Goal: Task Accomplishment & Management: Complete application form

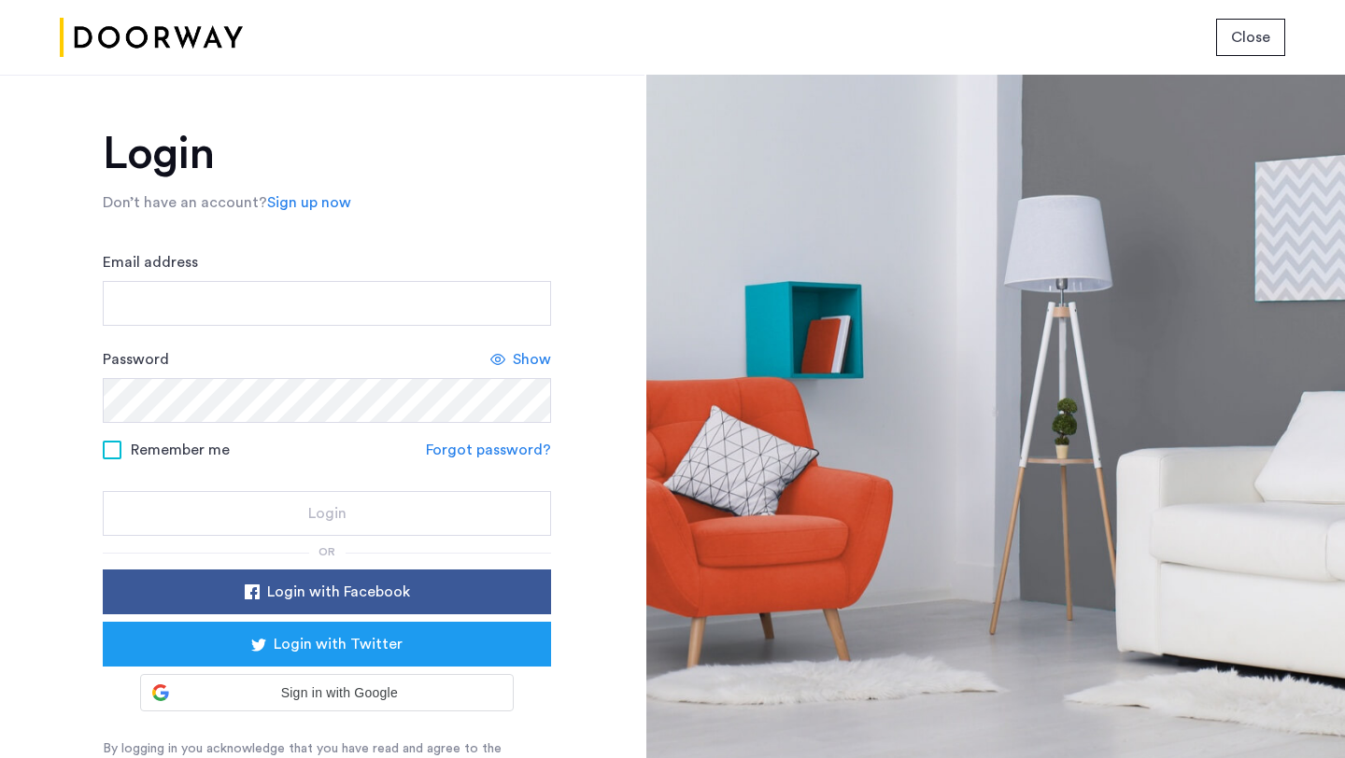
click at [298, 278] on div "Email address" at bounding box center [327, 288] width 448 height 75
click at [286, 294] on input "Email address" at bounding box center [327, 303] width 448 height 45
type input "**********"
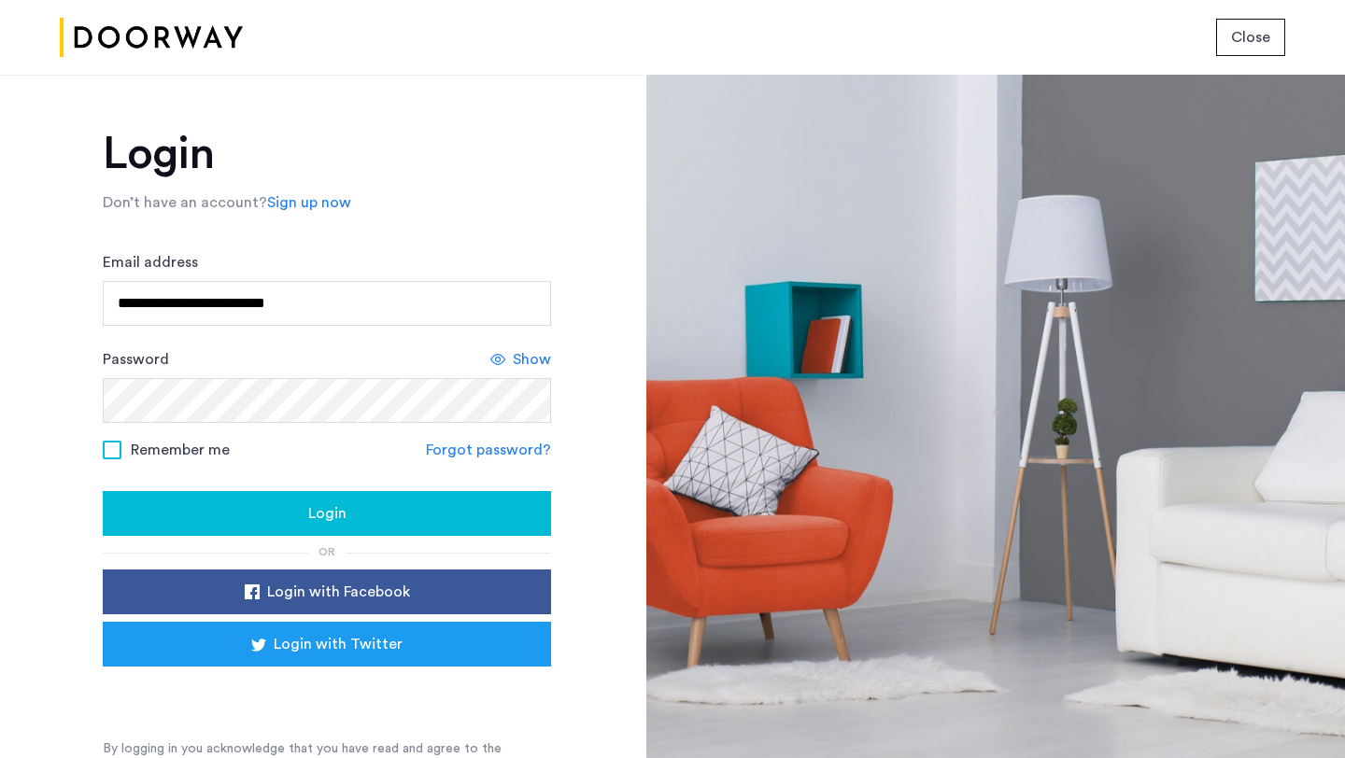
click at [280, 515] on div "Login" at bounding box center [327, 514] width 418 height 22
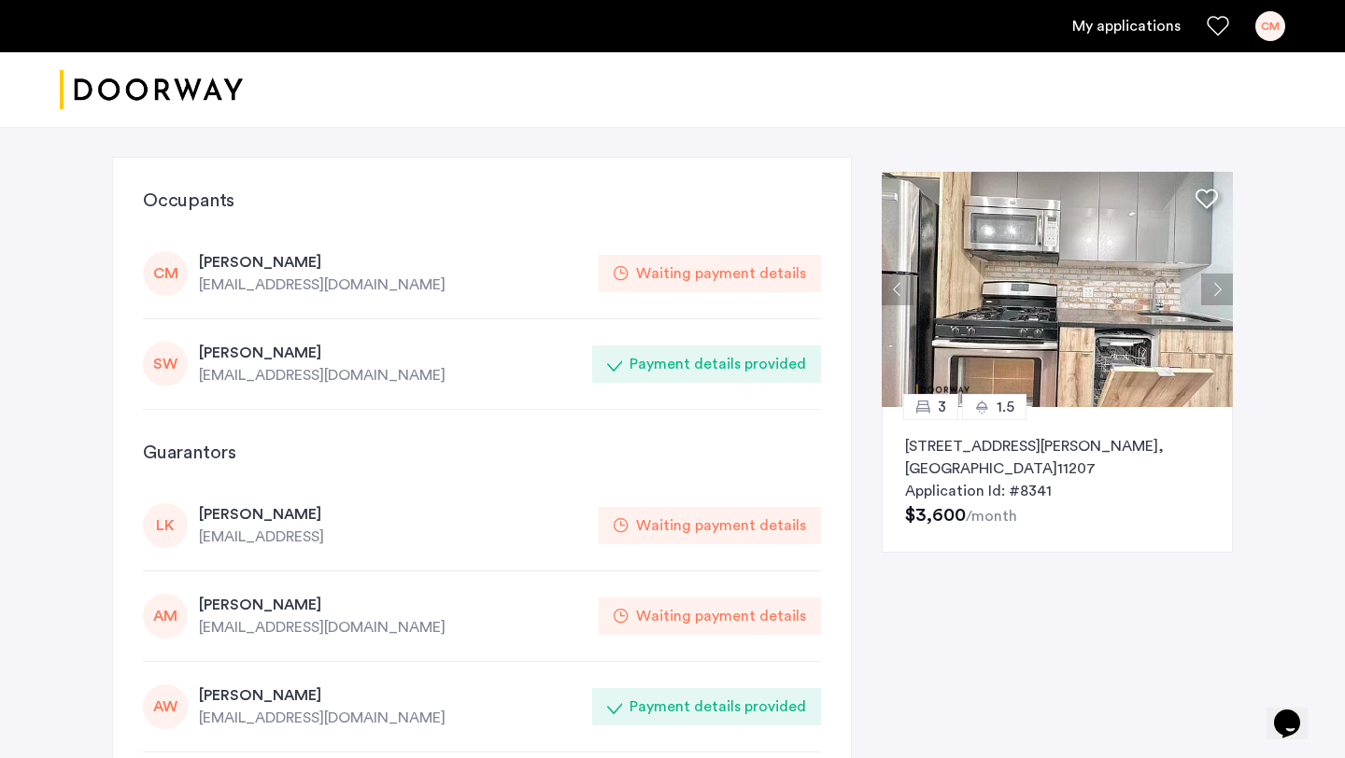
click at [639, 250] on div "CM Cieirrah Moore cameronmoore4250@gmail.com Waiting payment details" at bounding box center [482, 274] width 678 height 91
click at [730, 279] on div "Waiting payment details" at bounding box center [721, 273] width 170 height 22
click at [240, 277] on div "[EMAIL_ADDRESS][DOMAIN_NAME]" at bounding box center [393, 285] width 389 height 22
click at [177, 283] on div "CM" at bounding box center [165, 273] width 45 height 45
click at [1260, 40] on link "CM" at bounding box center [1270, 26] width 30 height 30
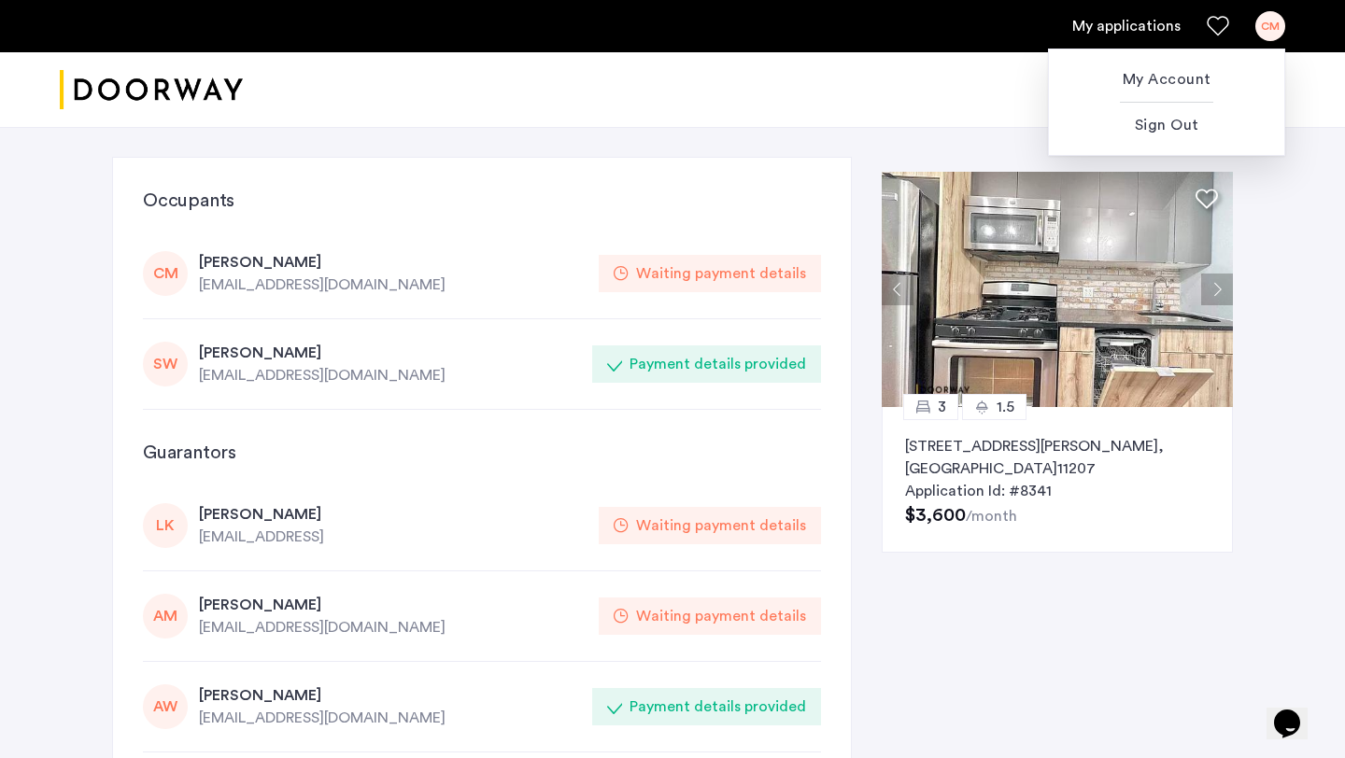
click at [1147, 31] on div at bounding box center [672, 379] width 1345 height 758
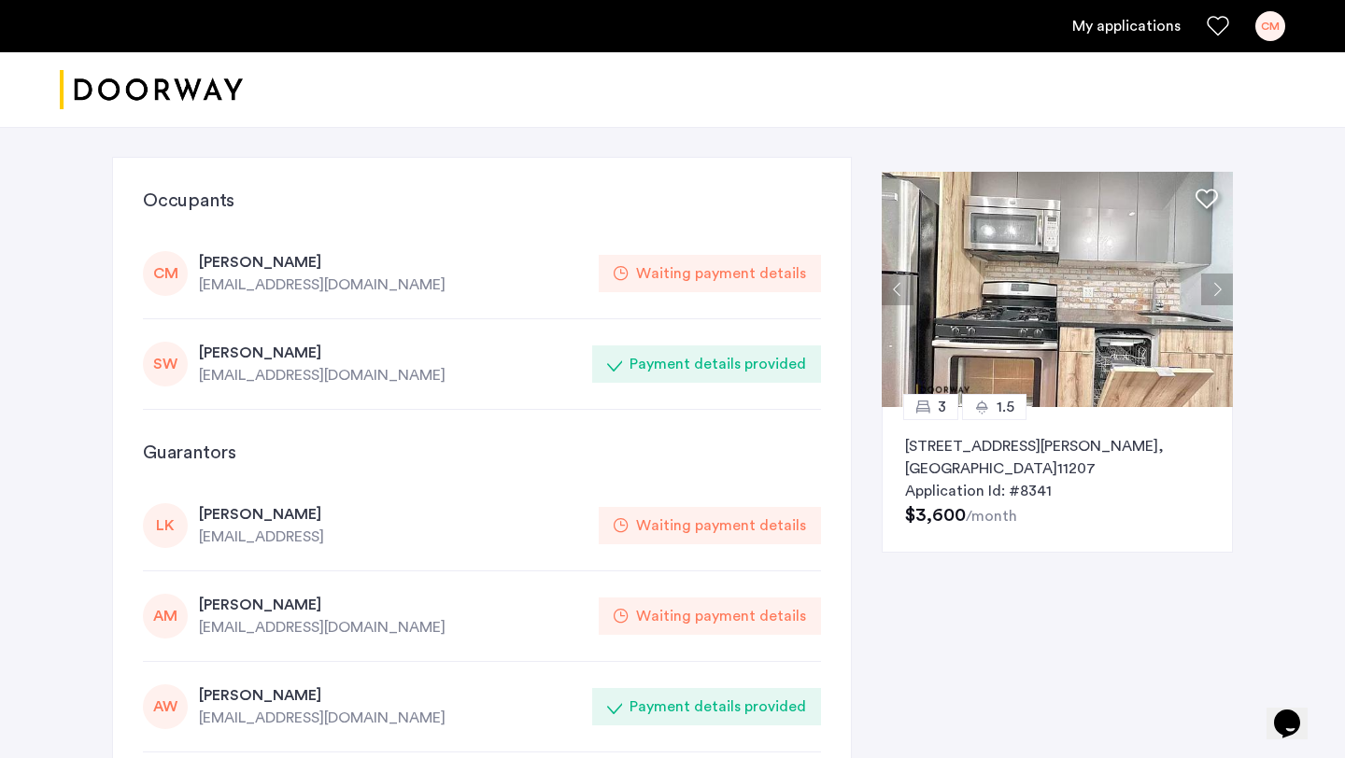
click at [1142, 28] on link "My applications" at bounding box center [1126, 26] width 108 height 22
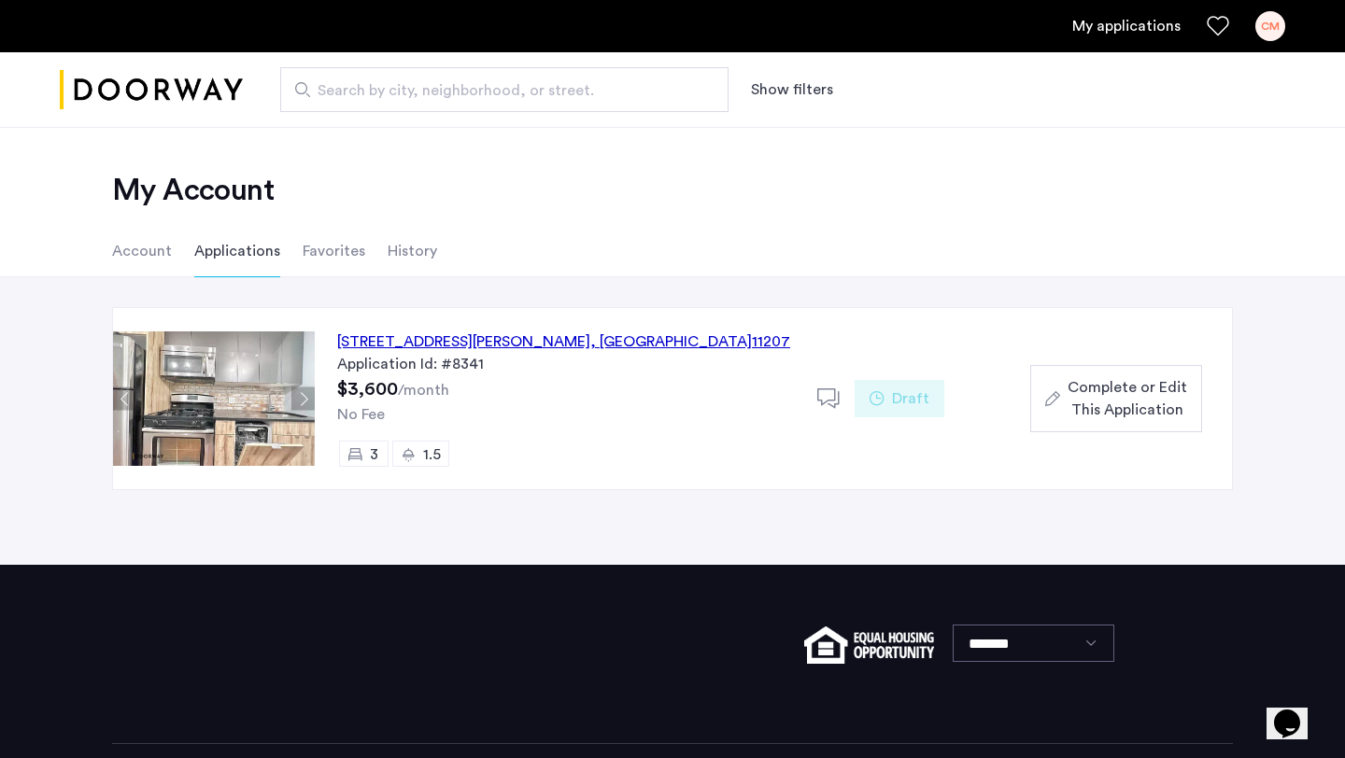
click at [1139, 393] on span "Complete or Edit This Application" at bounding box center [1128, 398] width 120 height 45
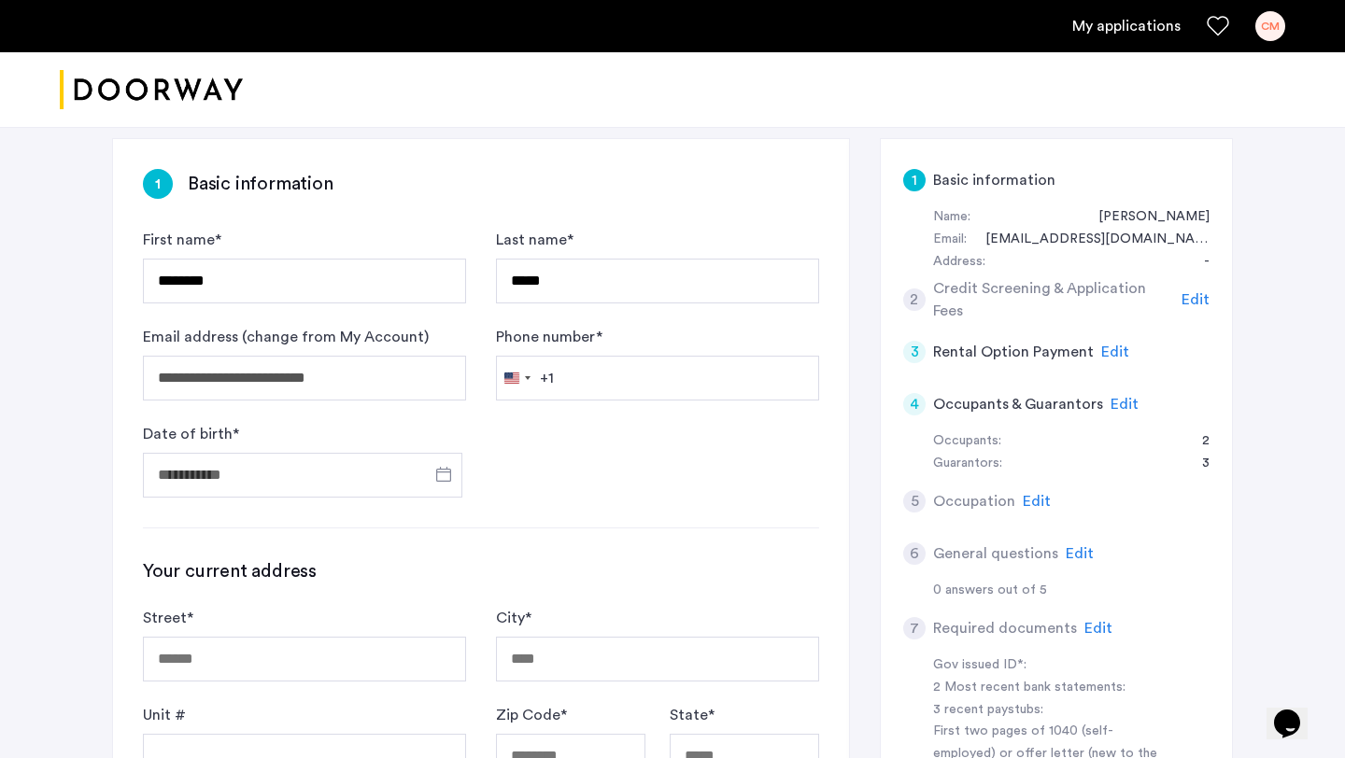
scroll to position [318, 0]
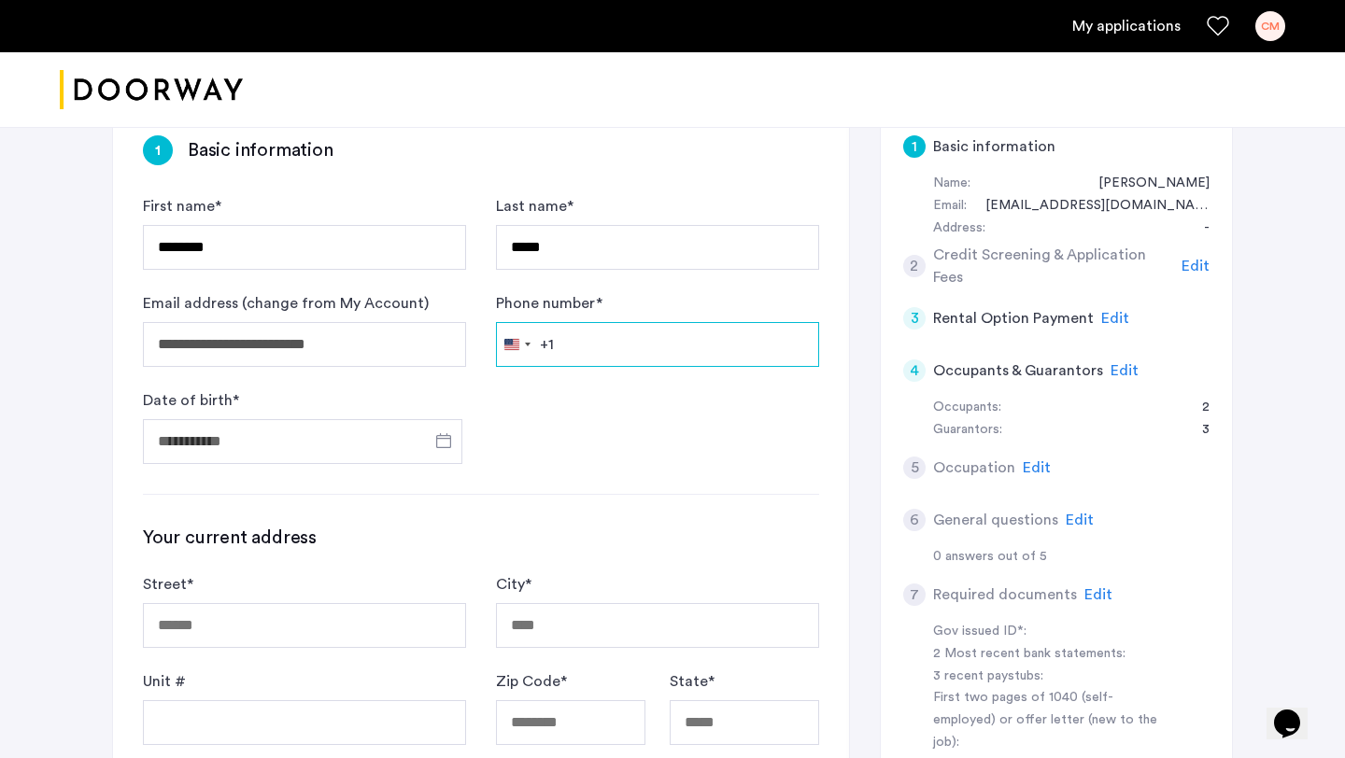
click at [725, 329] on input "Phone number *" at bounding box center [657, 344] width 323 height 45
type input "**********"
click at [264, 446] on input "Date of birth *" at bounding box center [302, 441] width 319 height 45
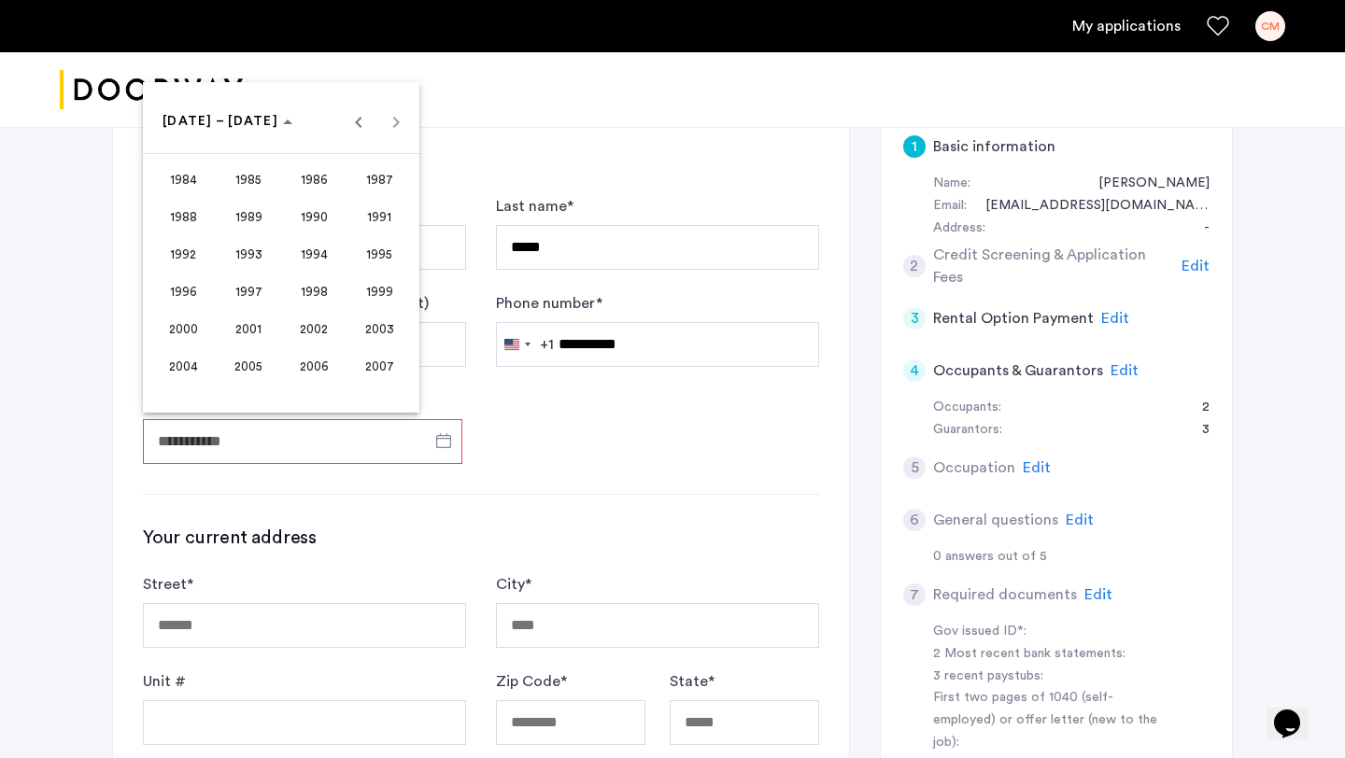
click at [234, 360] on span "2005" at bounding box center [248, 366] width 59 height 34
click at [197, 256] on span "MAY" at bounding box center [183, 254] width 59 height 34
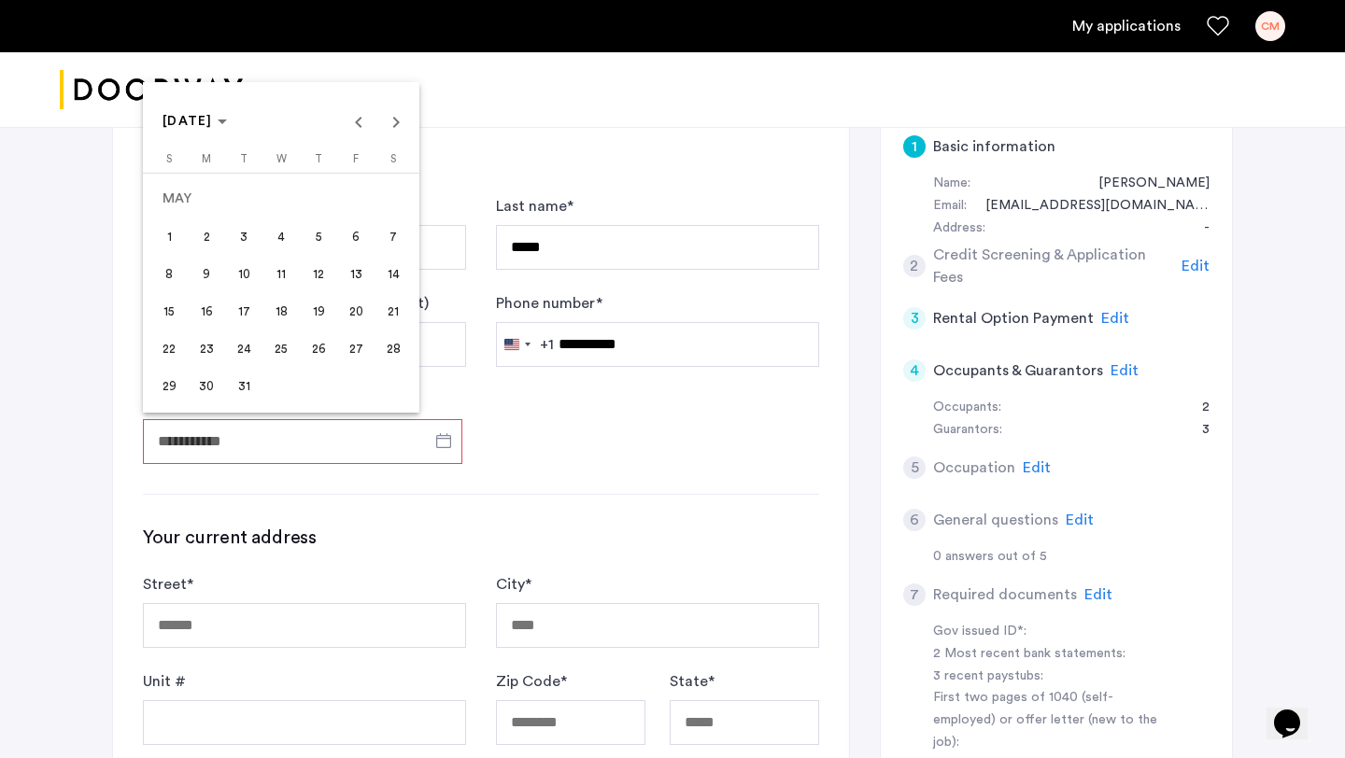
click at [240, 341] on span "24" at bounding box center [244, 349] width 34 height 34
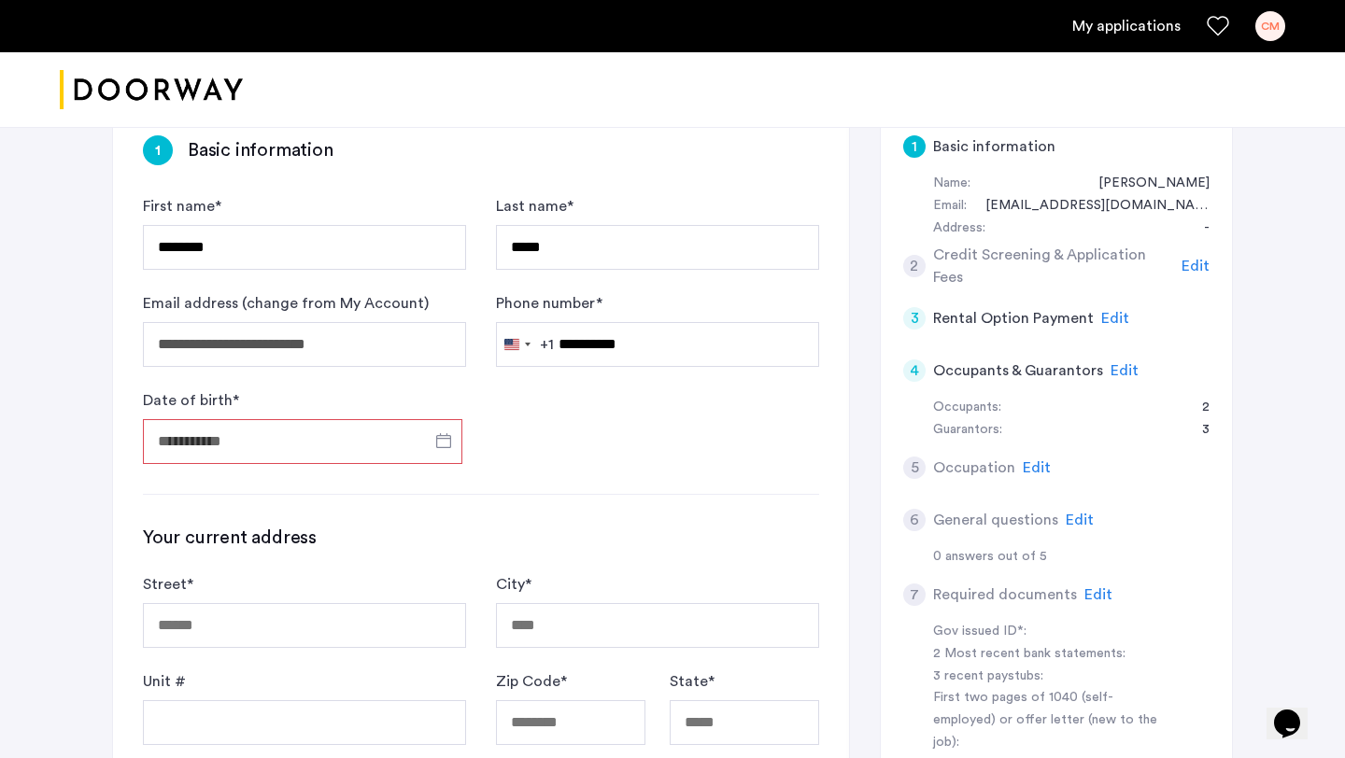
type input "**********"
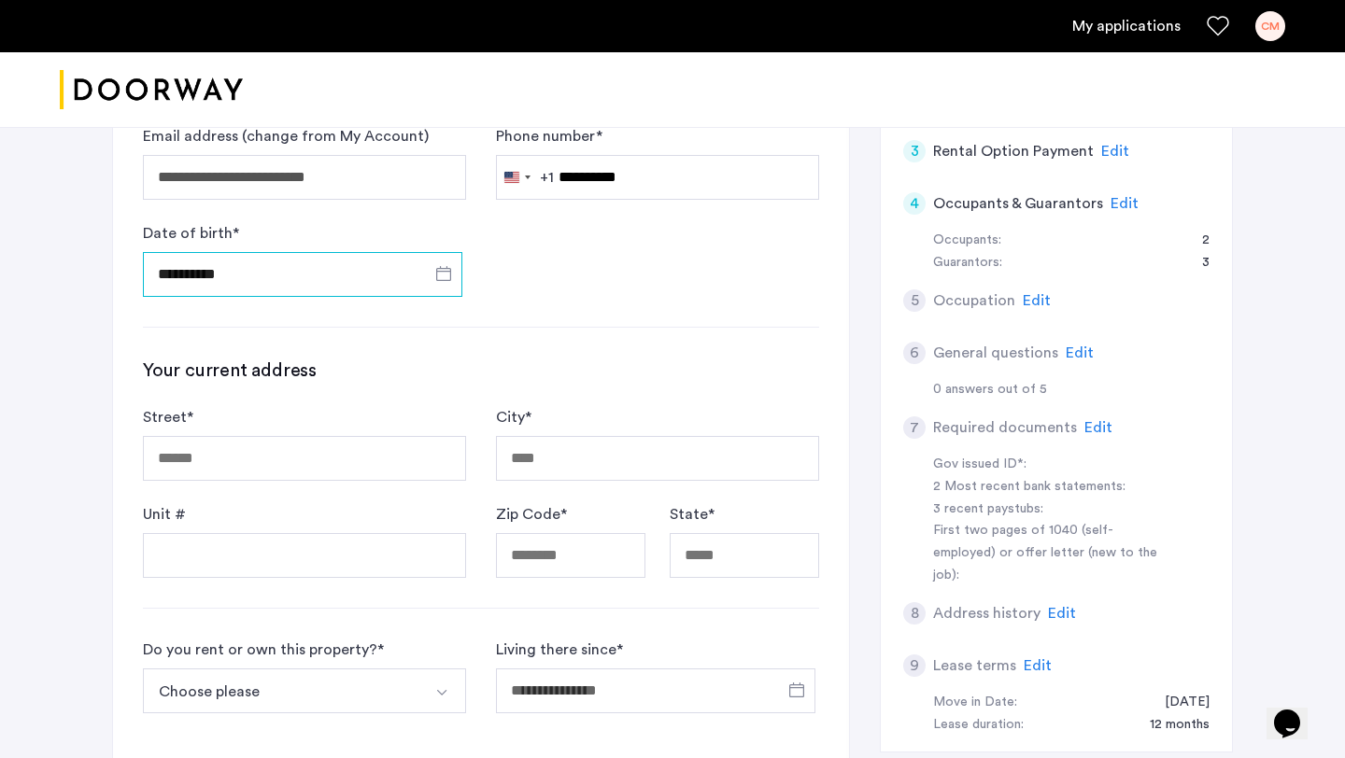
scroll to position [545, 0]
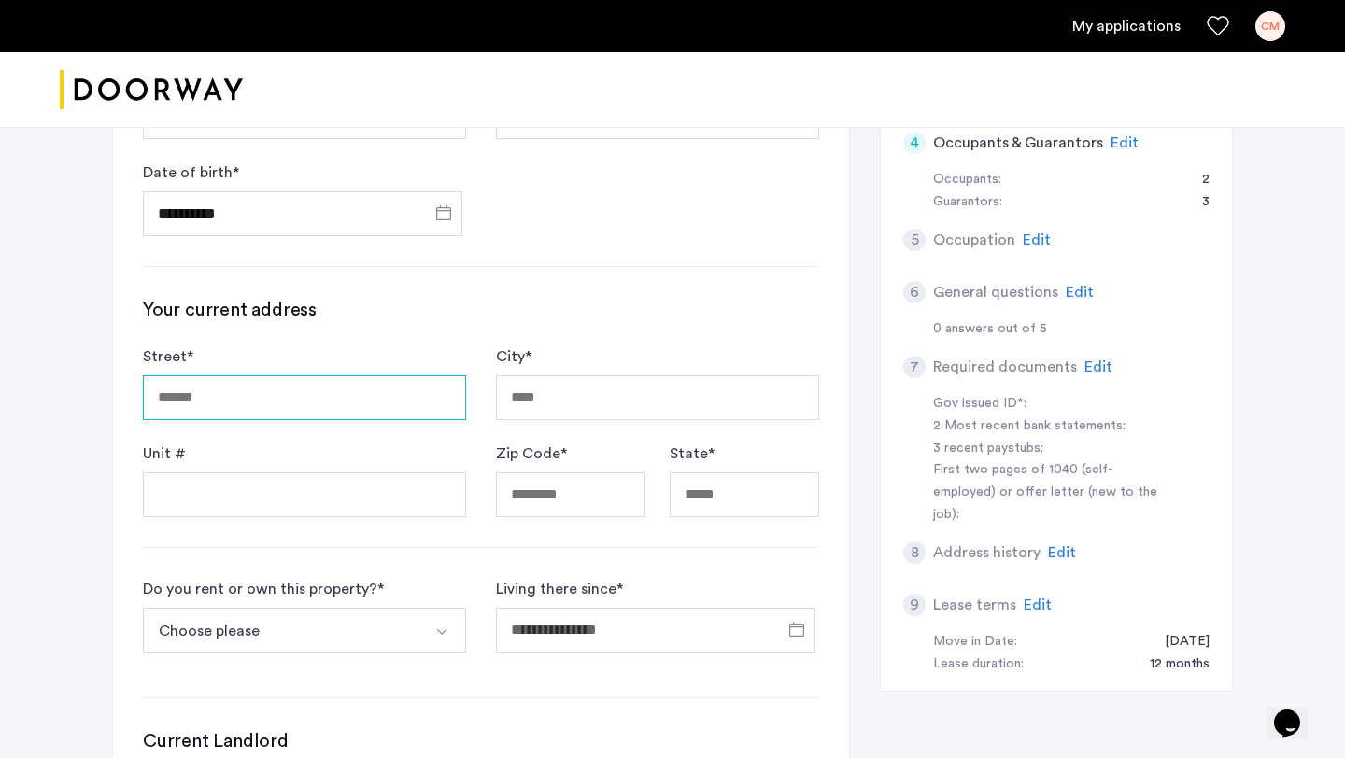
click at [241, 389] on input "Street *" at bounding box center [304, 397] width 323 height 45
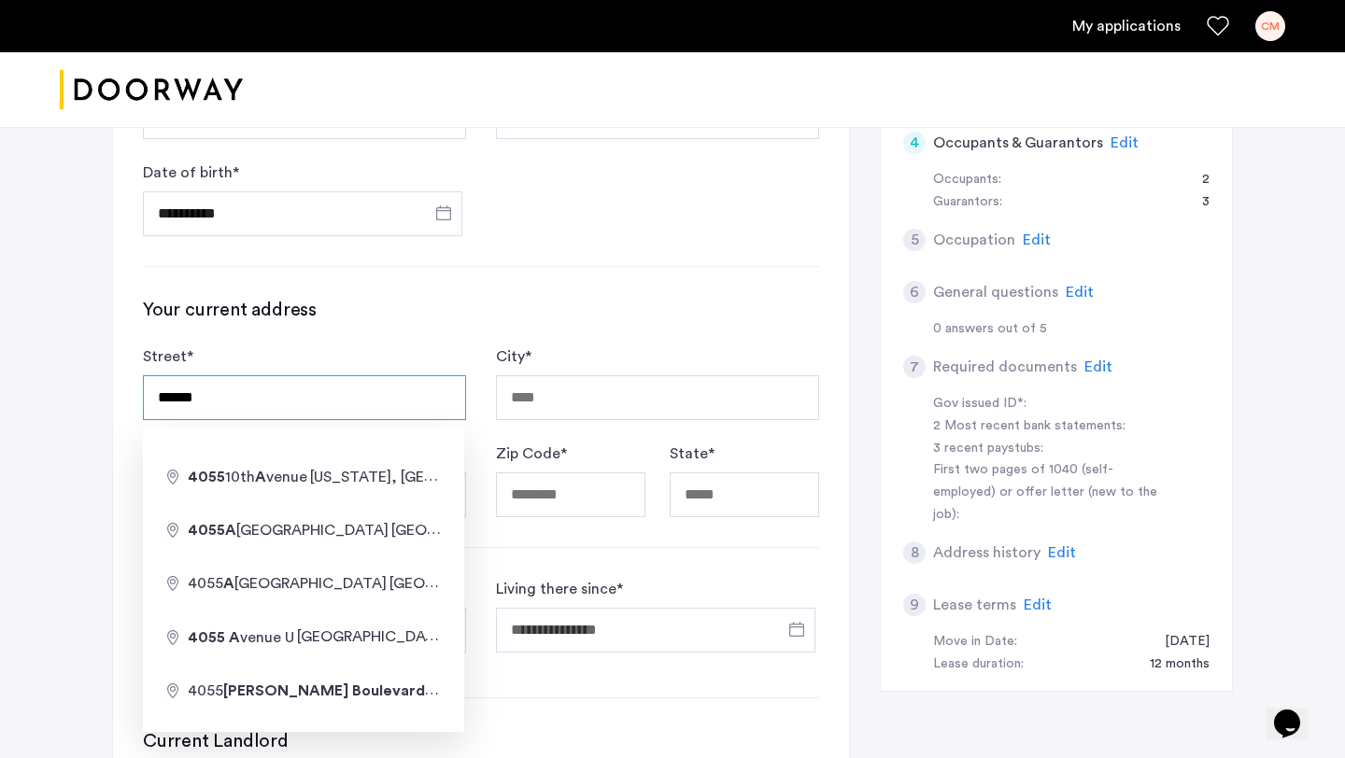
type input "**********"
type input "*****"
type input "**"
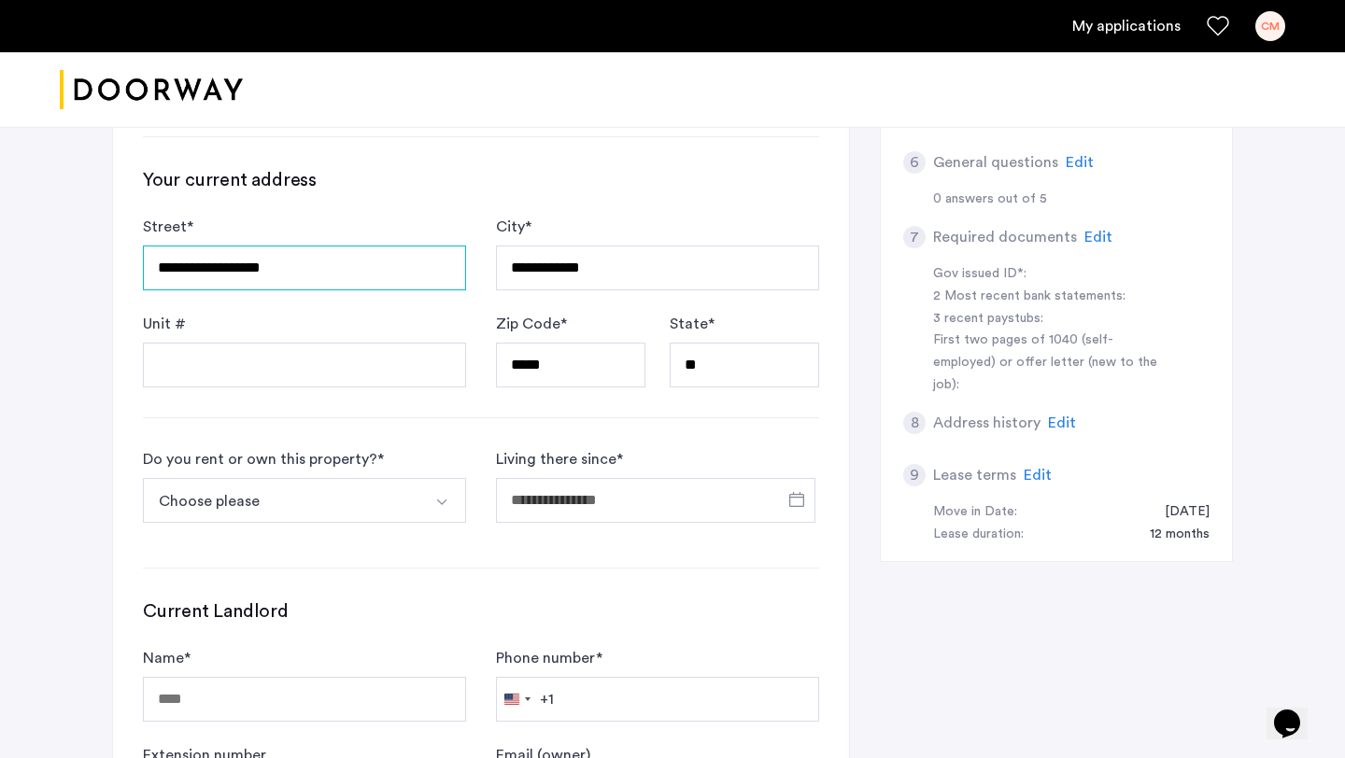
scroll to position [686, 0]
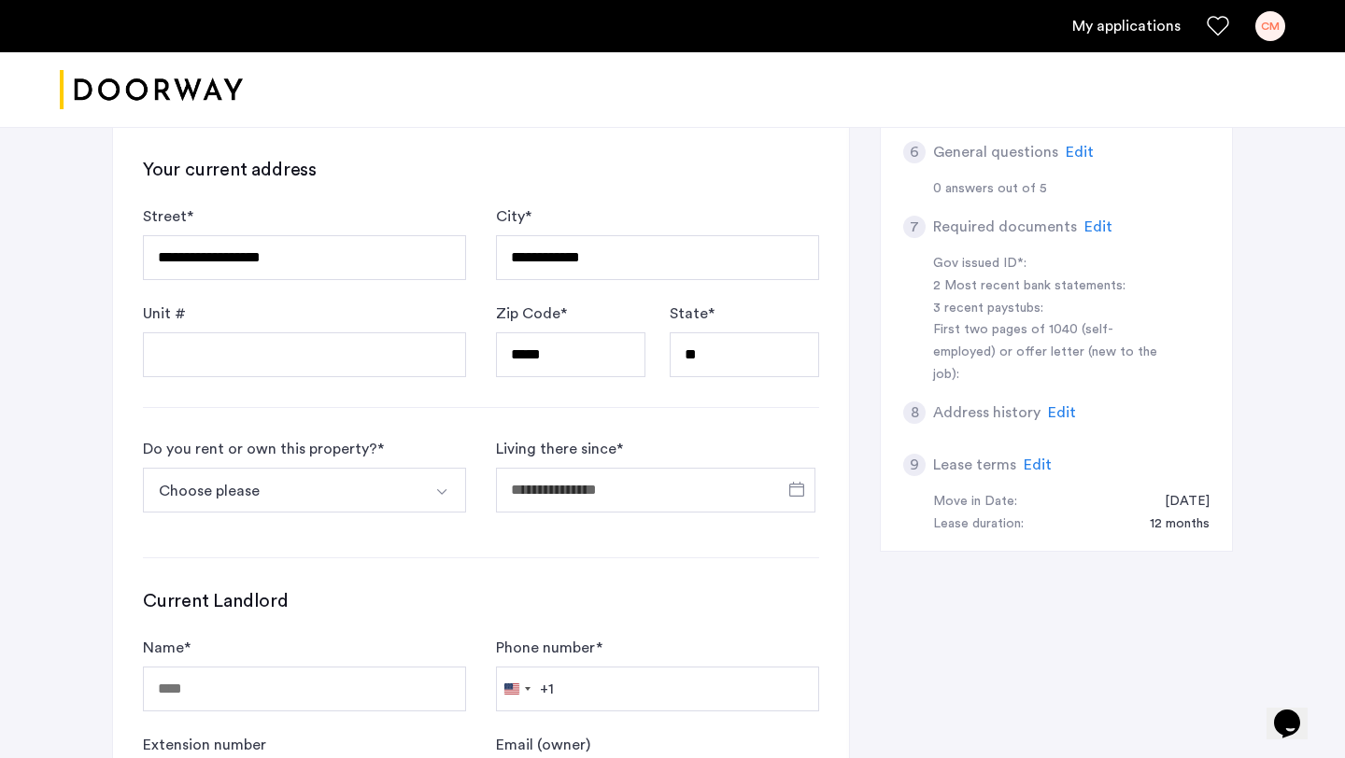
click at [322, 493] on button "Choose please" at bounding box center [282, 490] width 279 height 45
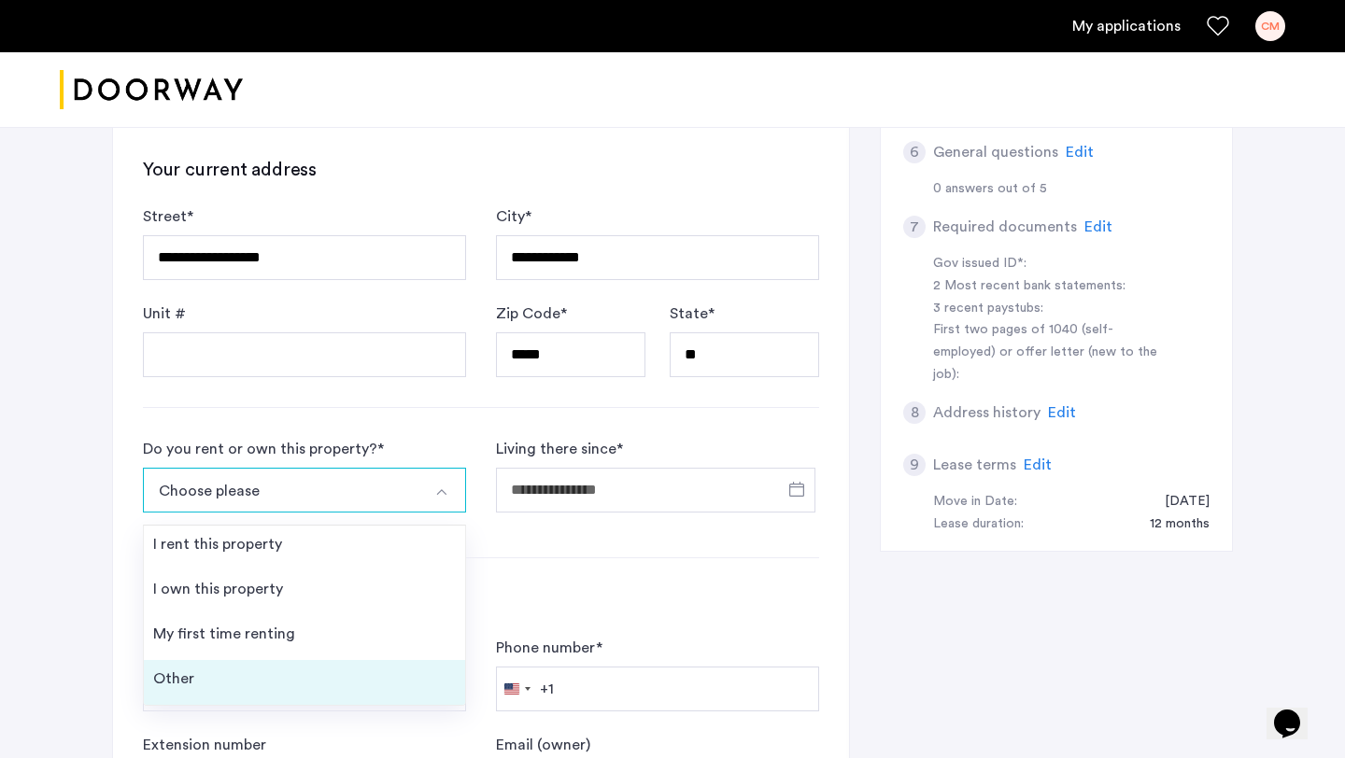
click at [266, 663] on li "Other" at bounding box center [304, 682] width 321 height 45
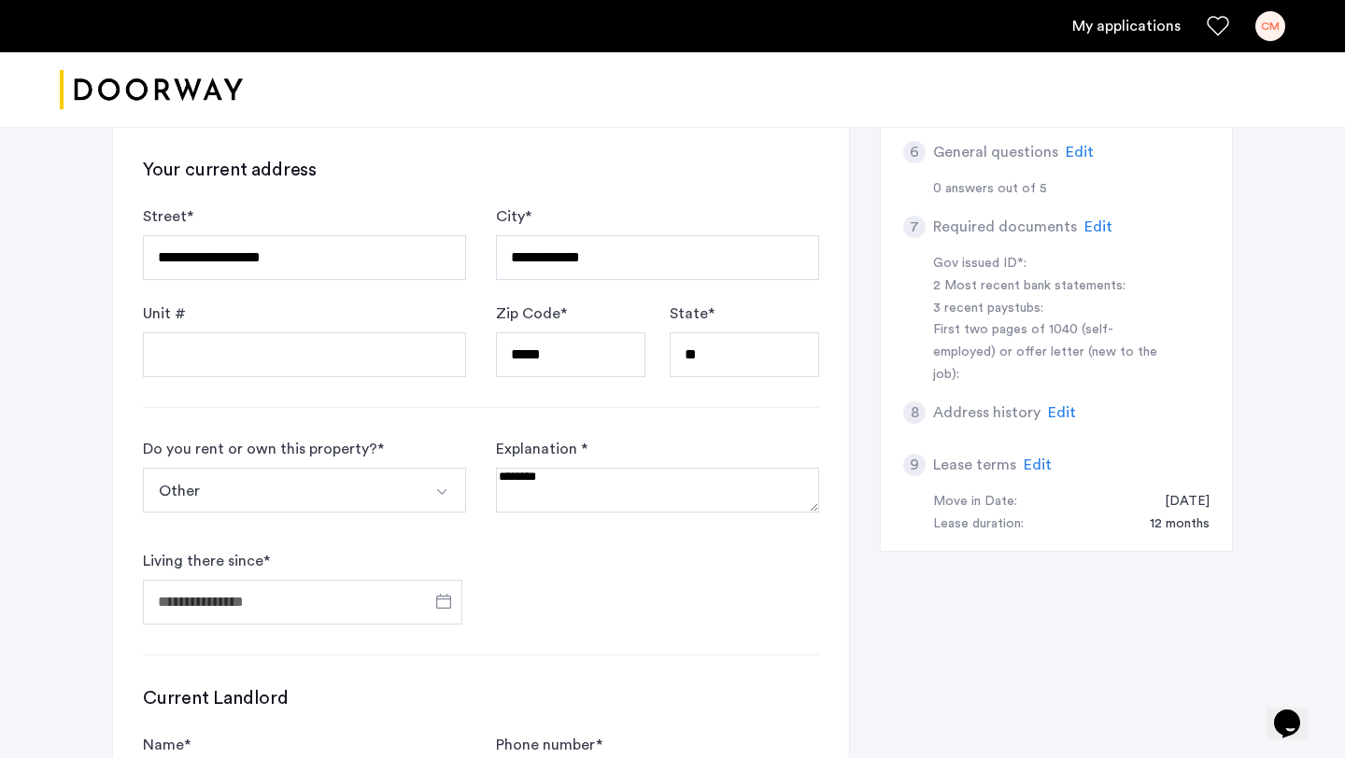
click at [638, 470] on textarea at bounding box center [657, 490] width 323 height 45
type textarea "*"
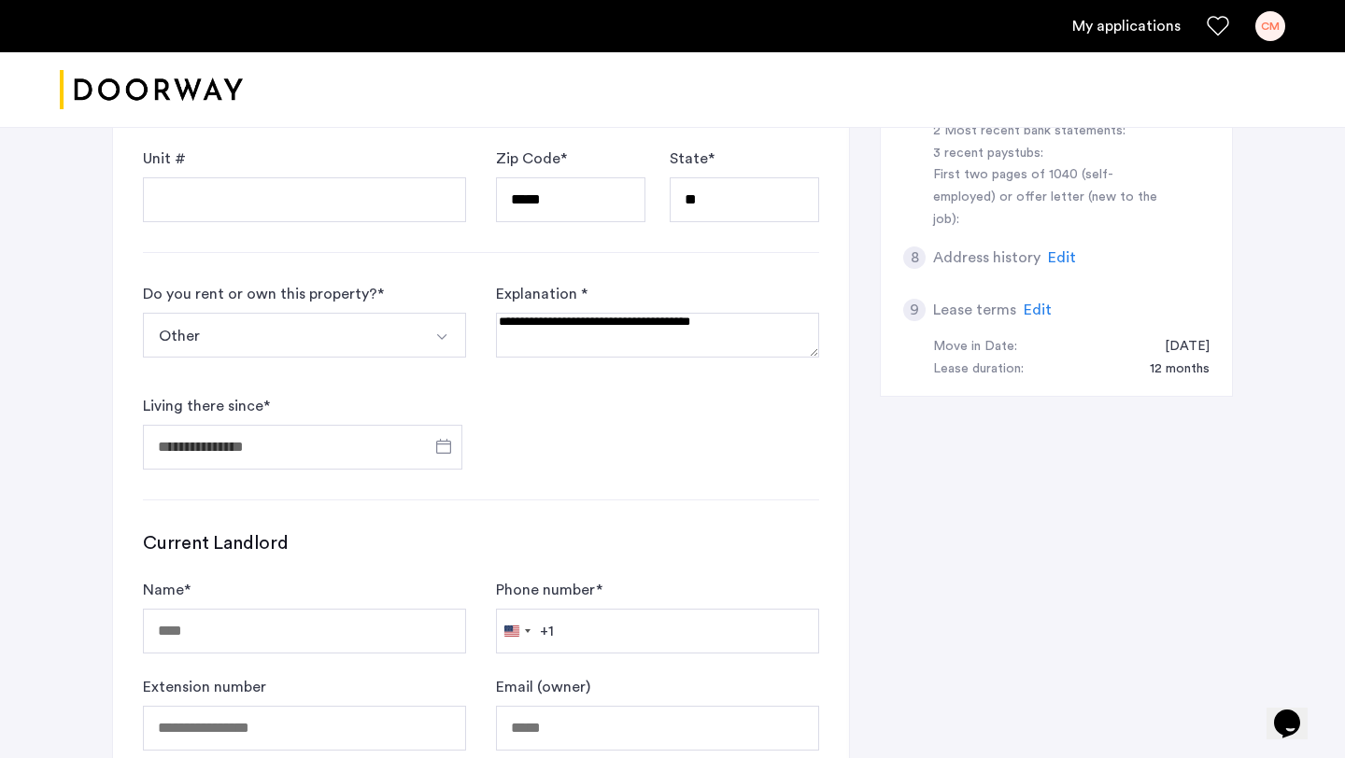
scroll to position [911, 0]
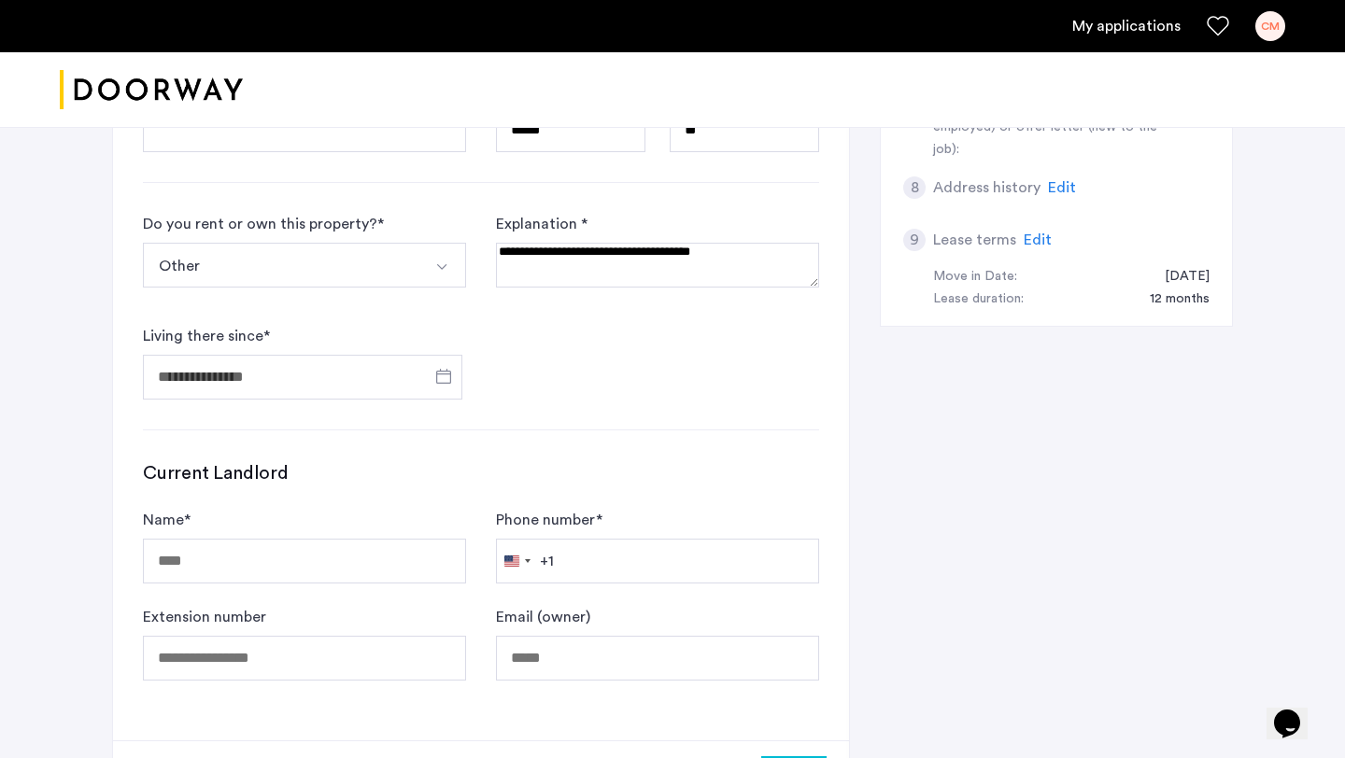
type textarea "**********"
click at [321, 370] on input "Living there since *" at bounding box center [302, 377] width 319 height 45
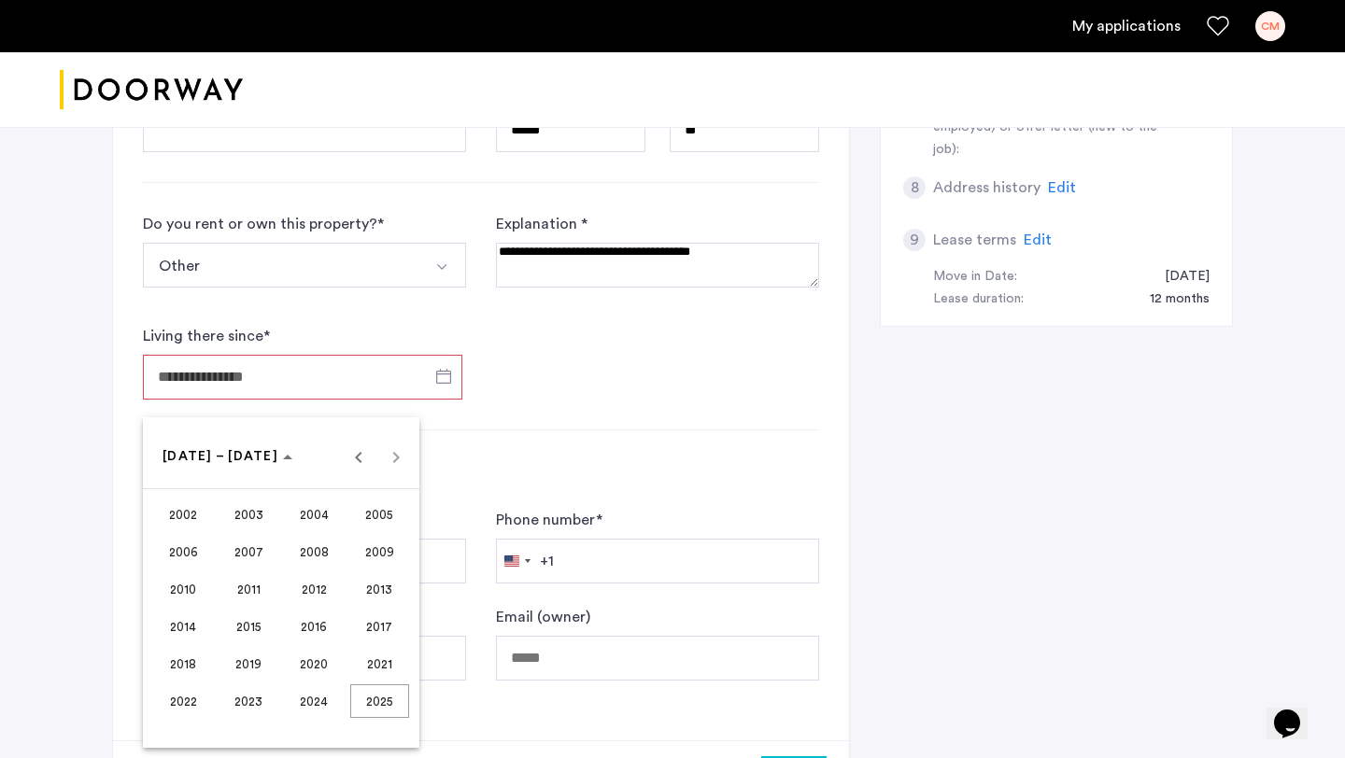
click at [227, 672] on span "2019" at bounding box center [248, 664] width 59 height 34
click at [262, 578] on span "JUN" at bounding box center [248, 590] width 59 height 34
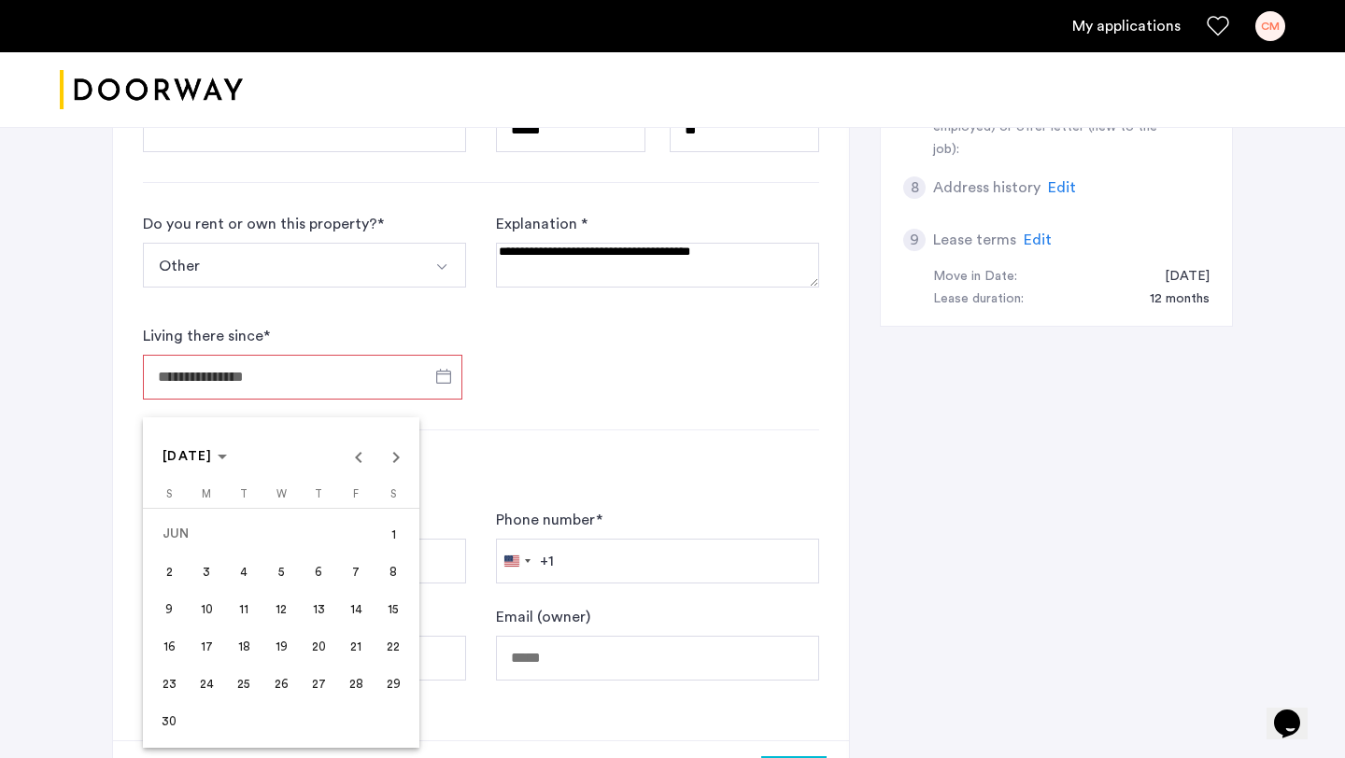
click at [385, 530] on span "1" at bounding box center [393, 534] width 34 height 34
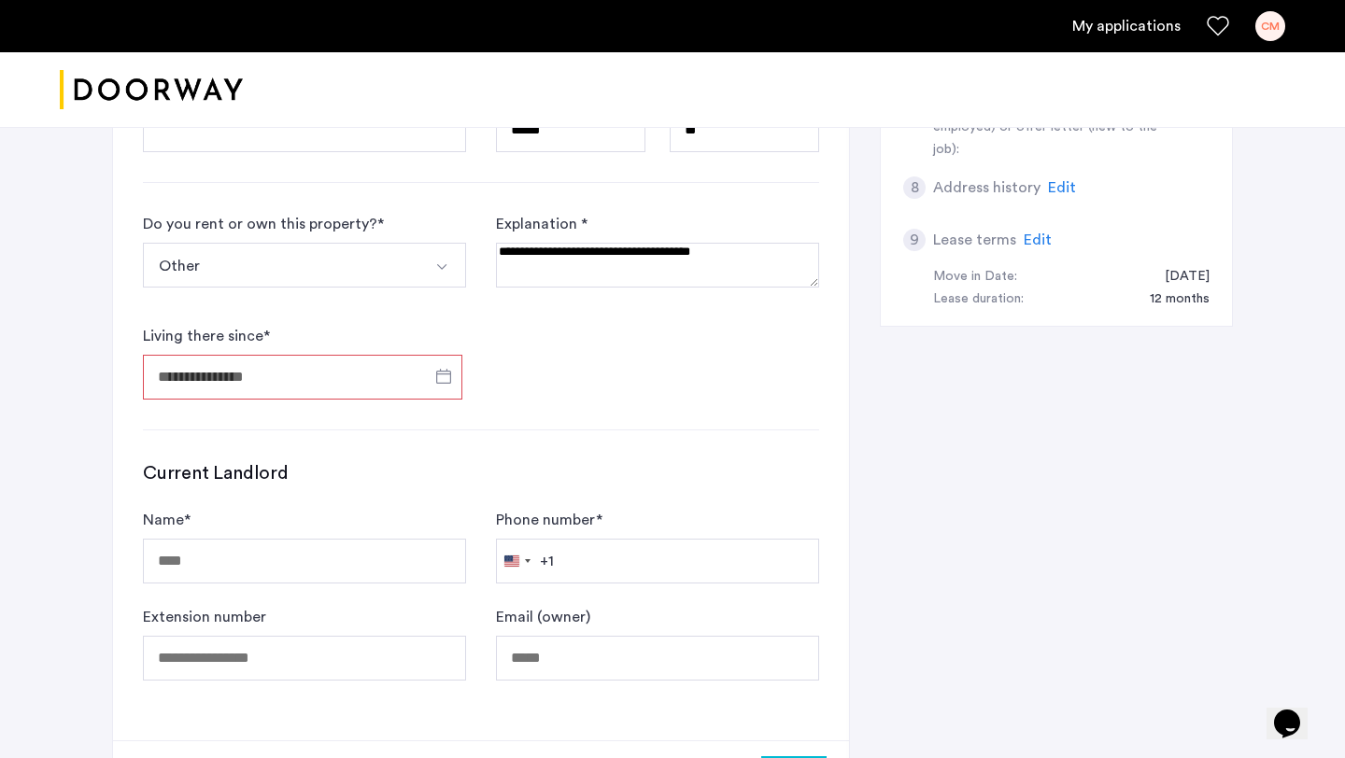
type input "**********"
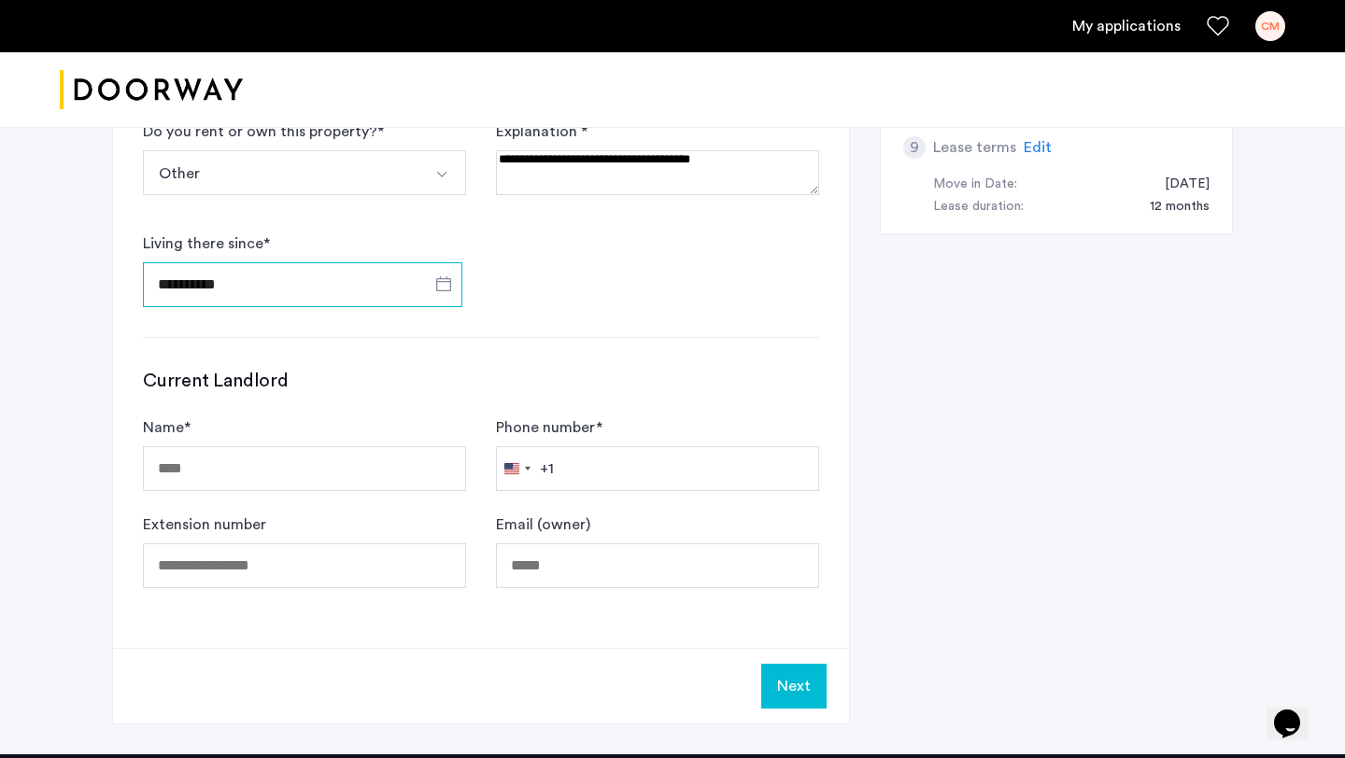
scroll to position [1047, 0]
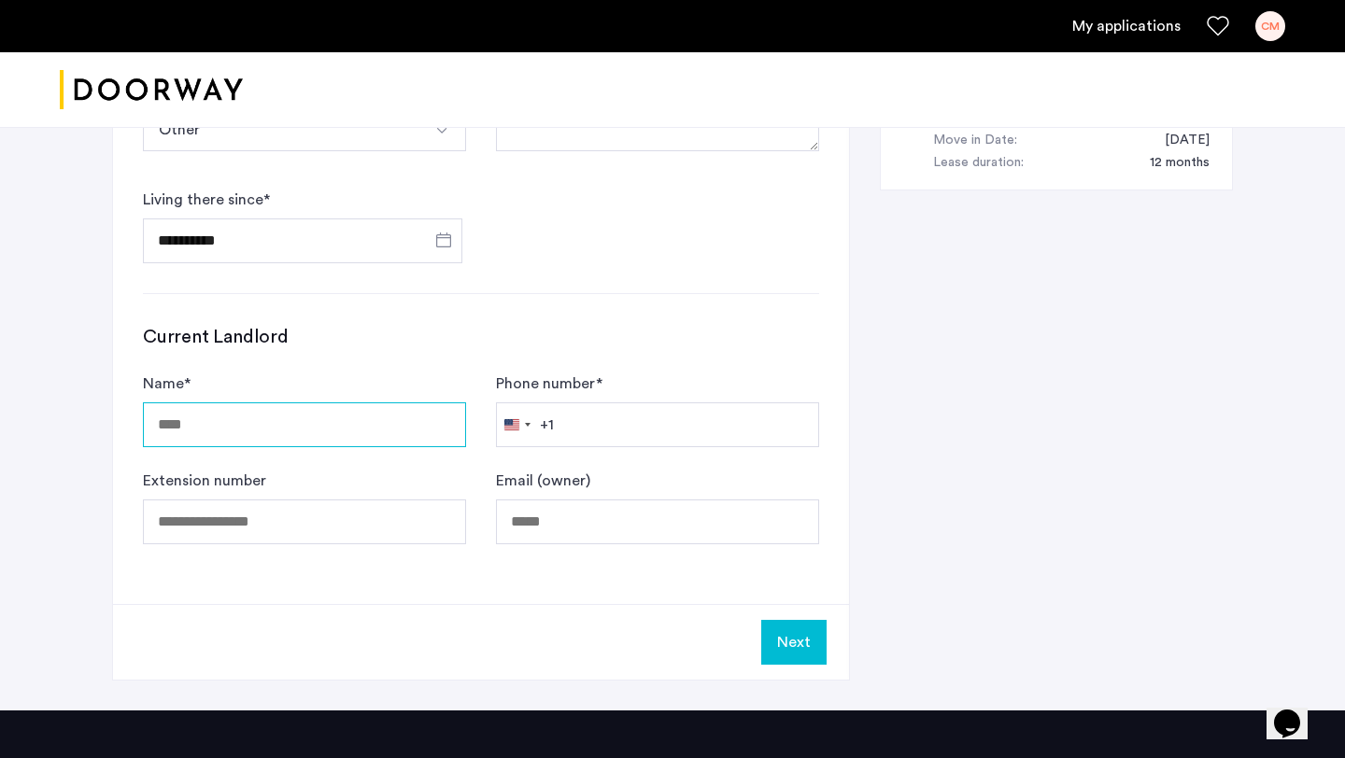
click at [236, 434] on input "Name *" at bounding box center [304, 425] width 323 height 45
type input "***"
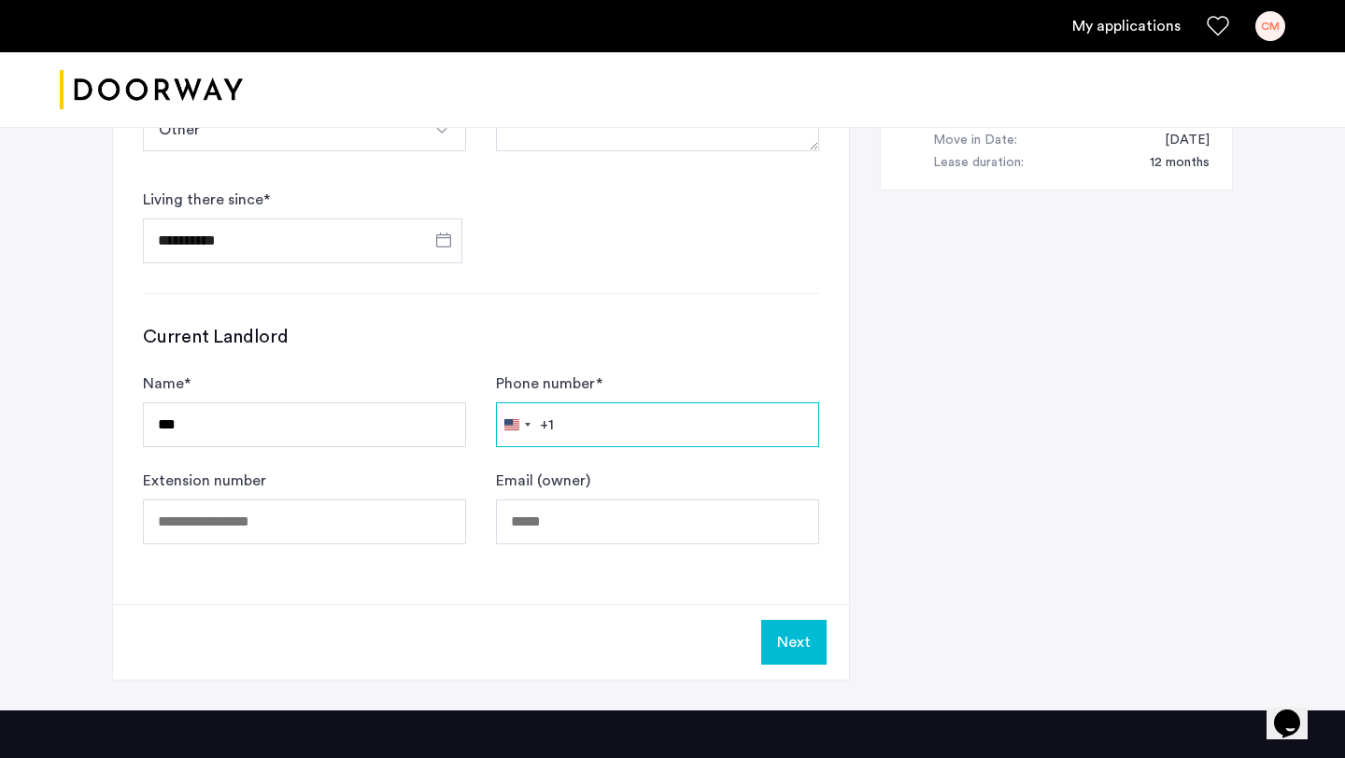
click at [650, 432] on input "Phone number *" at bounding box center [657, 425] width 323 height 45
type input "**********"
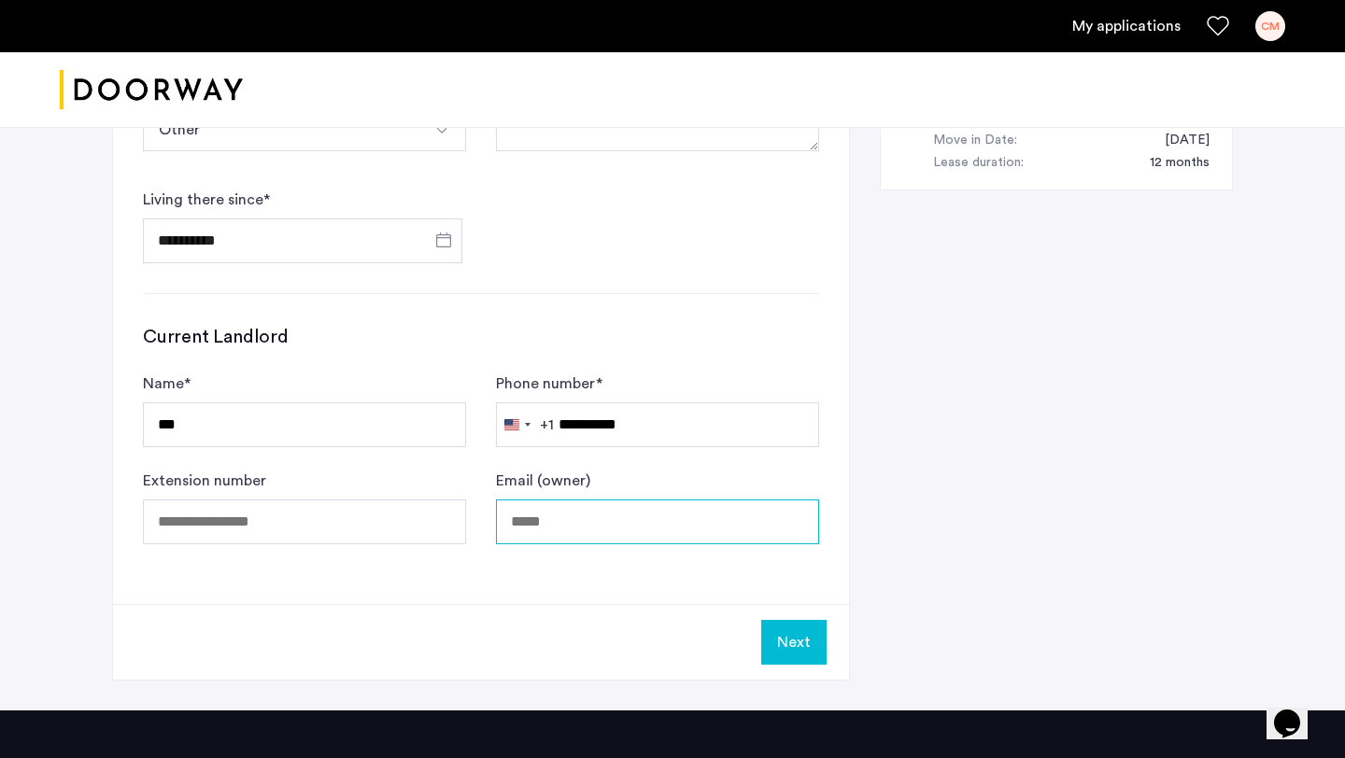
type input "**********"
click at [591, 524] on input "**********" at bounding box center [657, 522] width 323 height 45
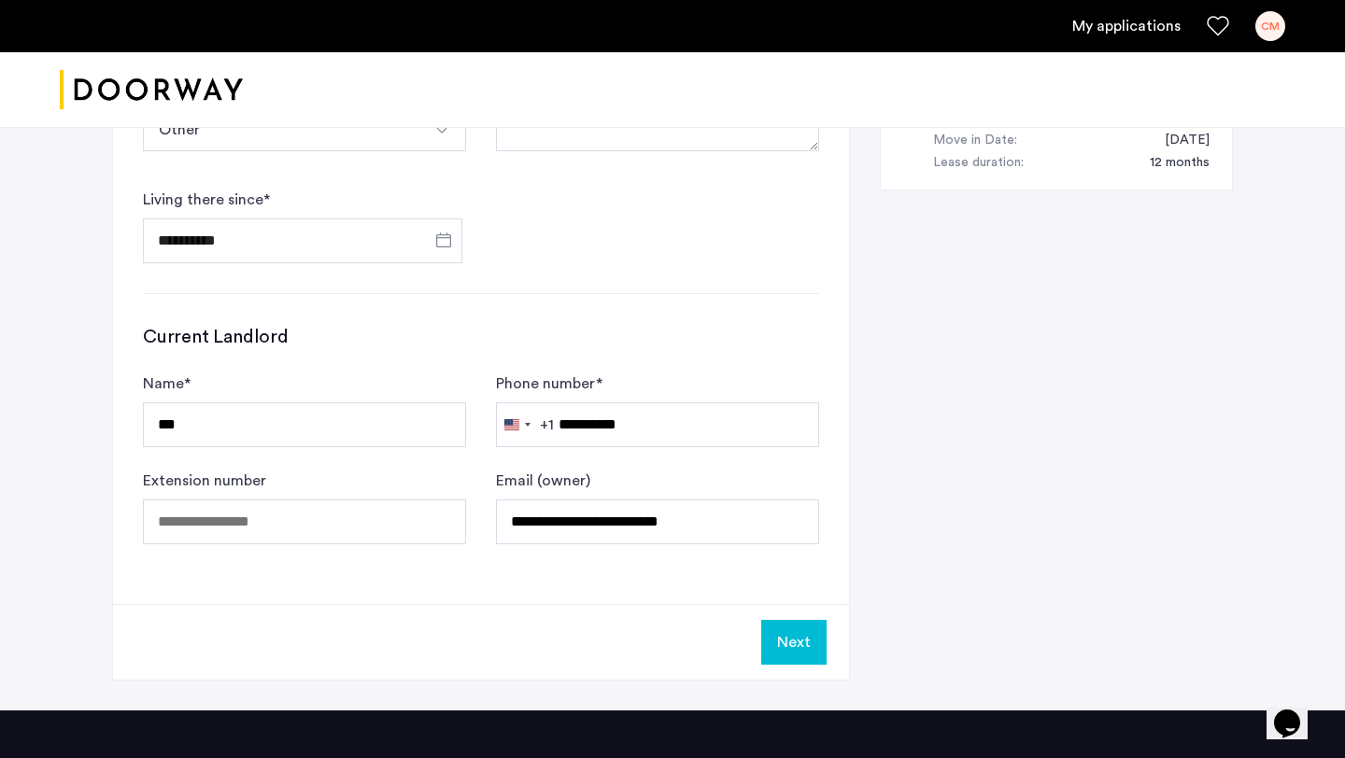
click at [741, 231] on form "**********" at bounding box center [481, 170] width 676 height 187
click at [279, 431] on input "***" at bounding box center [304, 425] width 323 height 45
type input "***"
click at [782, 634] on button "Next" at bounding box center [793, 642] width 65 height 45
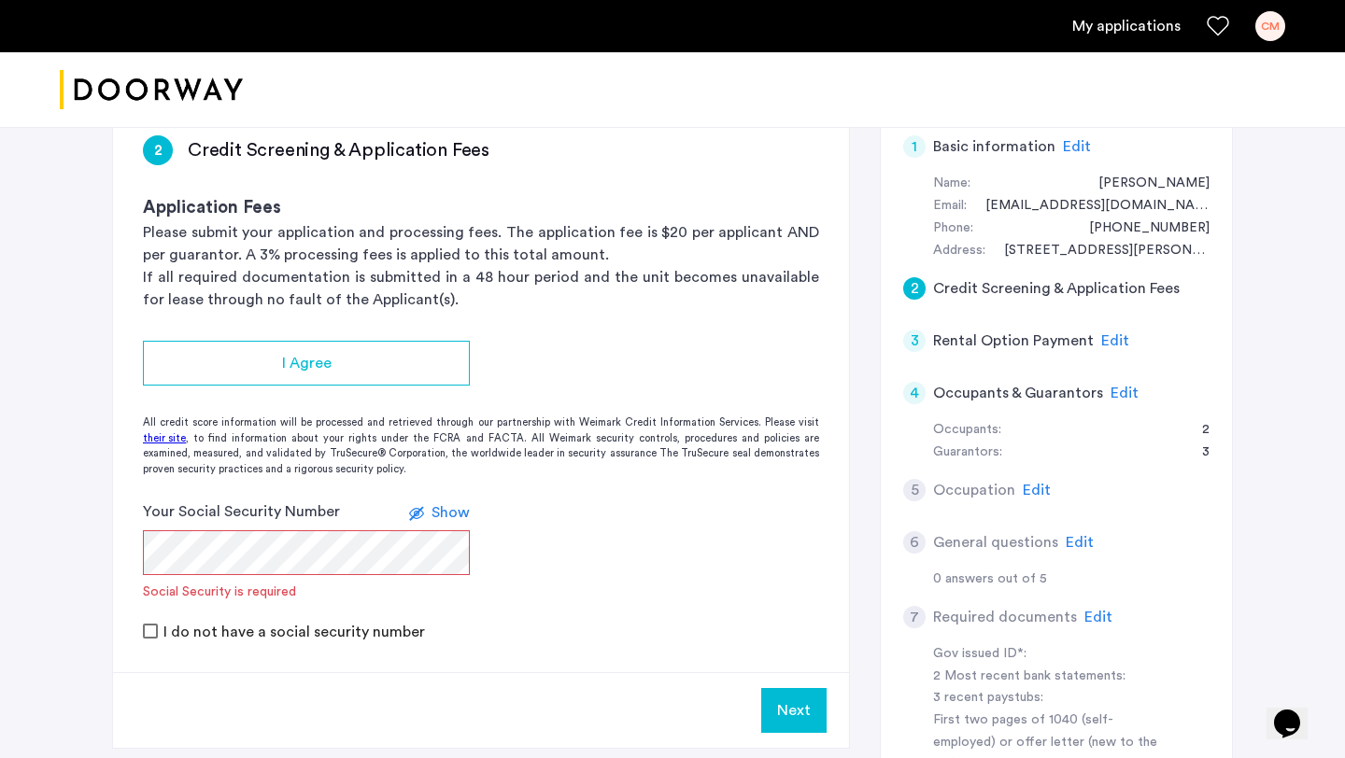
scroll to position [319, 0]
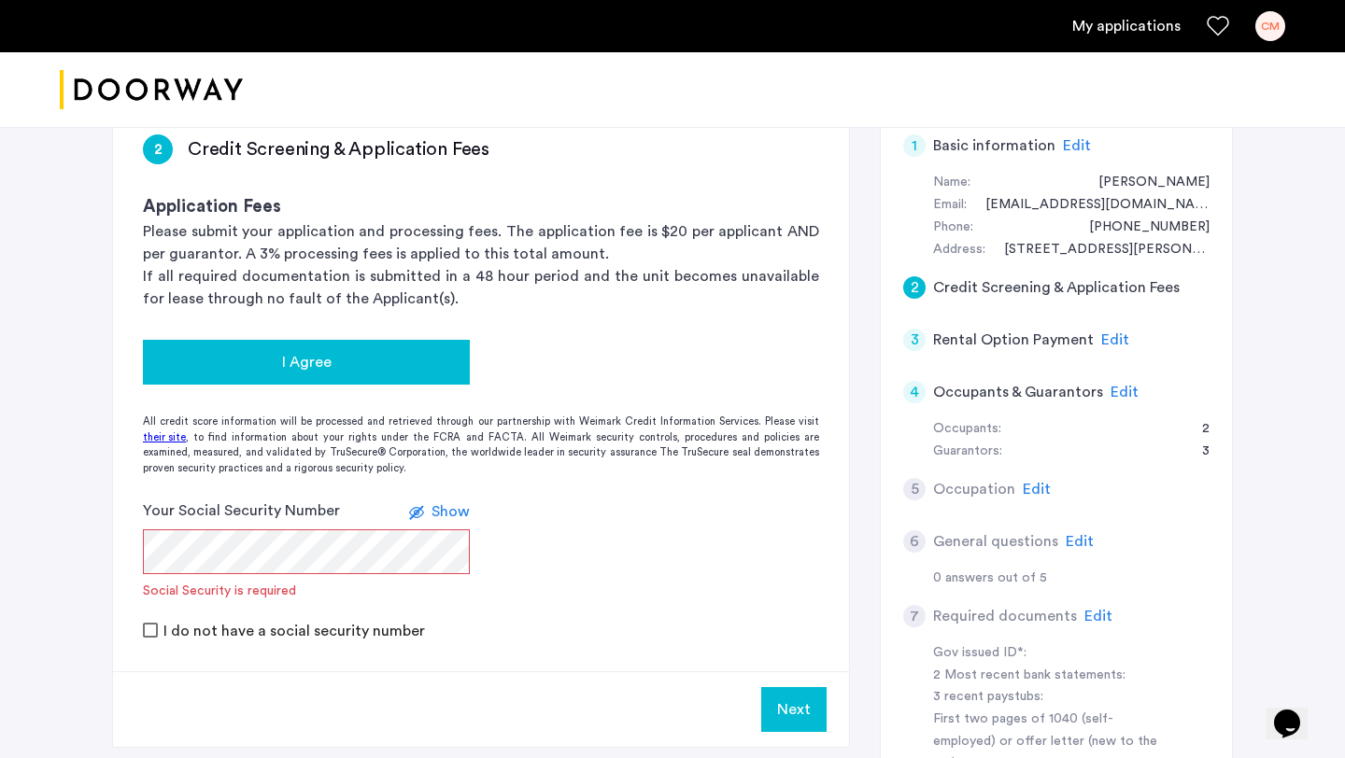
click at [396, 348] on button "I Agree" at bounding box center [306, 362] width 327 height 45
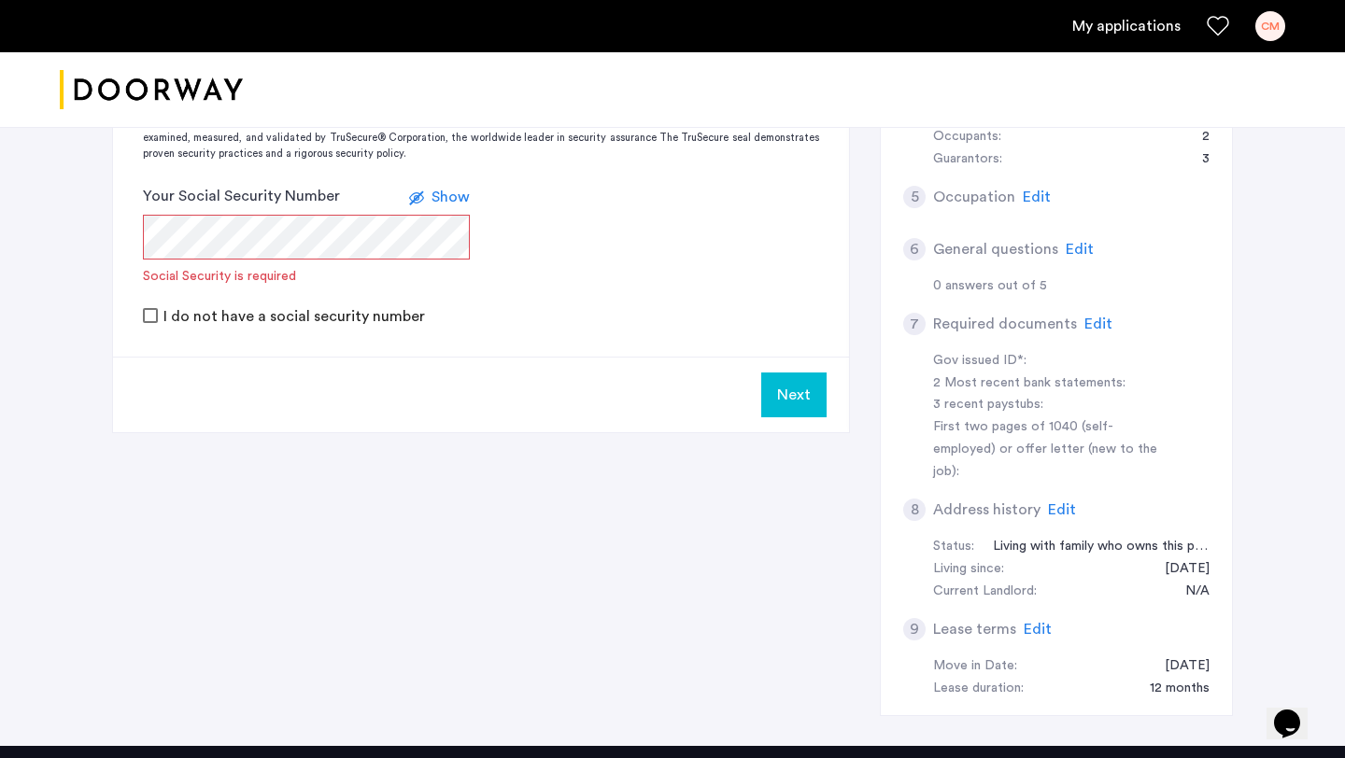
scroll to position [613, 0]
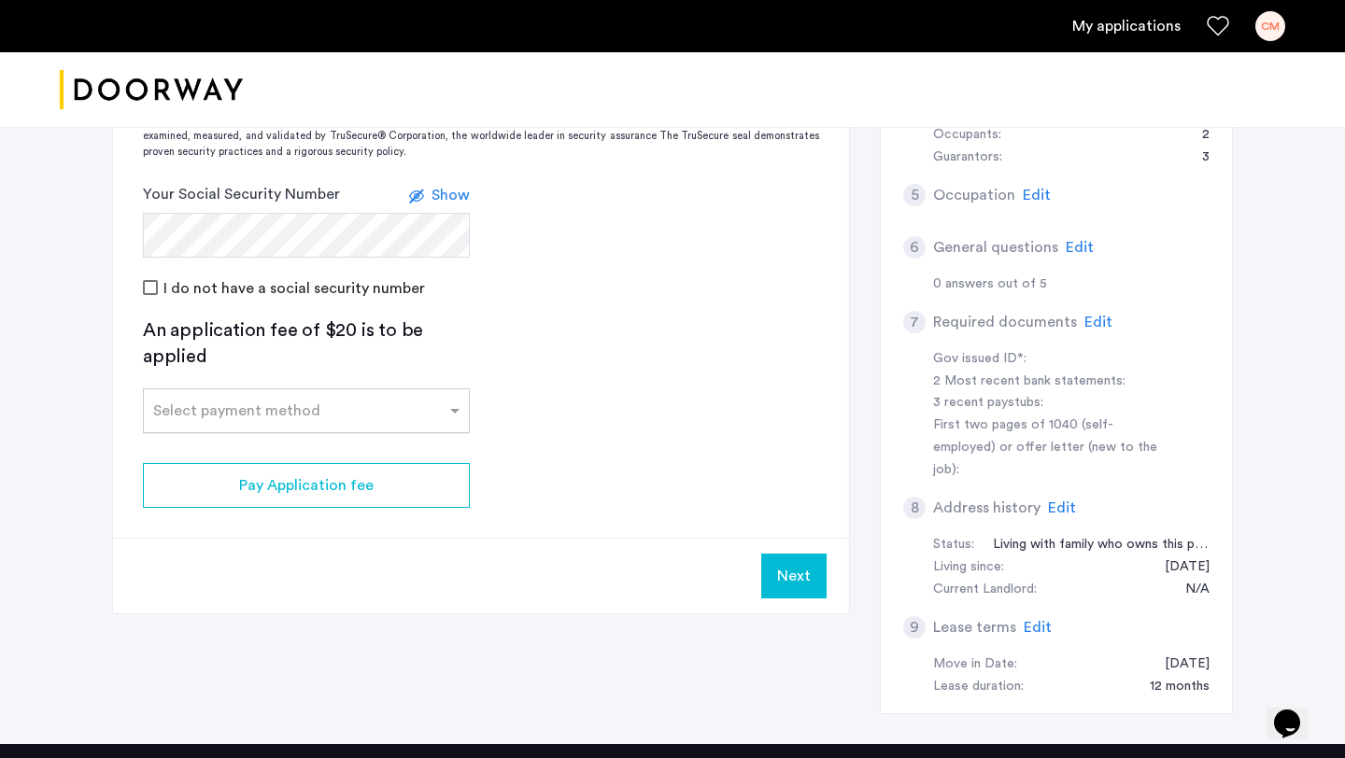
click at [209, 406] on input "text" at bounding box center [287, 407] width 269 height 13
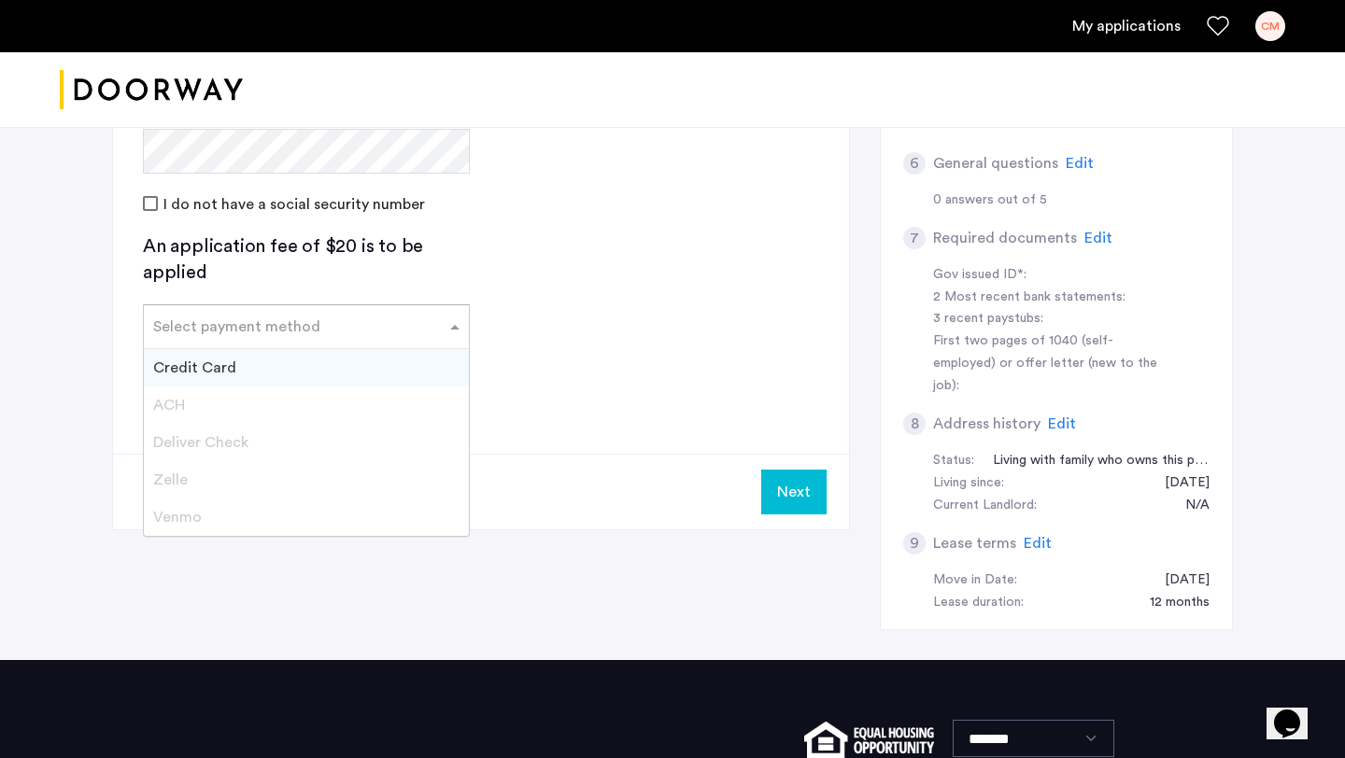
scroll to position [735, 0]
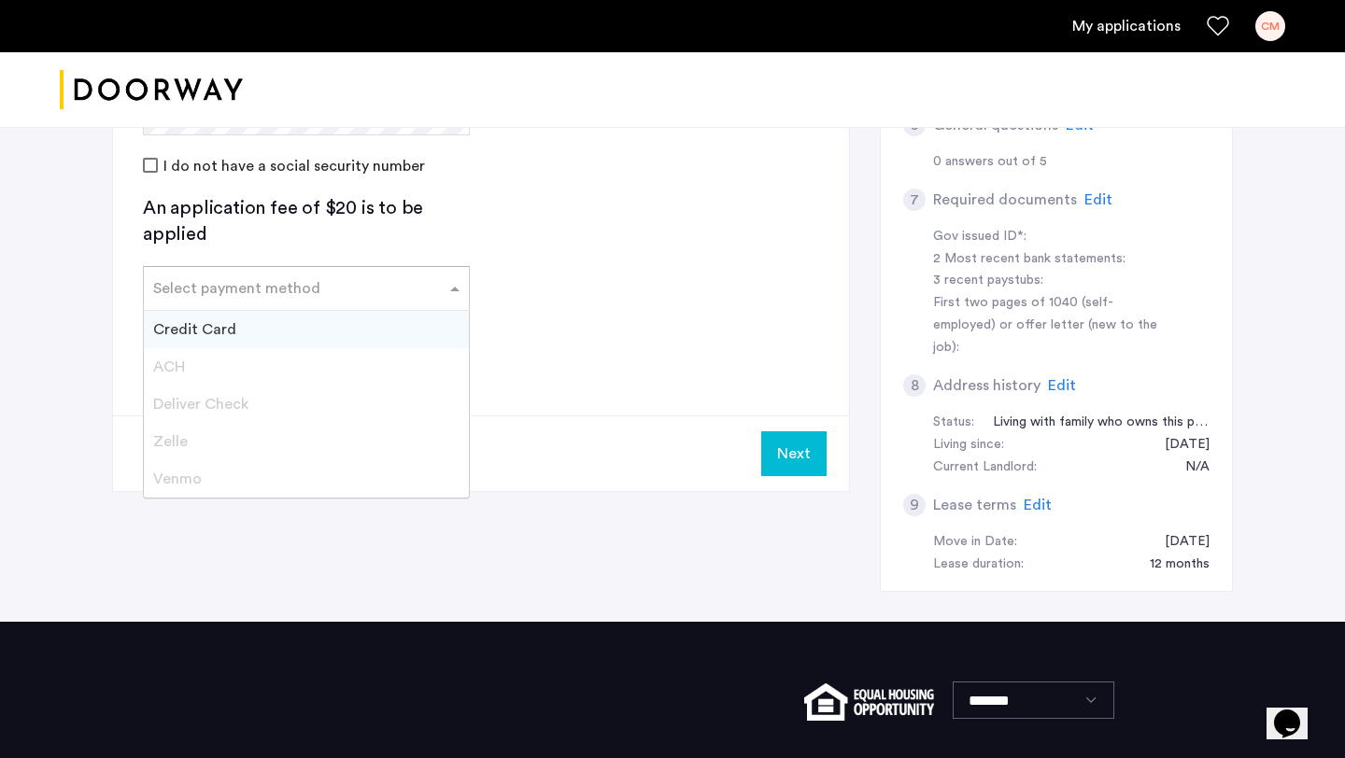
click at [246, 332] on div "Credit Card" at bounding box center [306, 329] width 325 height 37
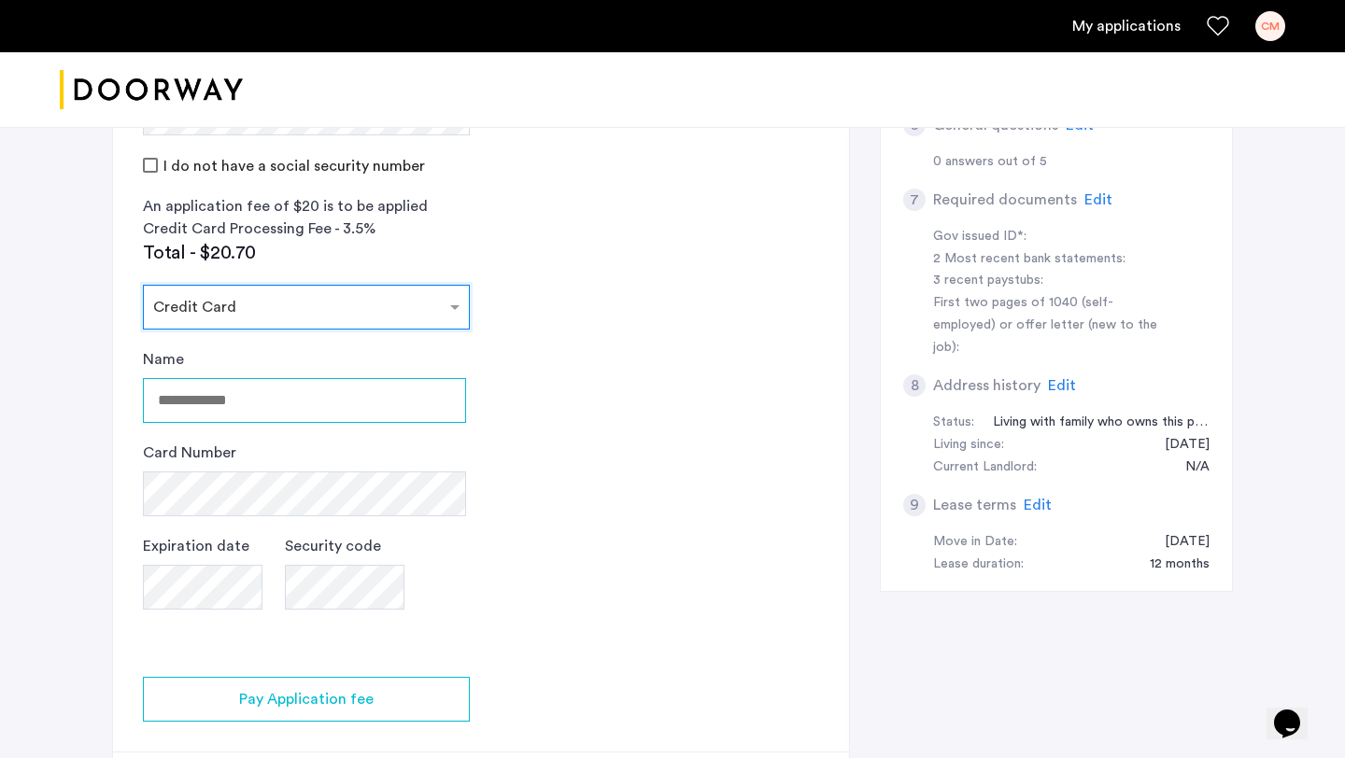
click at [240, 416] on input "Name" at bounding box center [304, 400] width 323 height 45
type input "**********"
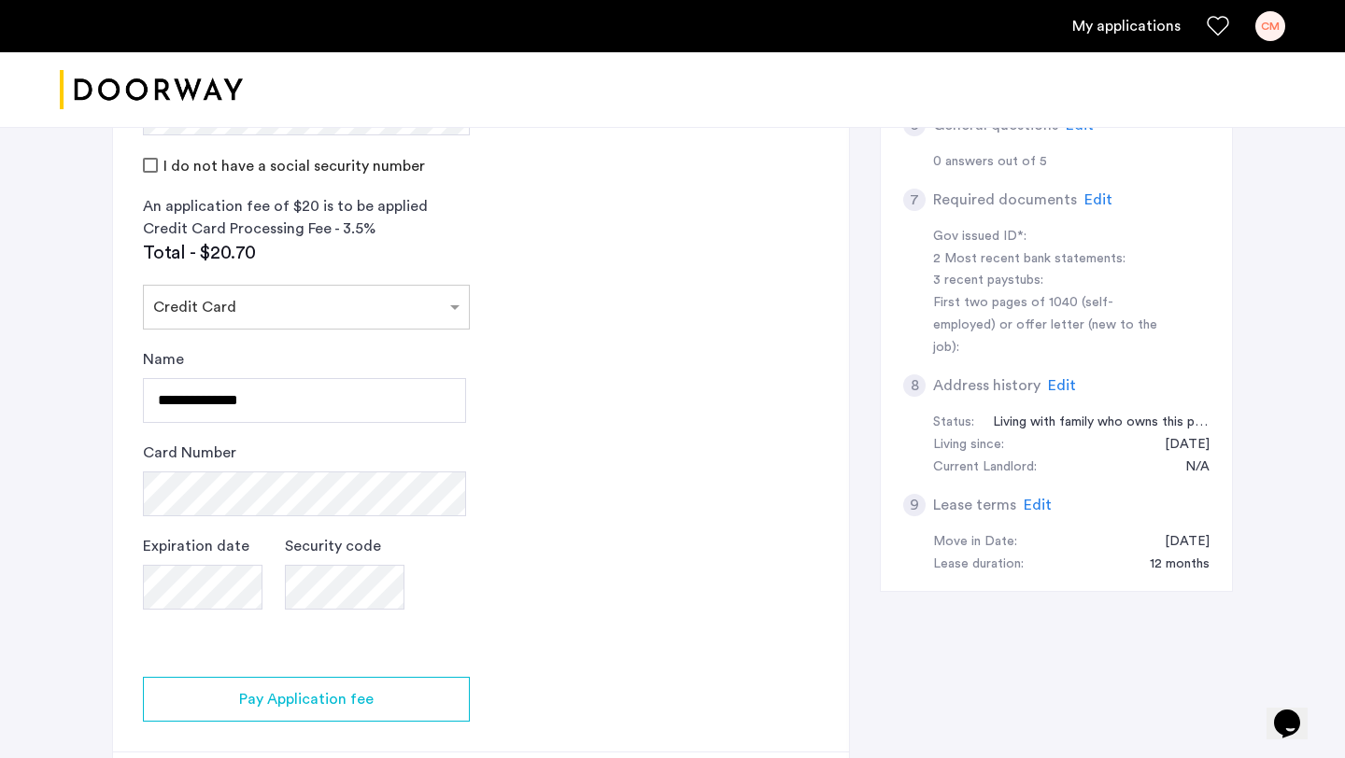
click at [640, 464] on app-credit-screening "2 Credit Screening & Application Fees Application Fees Please submit your appli…" at bounding box center [481, 258] width 736 height 1140
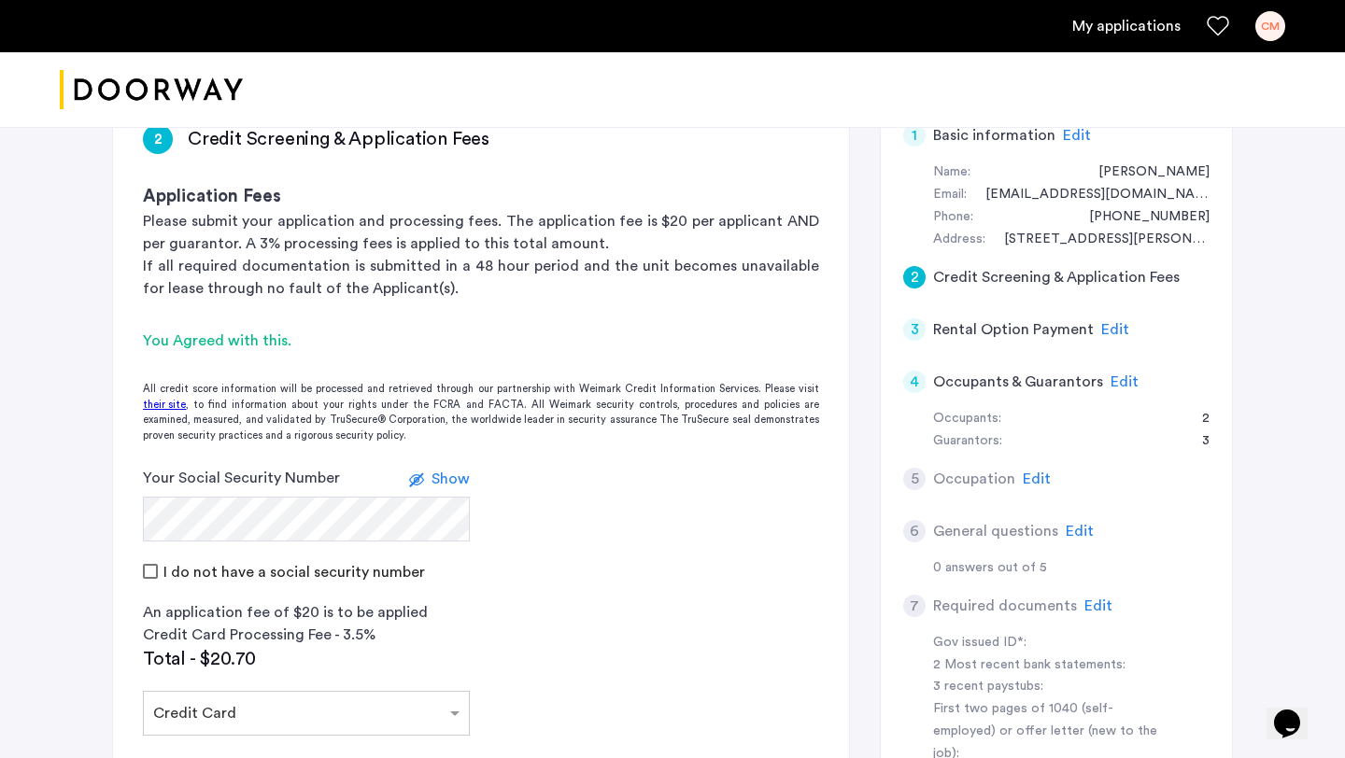
scroll to position [307, 0]
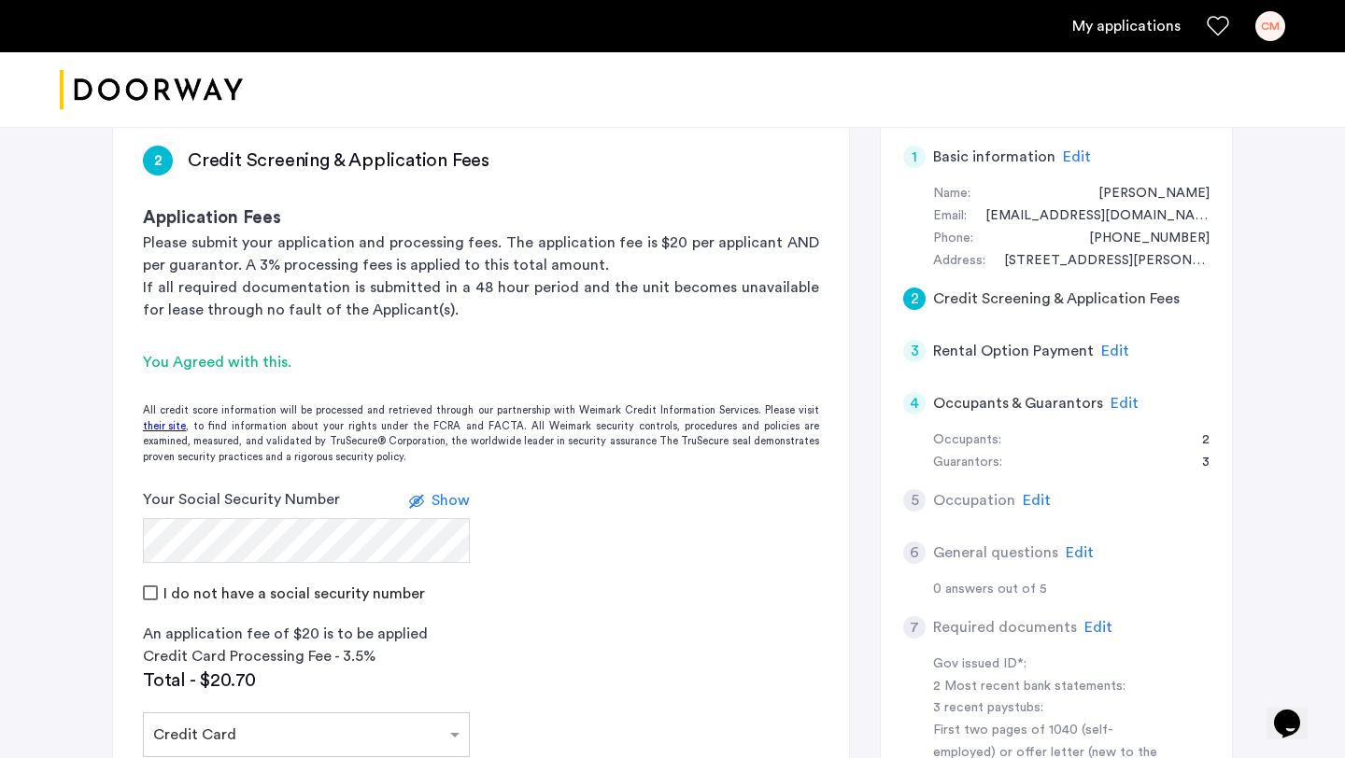
click at [913, 303] on div "2" at bounding box center [914, 299] width 22 height 22
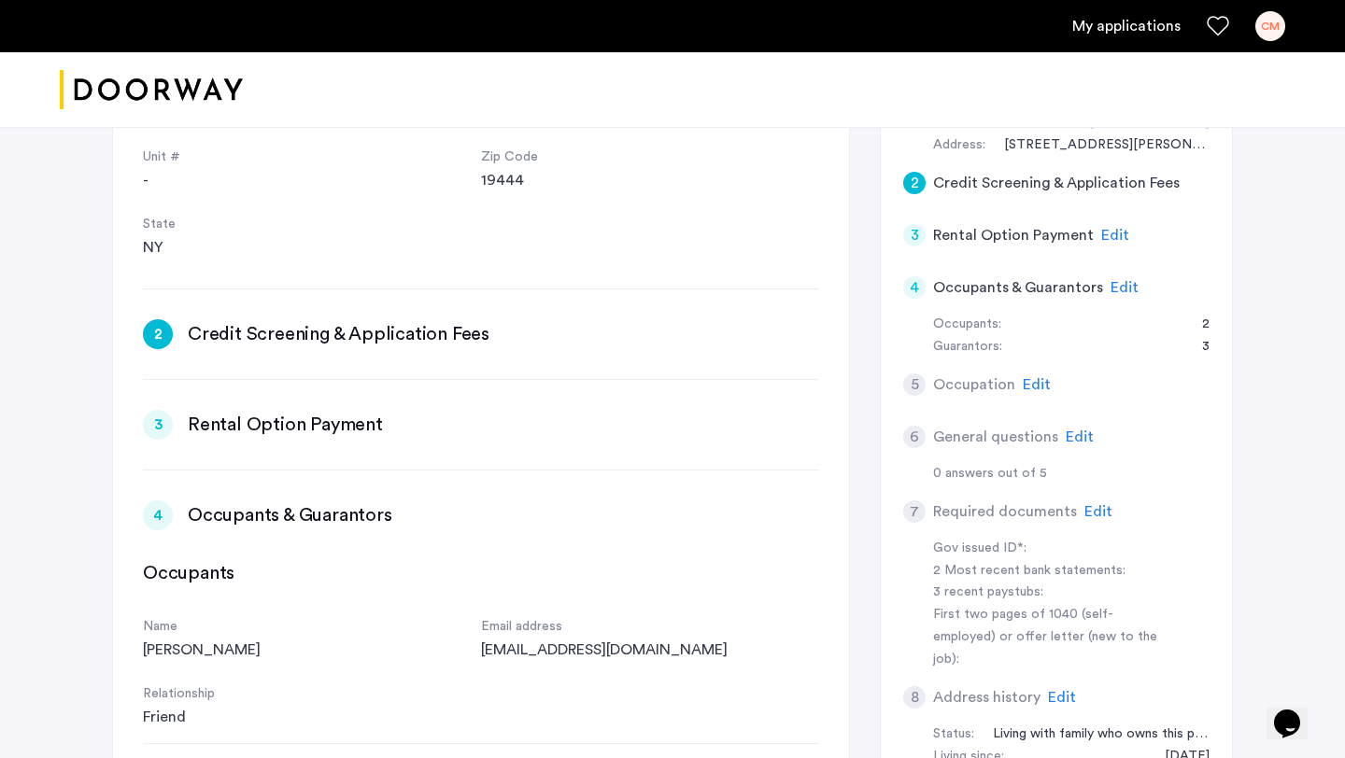
scroll to position [122, 0]
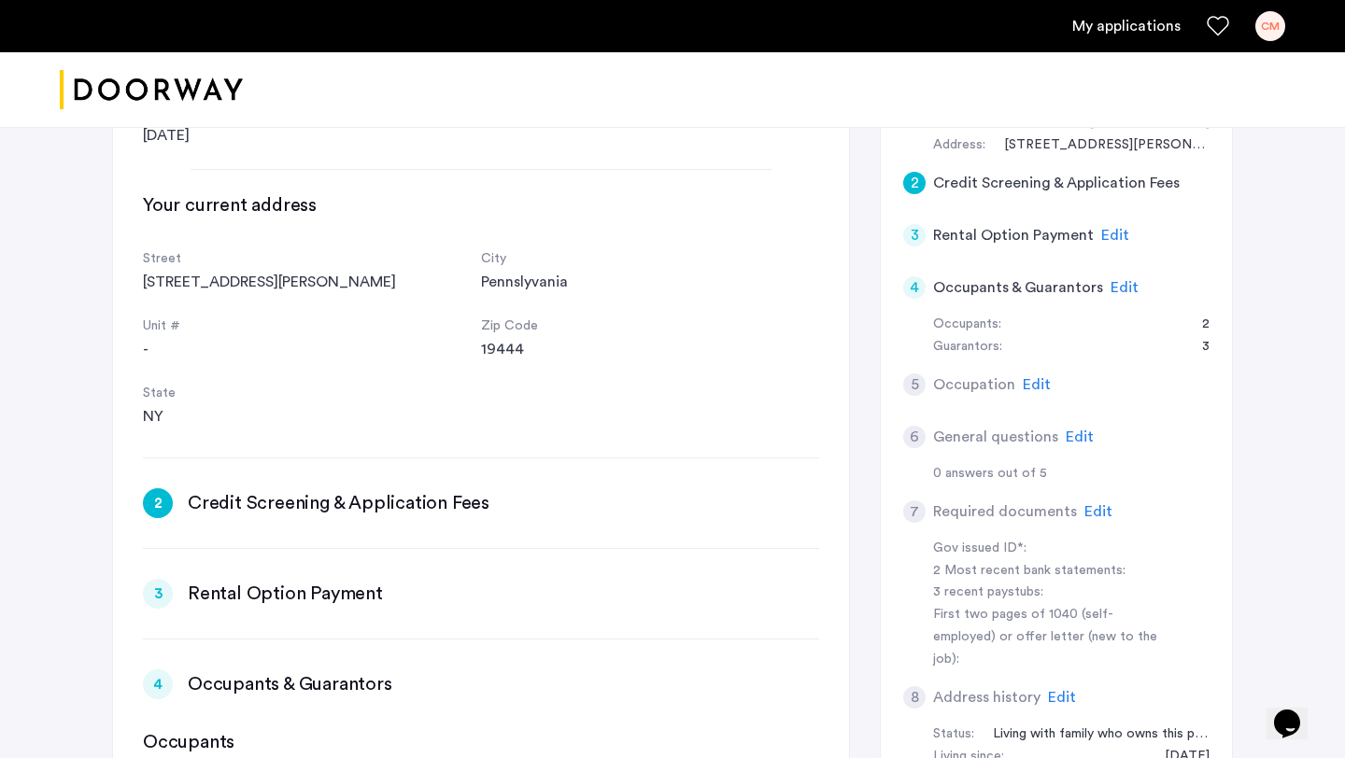
click at [152, 415] on div "NY" at bounding box center [312, 416] width 338 height 22
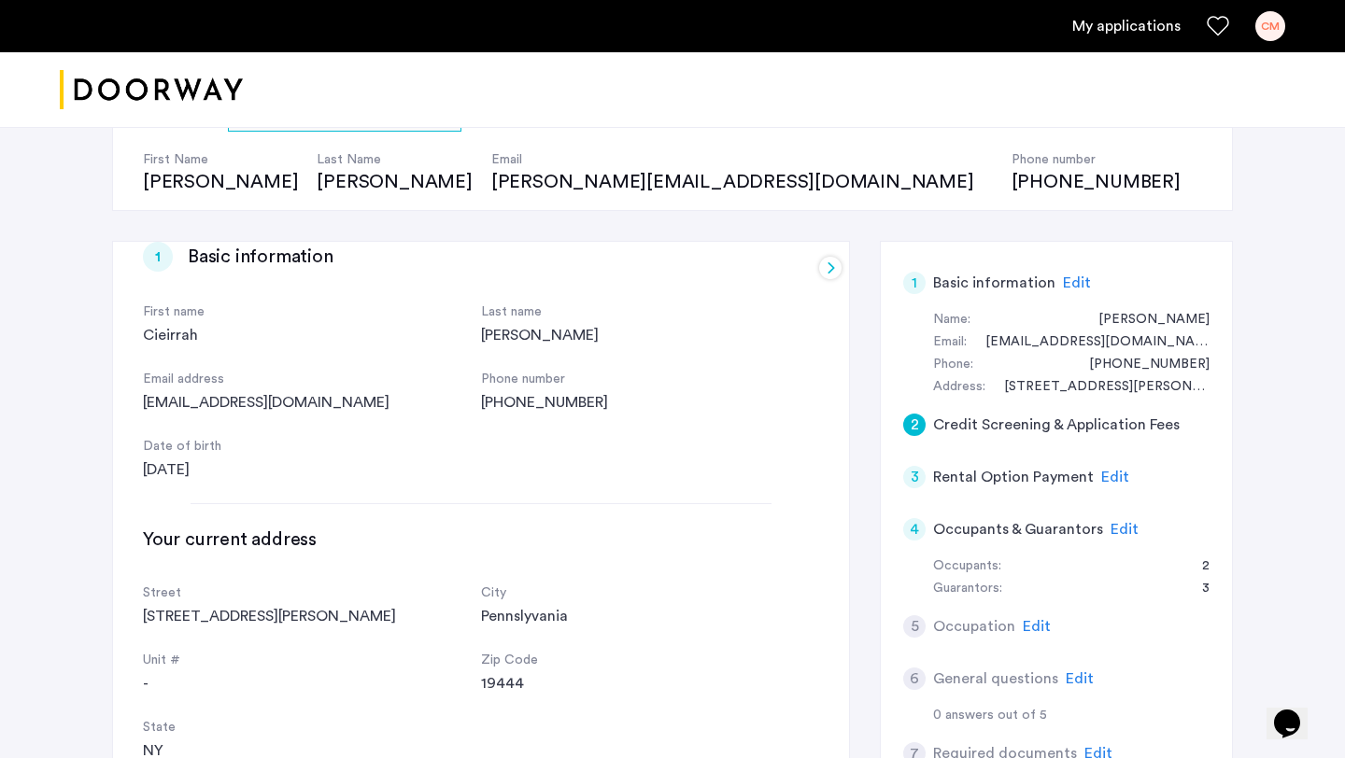
scroll to position [0, 0]
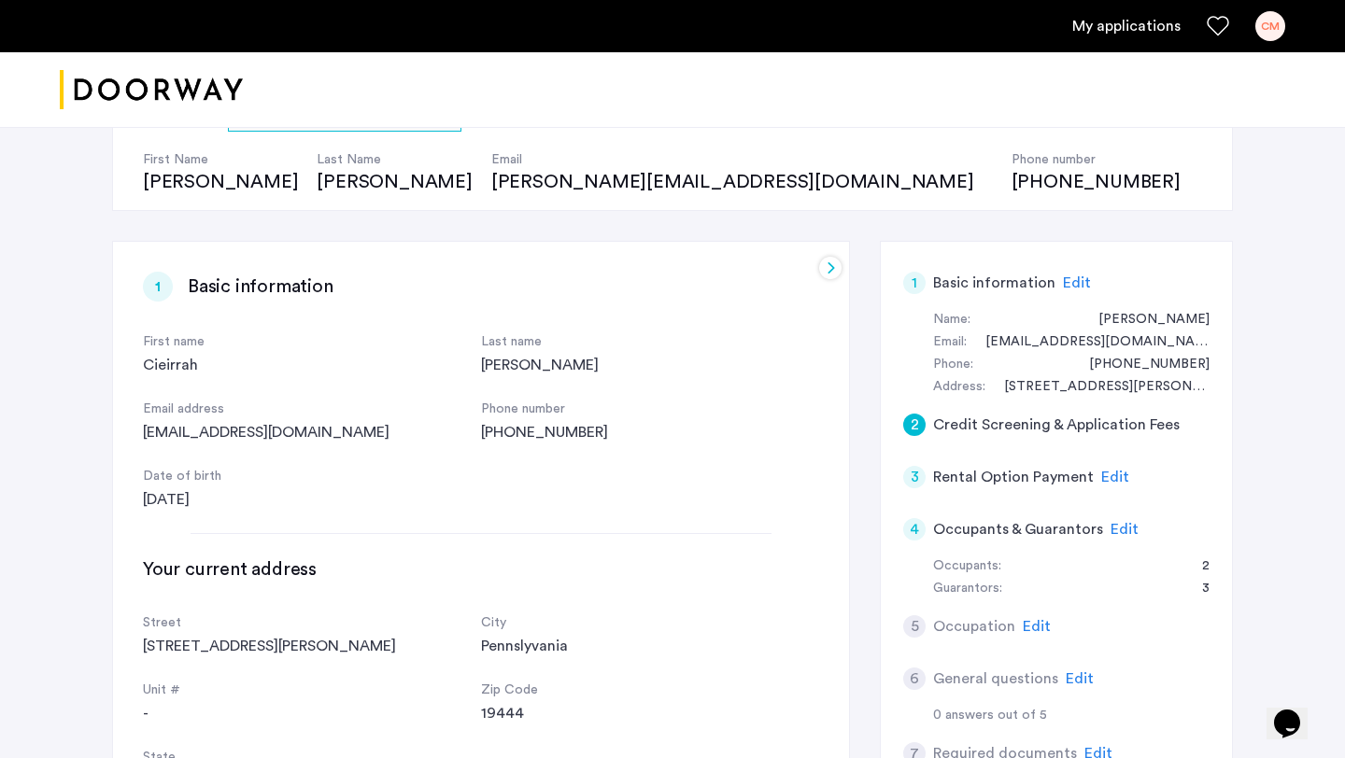
click at [831, 262] on div at bounding box center [830, 268] width 22 height 22
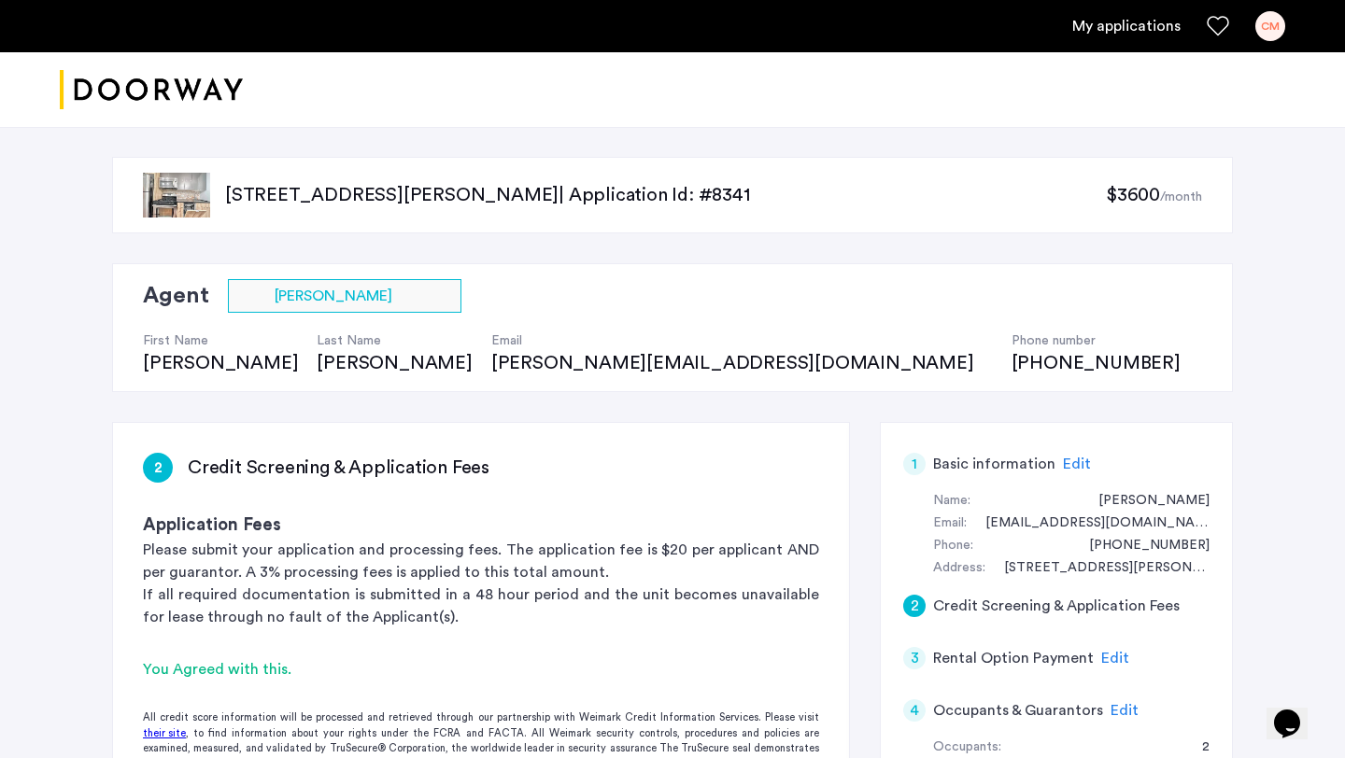
click at [1071, 467] on span "Edit" at bounding box center [1077, 464] width 28 height 15
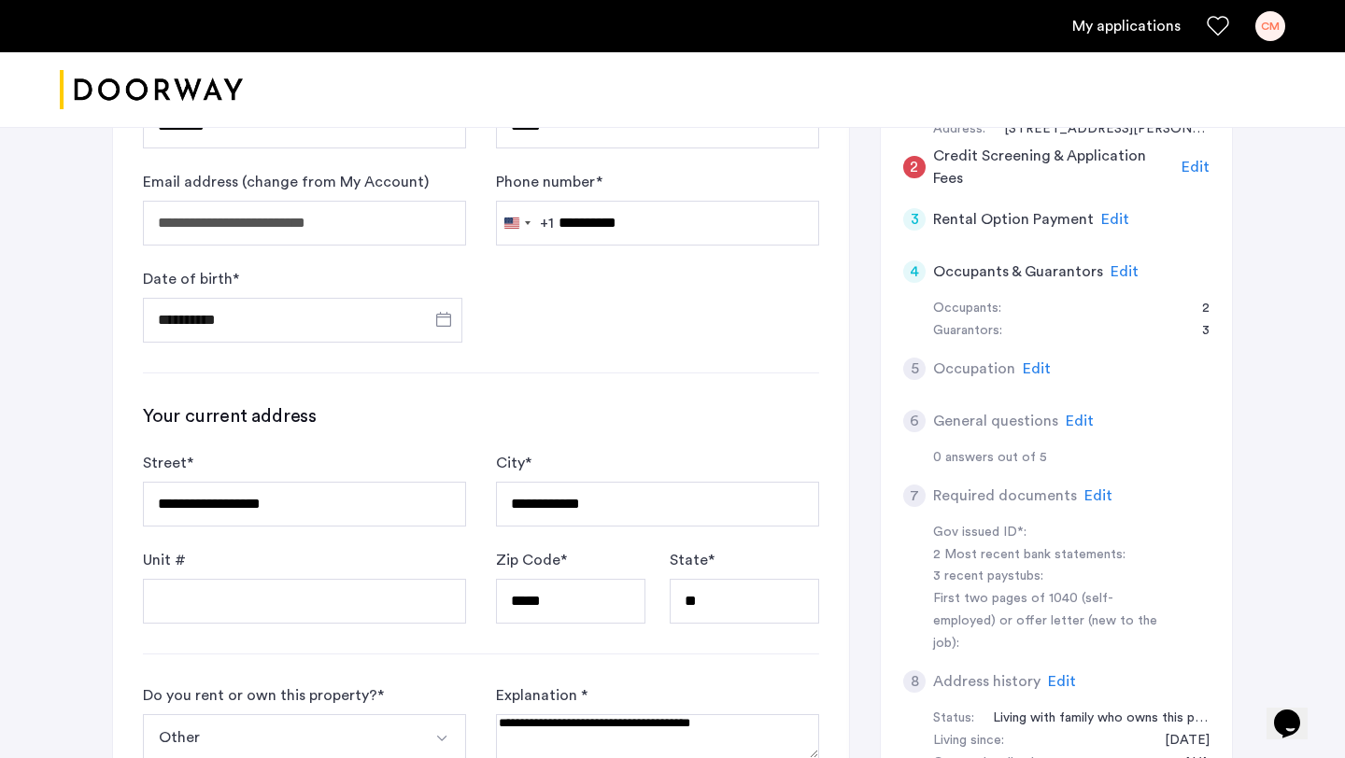
scroll to position [454, 0]
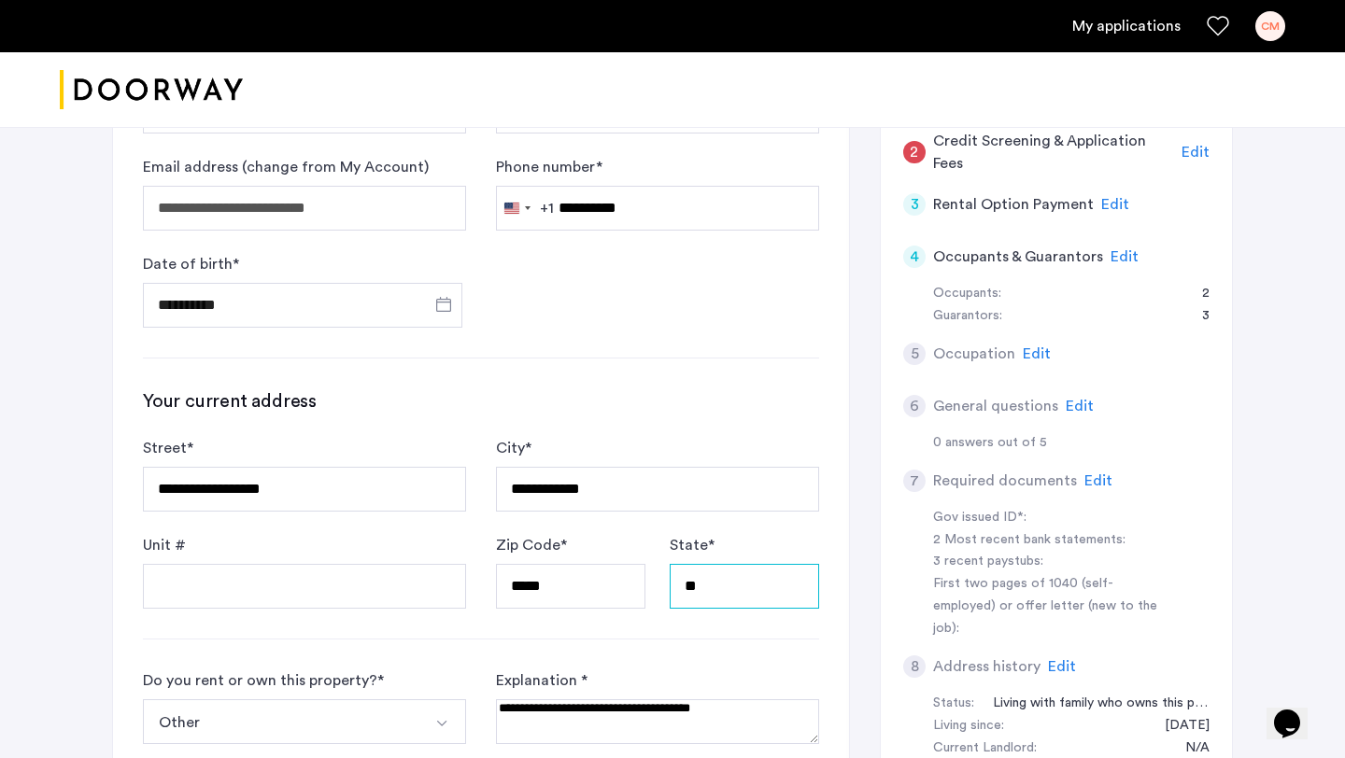
click at [729, 591] on input "**" at bounding box center [744, 586] width 149 height 45
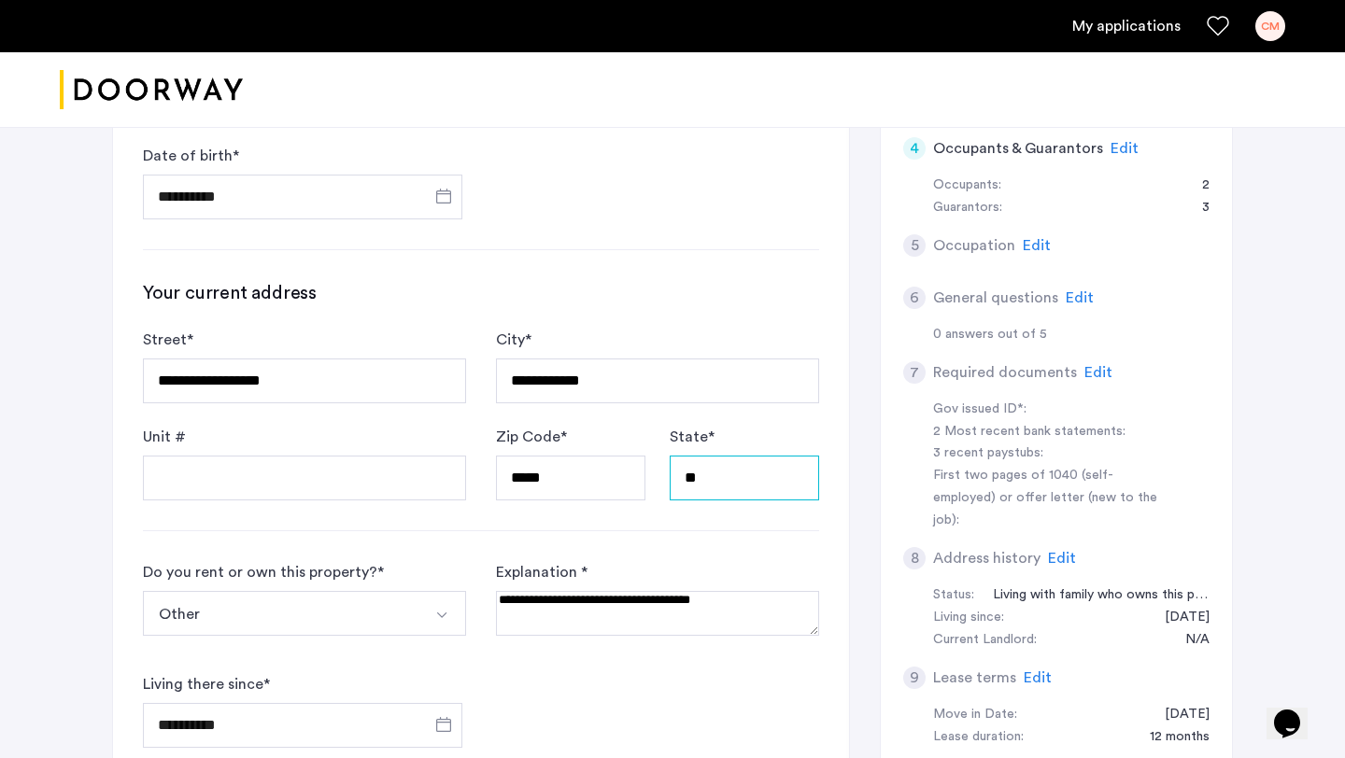
scroll to position [567, 0]
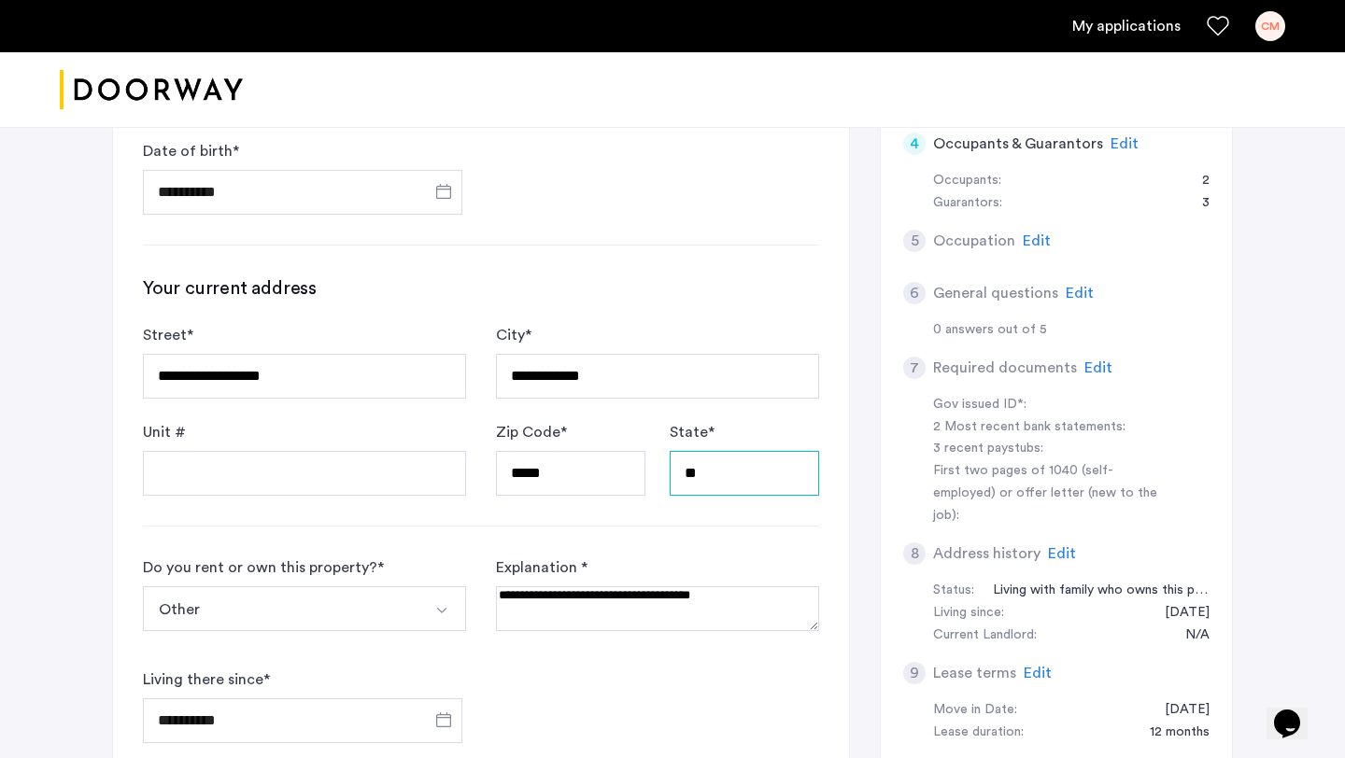
type input "**"
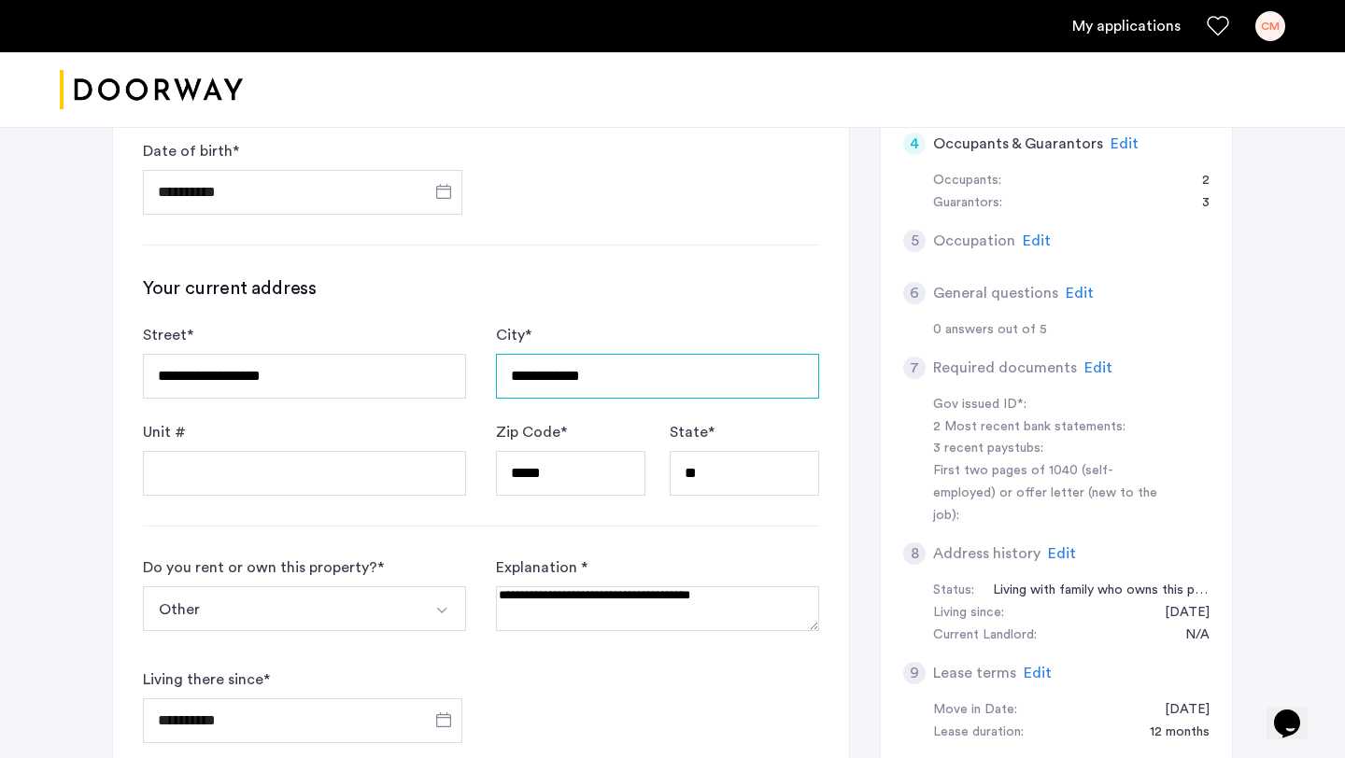
click at [584, 362] on input "**********" at bounding box center [657, 376] width 323 height 45
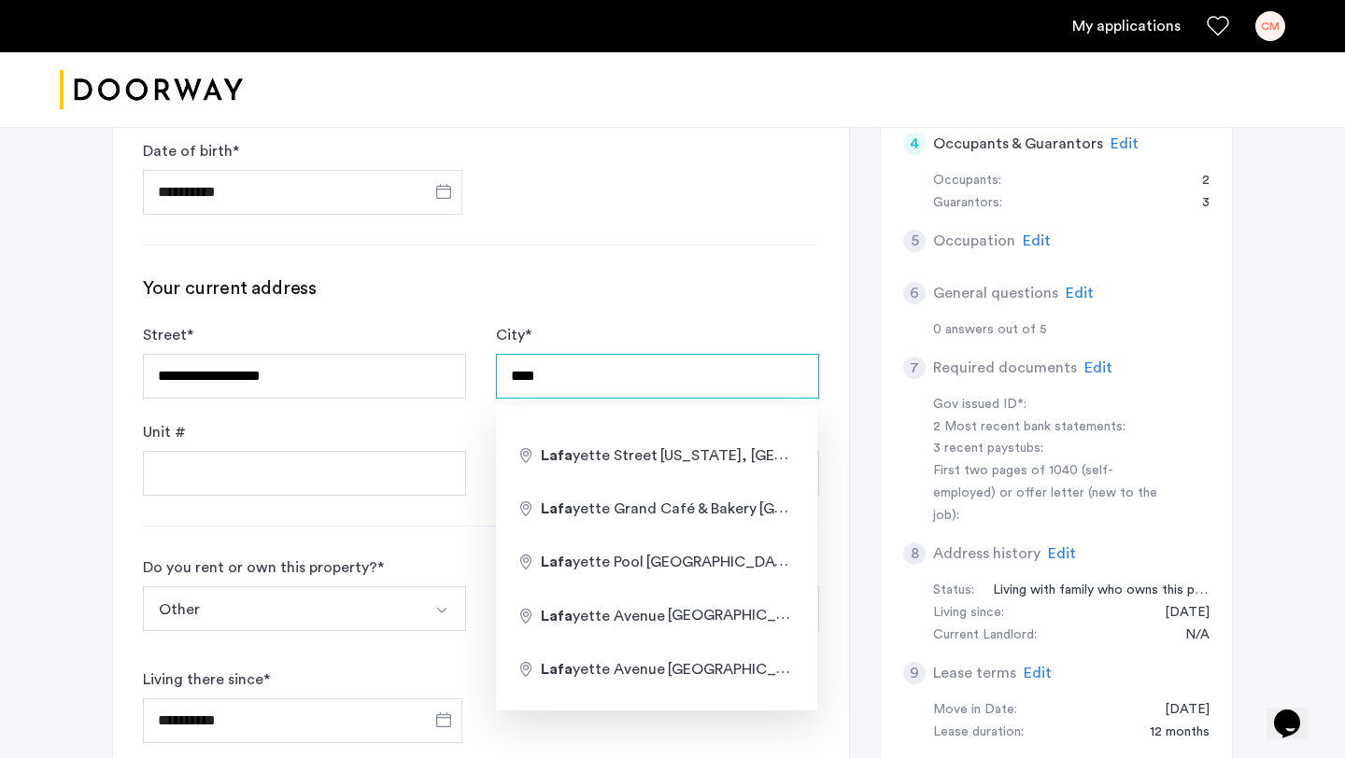
type input "**********"
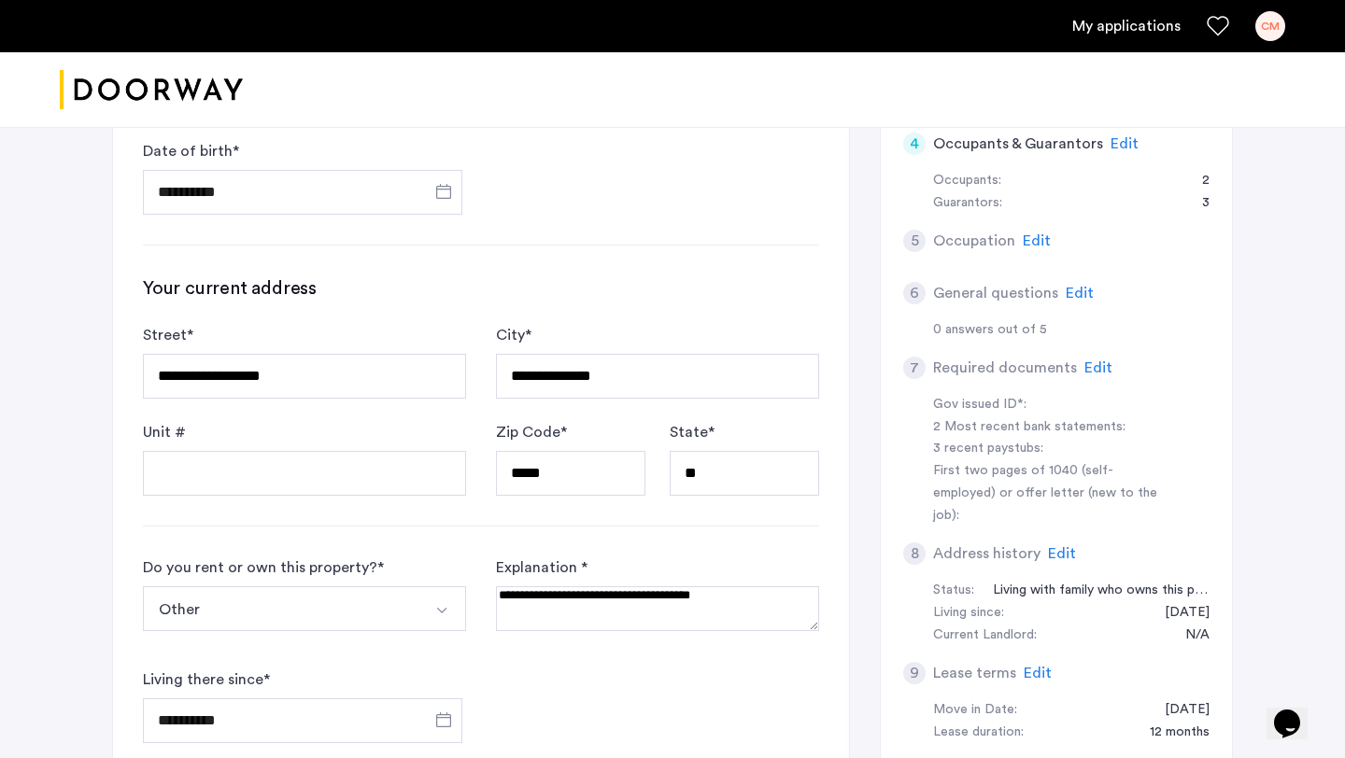
click at [610, 276] on h3 "Your current address" at bounding box center [481, 289] width 676 height 26
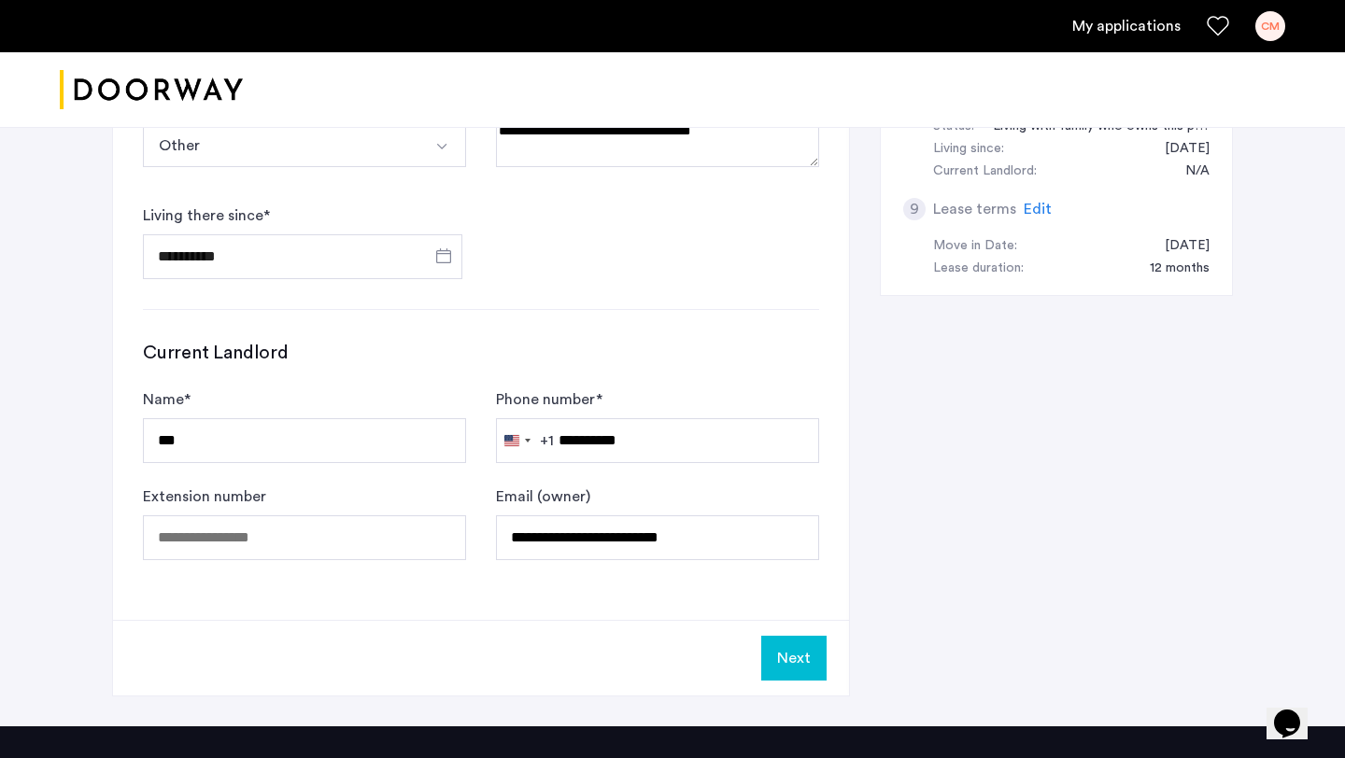
scroll to position [957, 0]
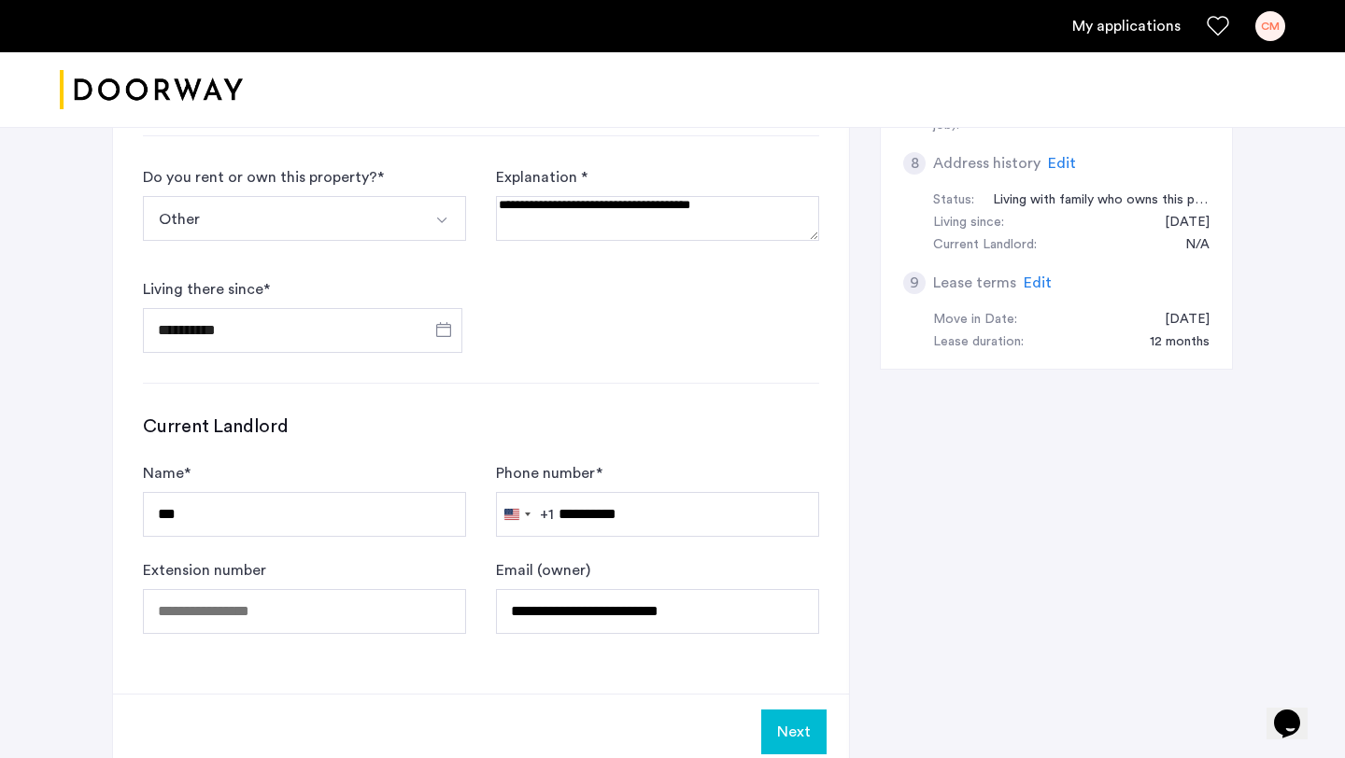
click at [524, 209] on textarea at bounding box center [657, 218] width 323 height 45
type textarea "**********"
click at [583, 302] on form "**********" at bounding box center [481, 259] width 676 height 187
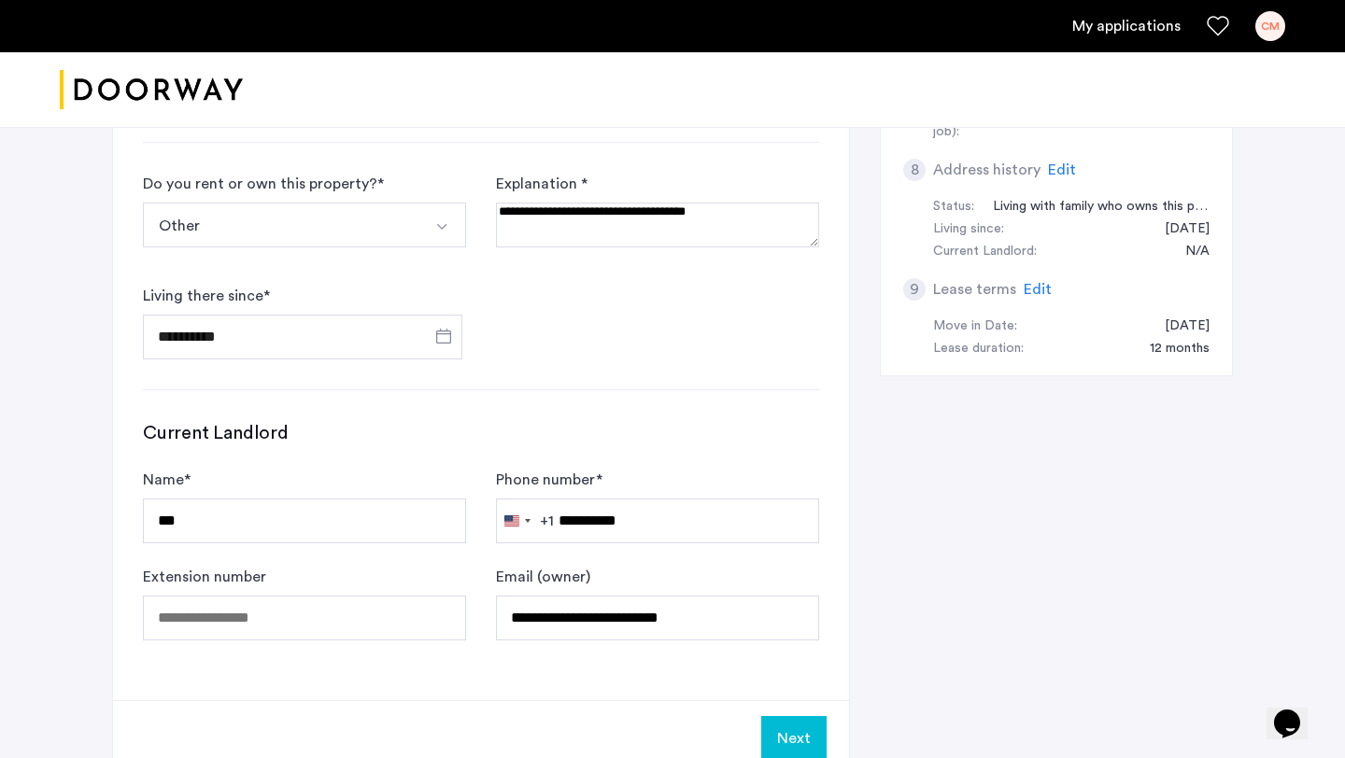
scroll to position [991, 0]
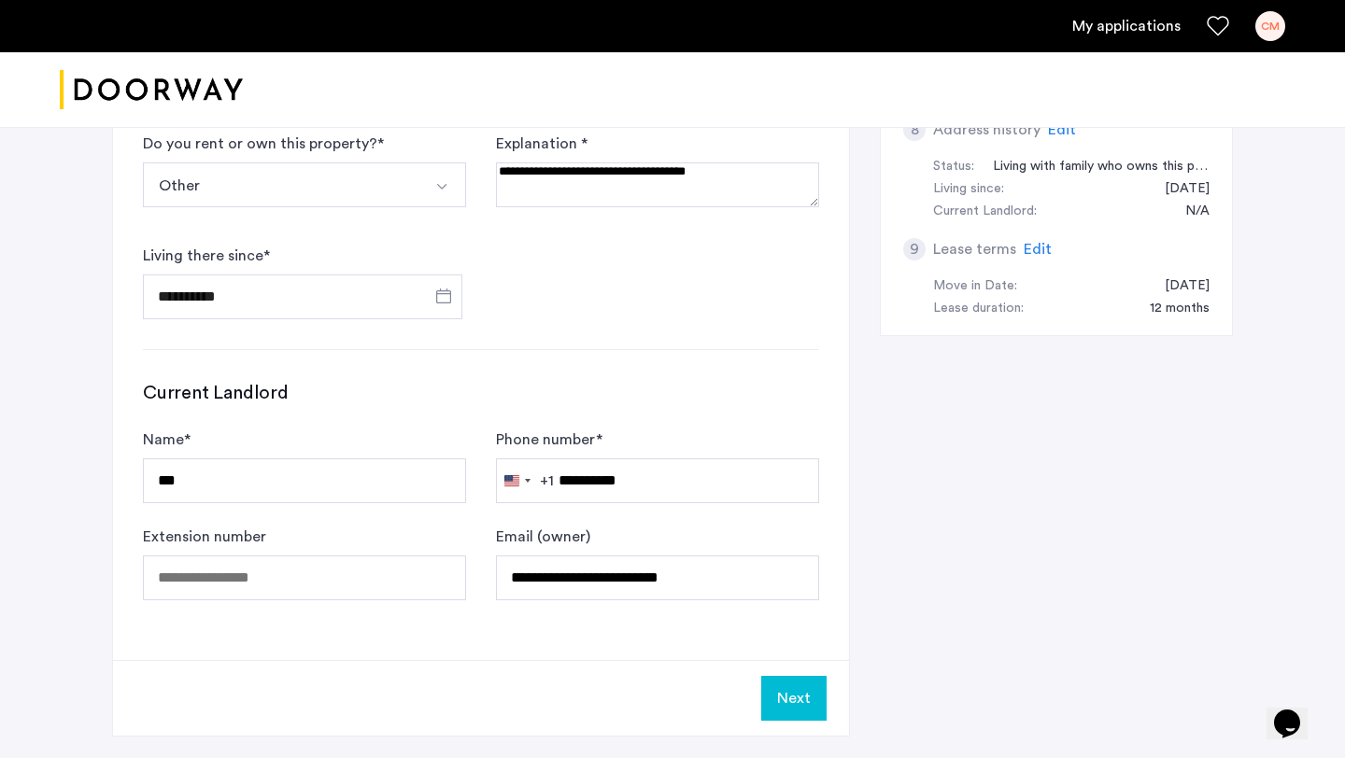
click at [784, 703] on button "Next" at bounding box center [793, 698] width 65 height 45
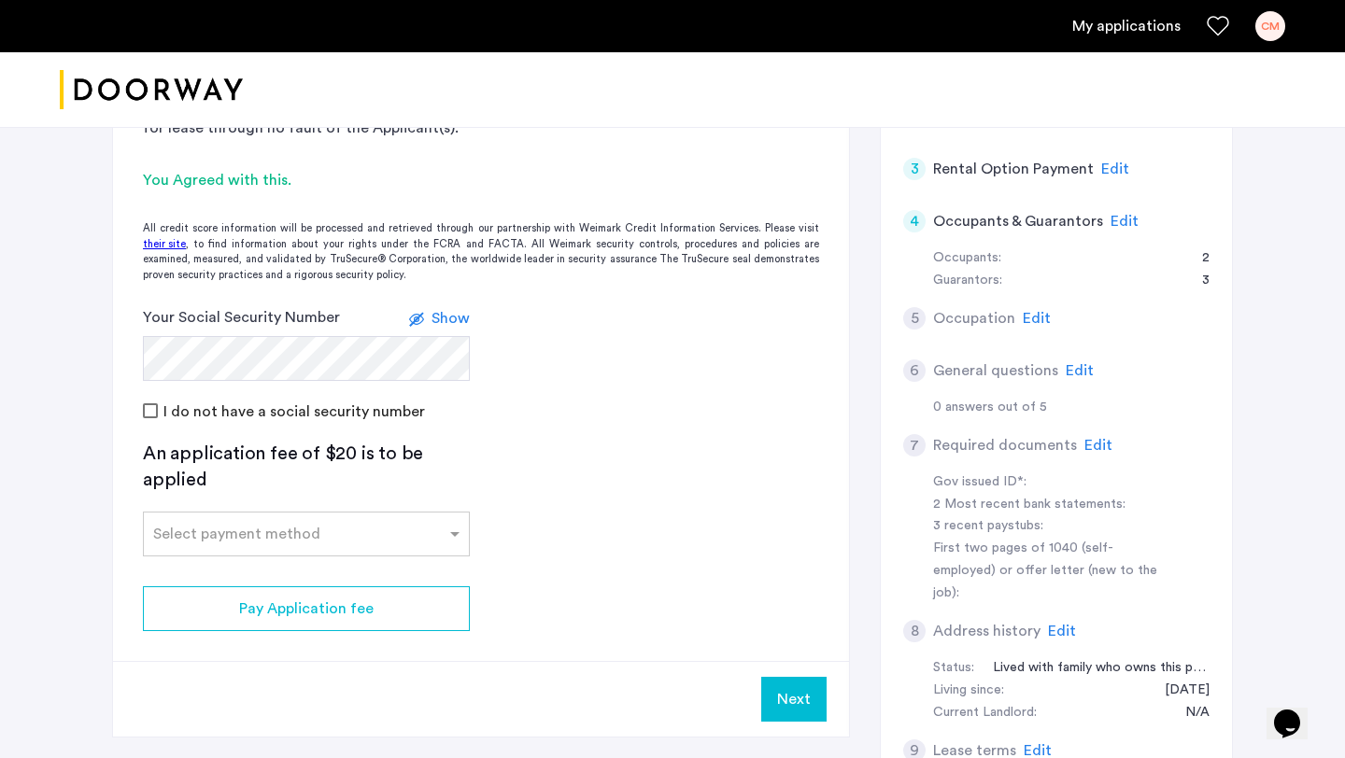
scroll to position [495, 0]
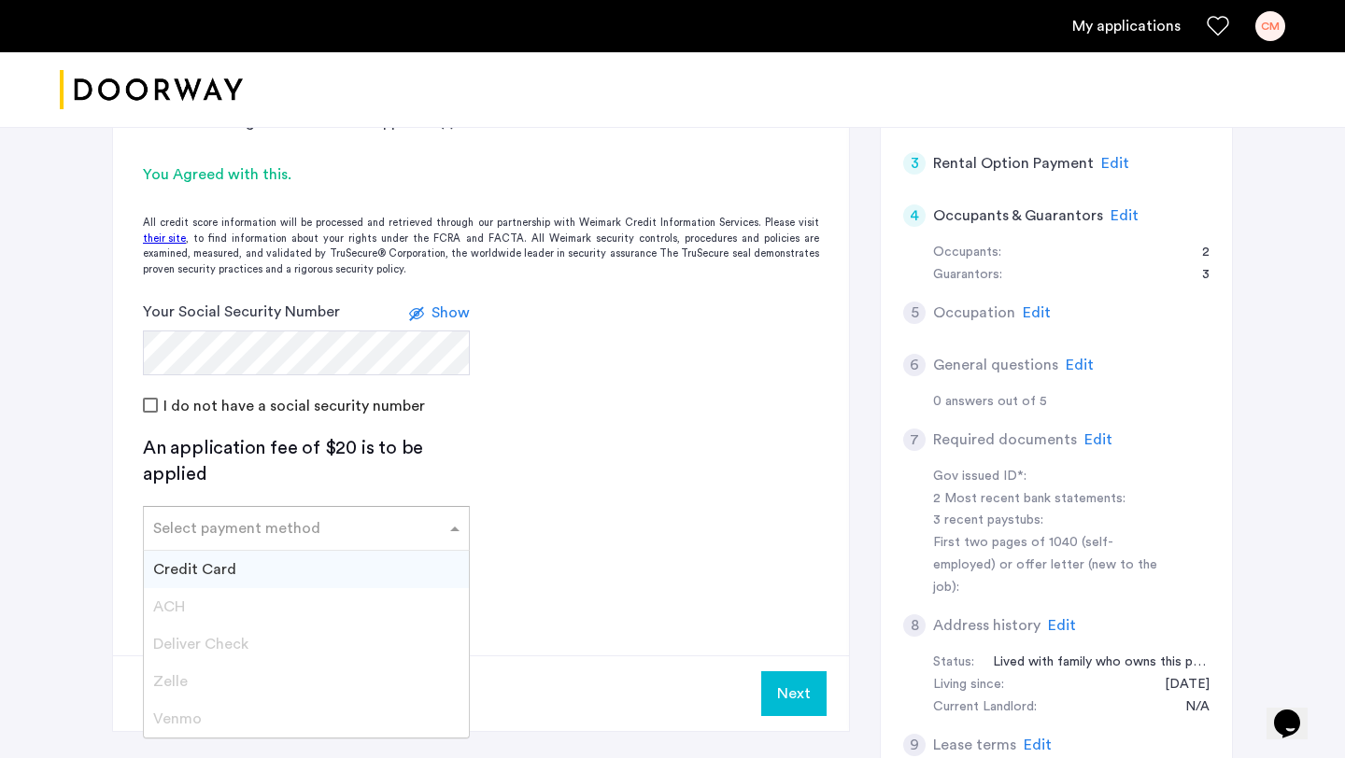
click at [446, 519] on span at bounding box center [457, 528] width 23 height 22
click at [379, 562] on div "Credit Card" at bounding box center [306, 569] width 325 height 37
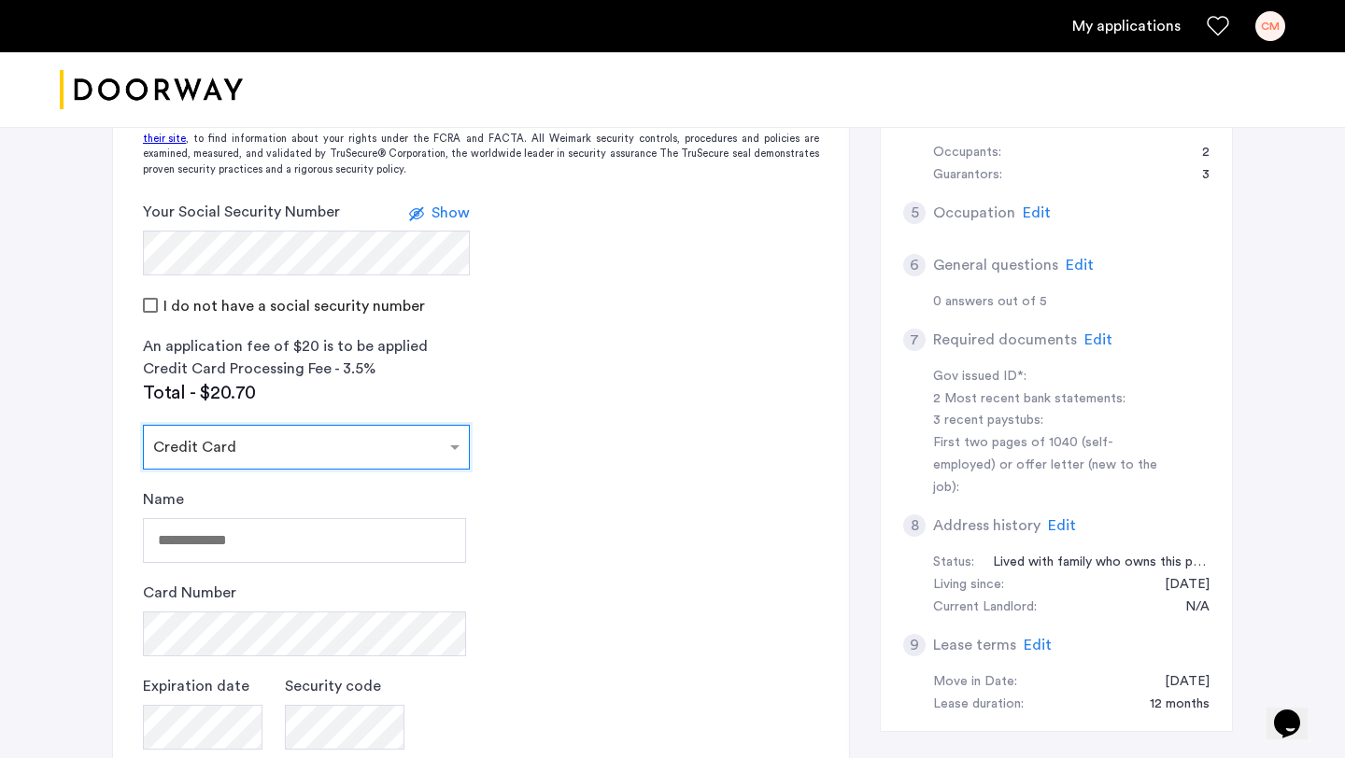
scroll to position [677, 0]
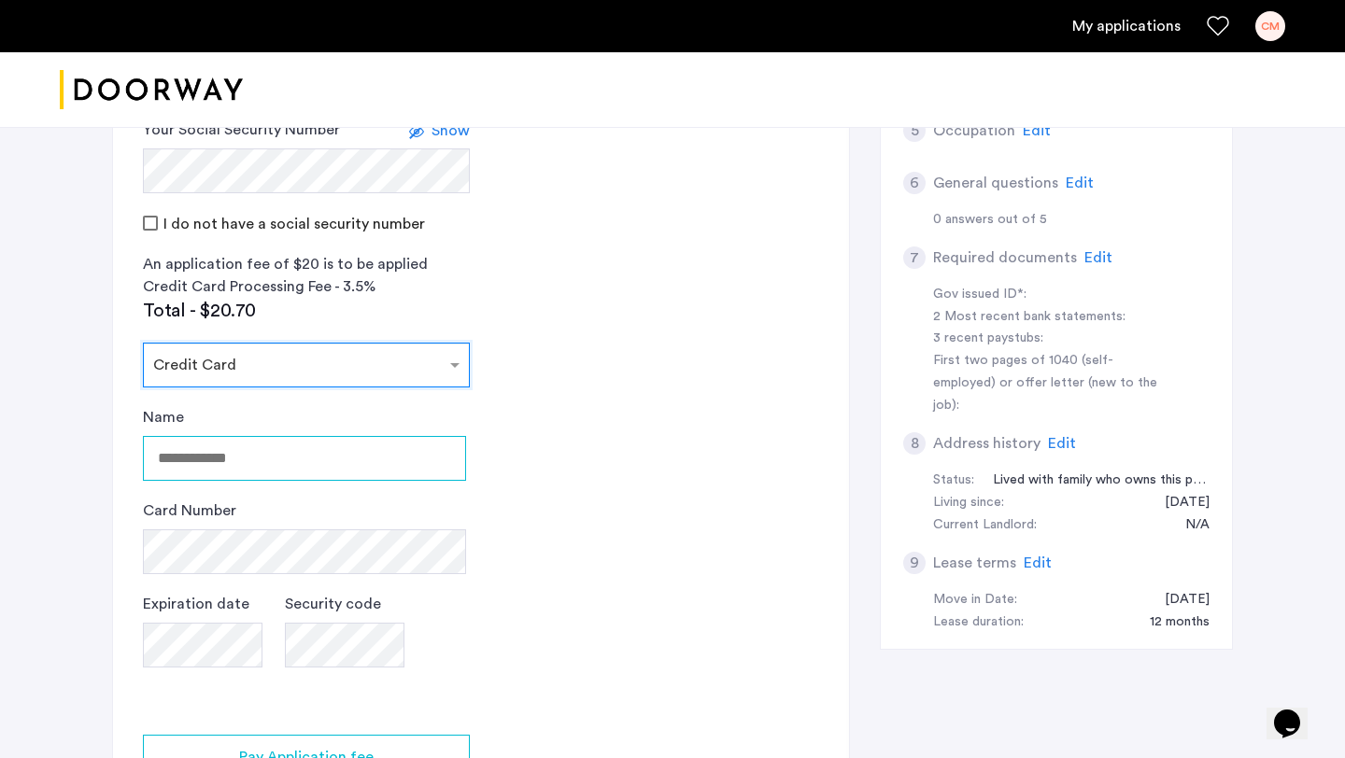
click at [323, 464] on input "Name" at bounding box center [304, 458] width 323 height 45
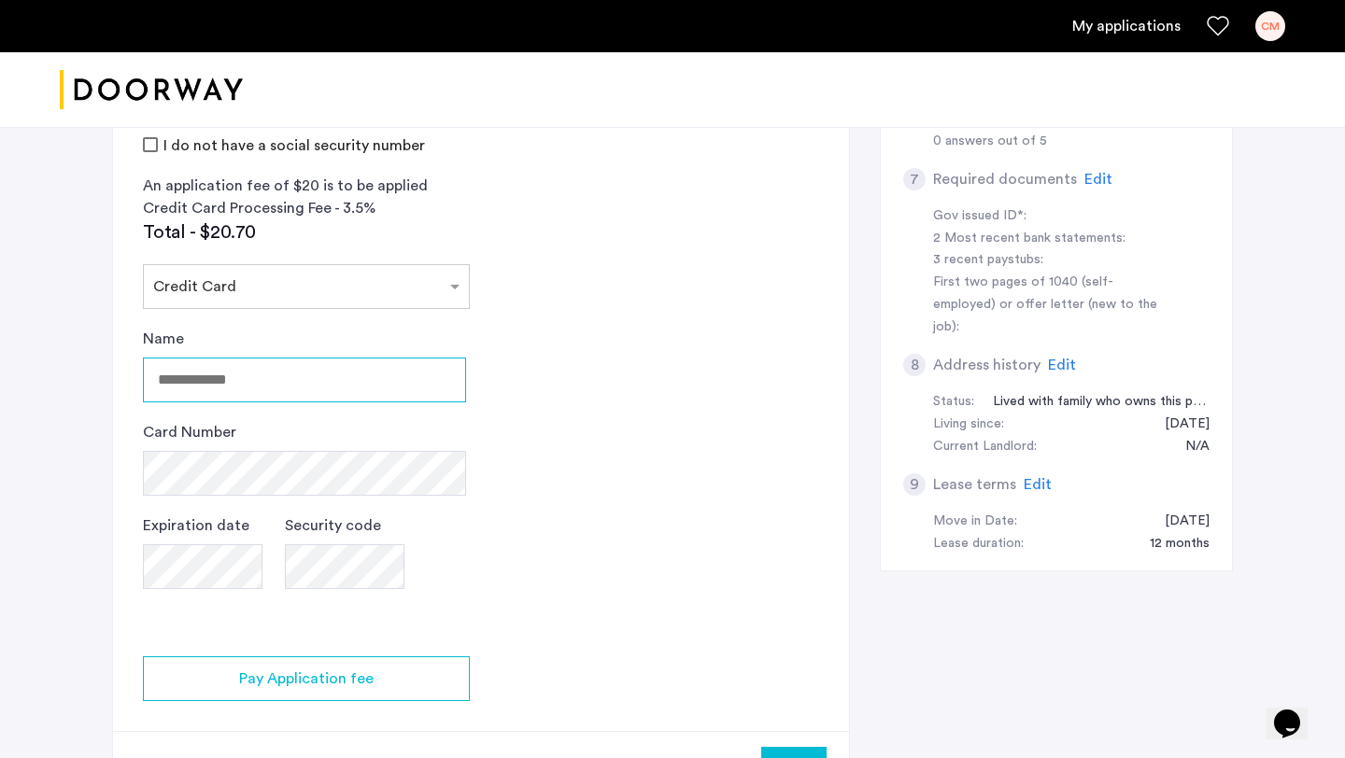
scroll to position [781, 0]
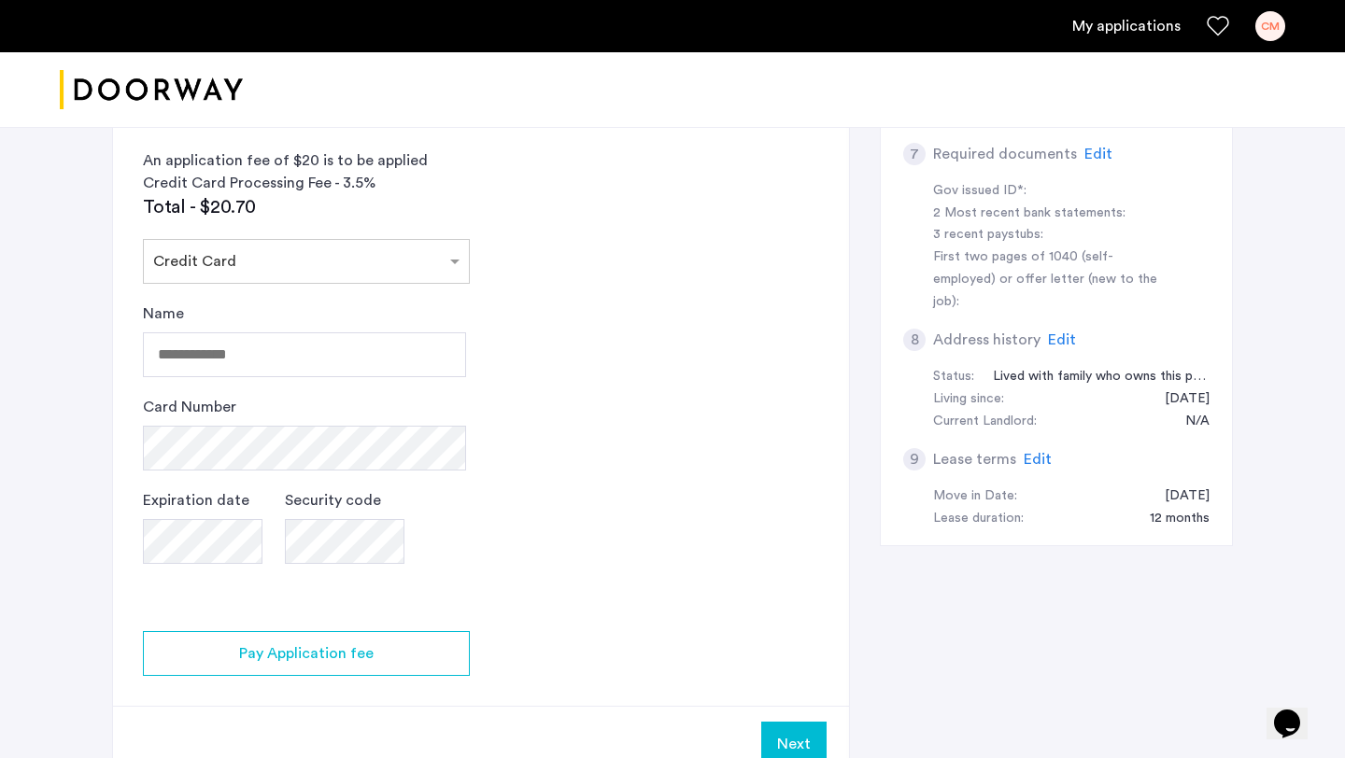
click at [792, 735] on div "Next" at bounding box center [481, 744] width 736 height 76
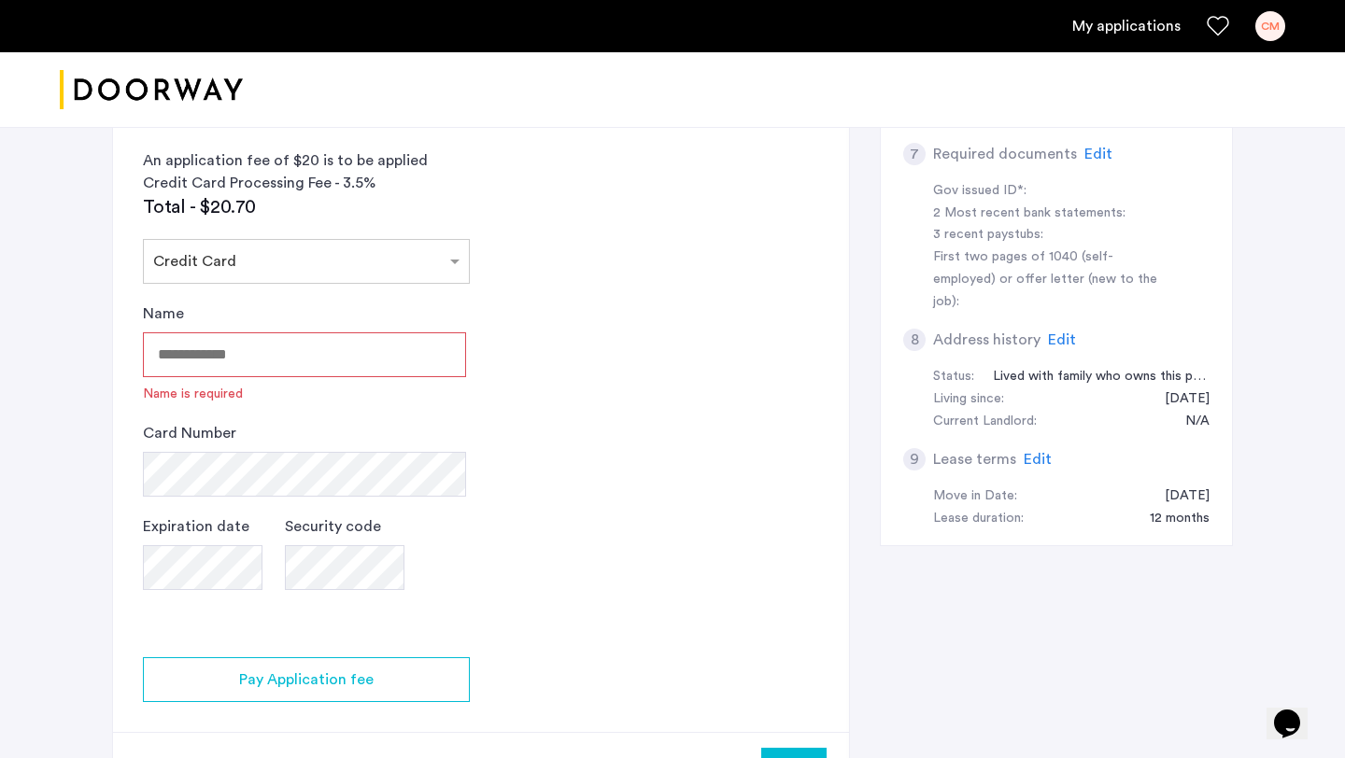
click at [244, 351] on input "Name" at bounding box center [304, 355] width 323 height 45
type input "**********"
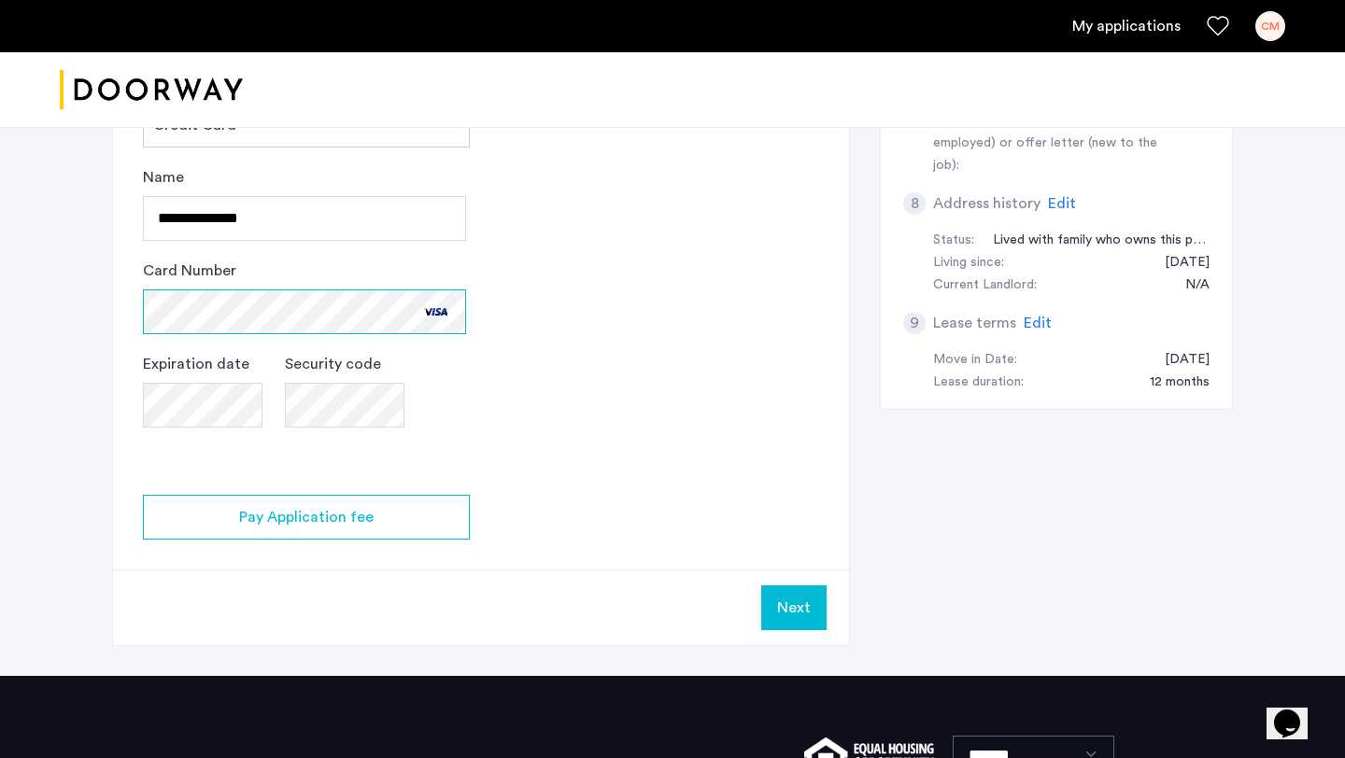
scroll to position [939, 0]
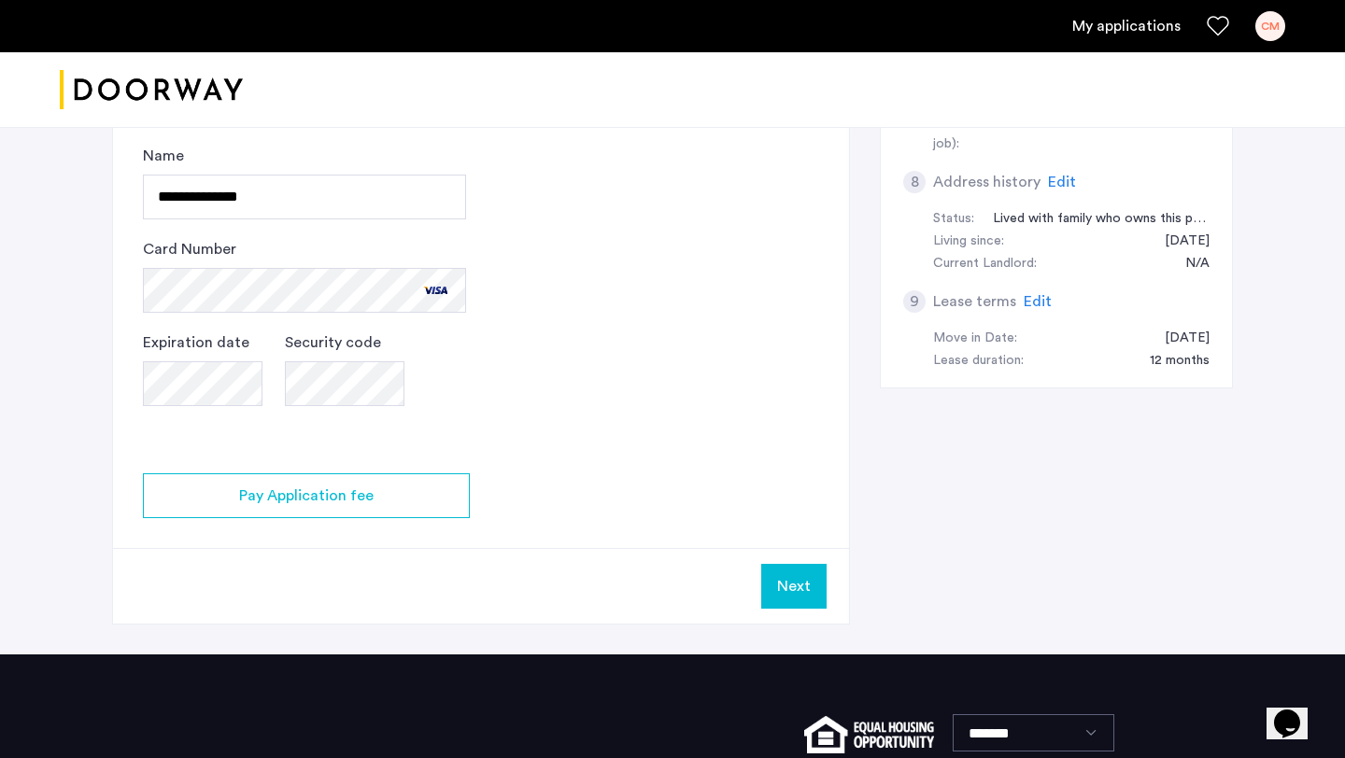
click at [775, 584] on button "Next" at bounding box center [793, 586] width 65 height 45
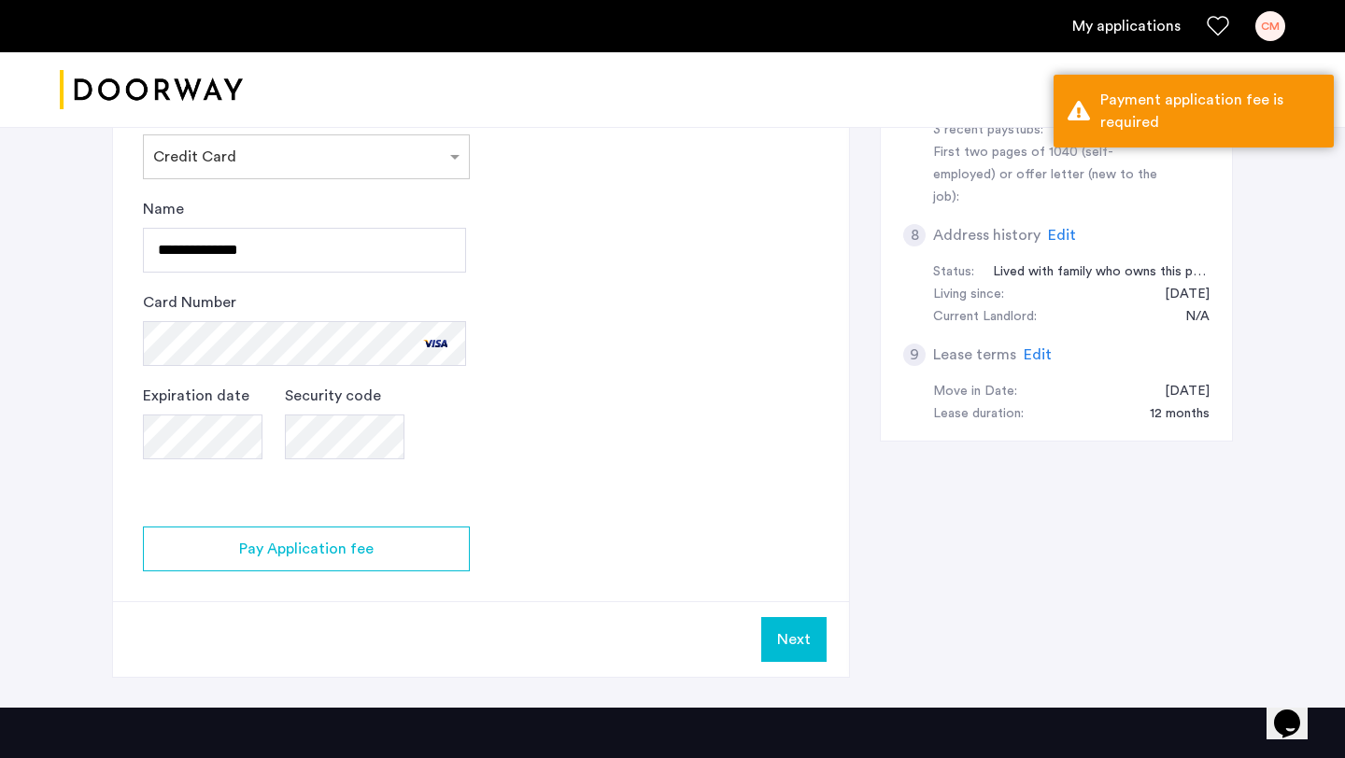
scroll to position [871, 0]
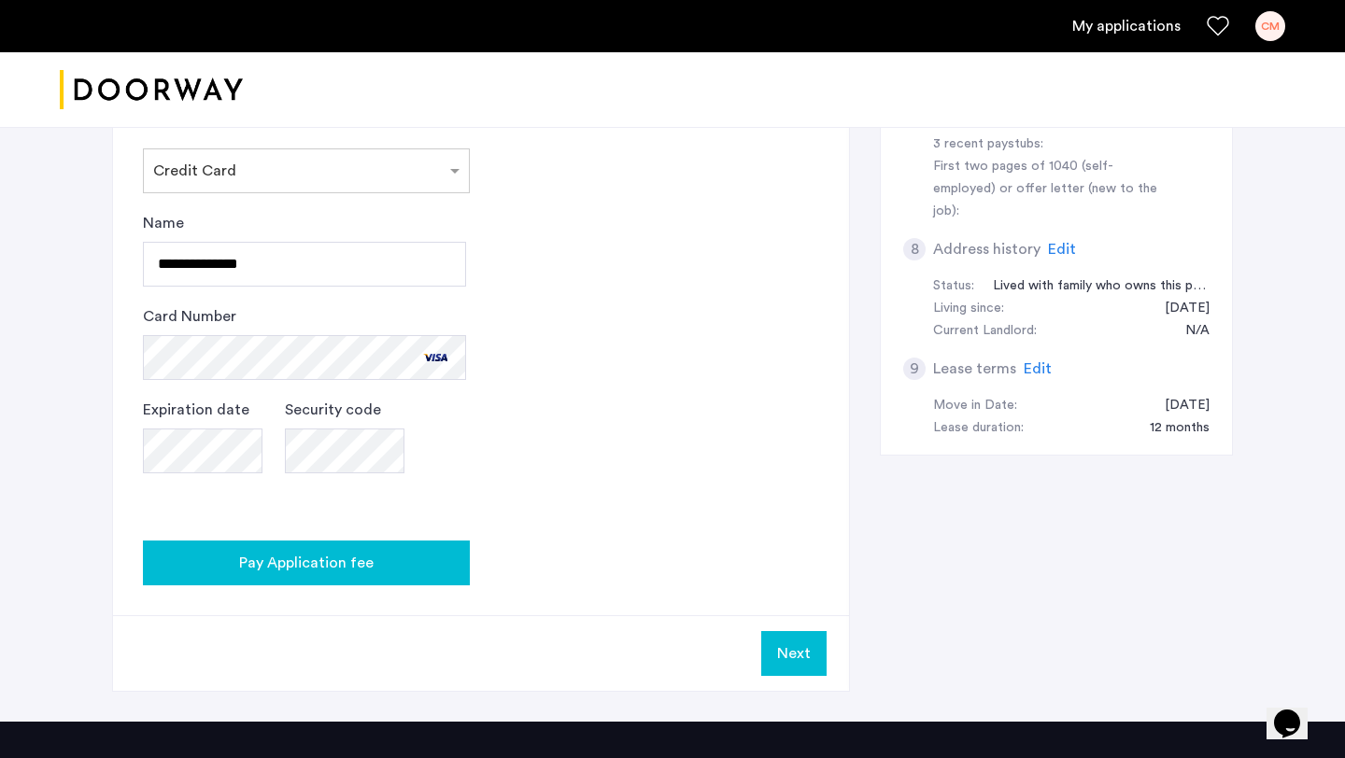
click at [376, 570] on div "Pay Application fee" at bounding box center [306, 563] width 297 height 22
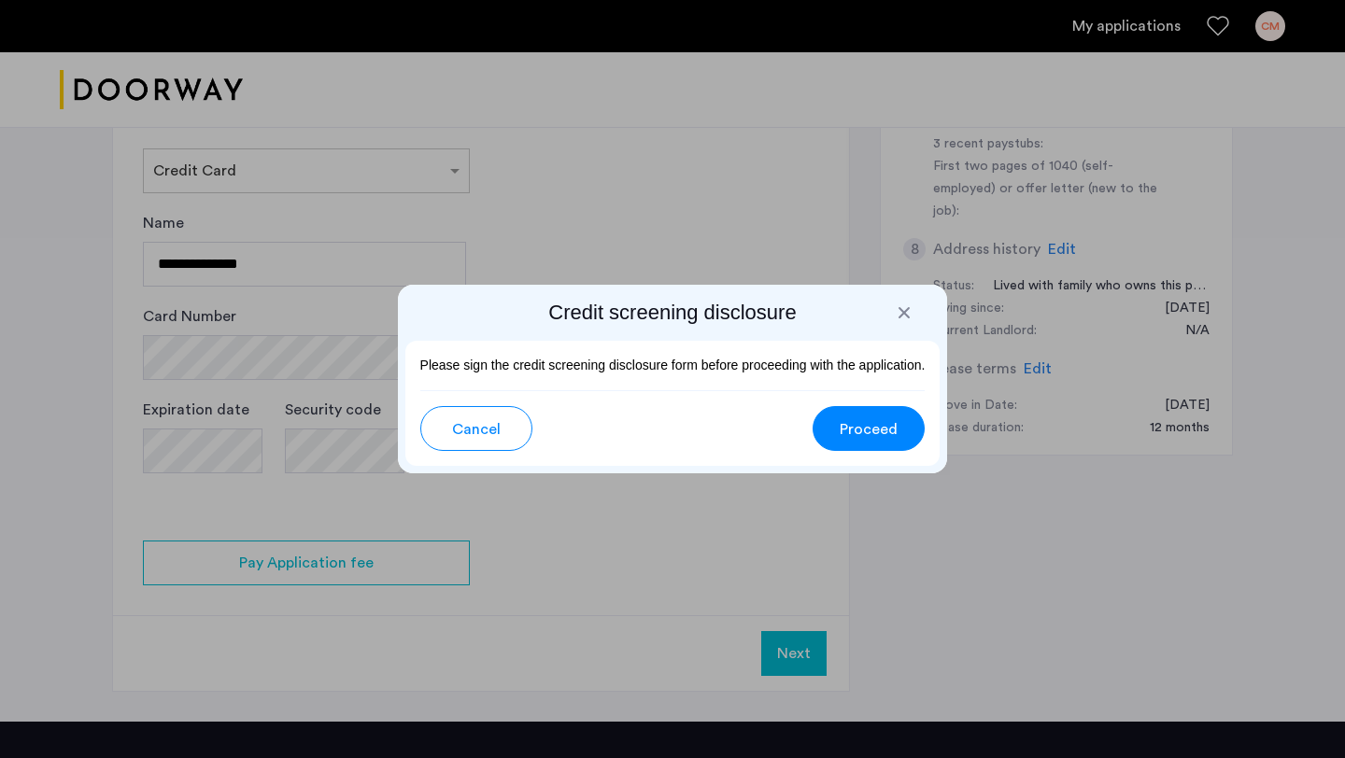
drag, startPoint x: 477, startPoint y: 368, endPoint x: 771, endPoint y: 379, distance: 293.5
click at [771, 379] on div "Please sign the credit screening disclosure form before proceeding with the app…" at bounding box center [672, 366] width 535 height 50
click at [885, 444] on button "Proceed" at bounding box center [869, 428] width 112 height 45
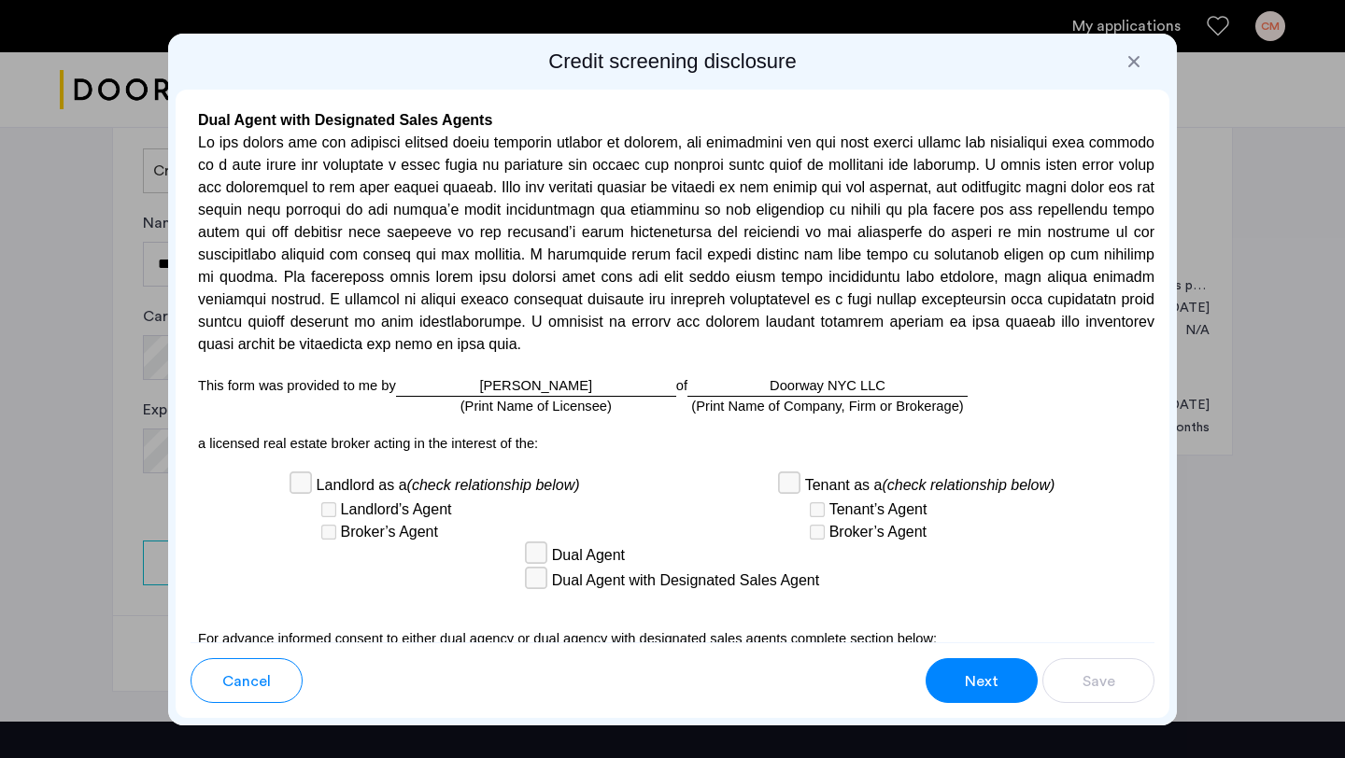
scroll to position [5435, 0]
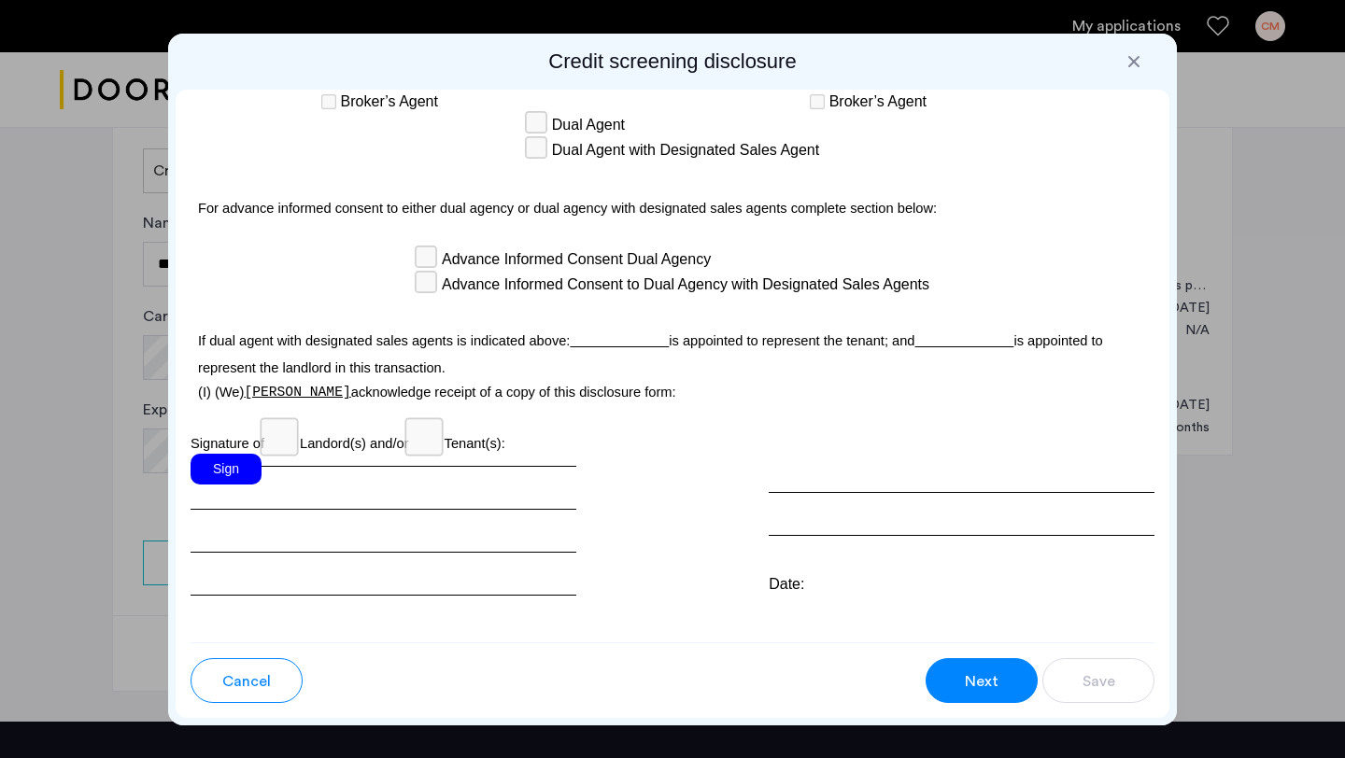
click at [234, 454] on div "Sign" at bounding box center [226, 469] width 71 height 31
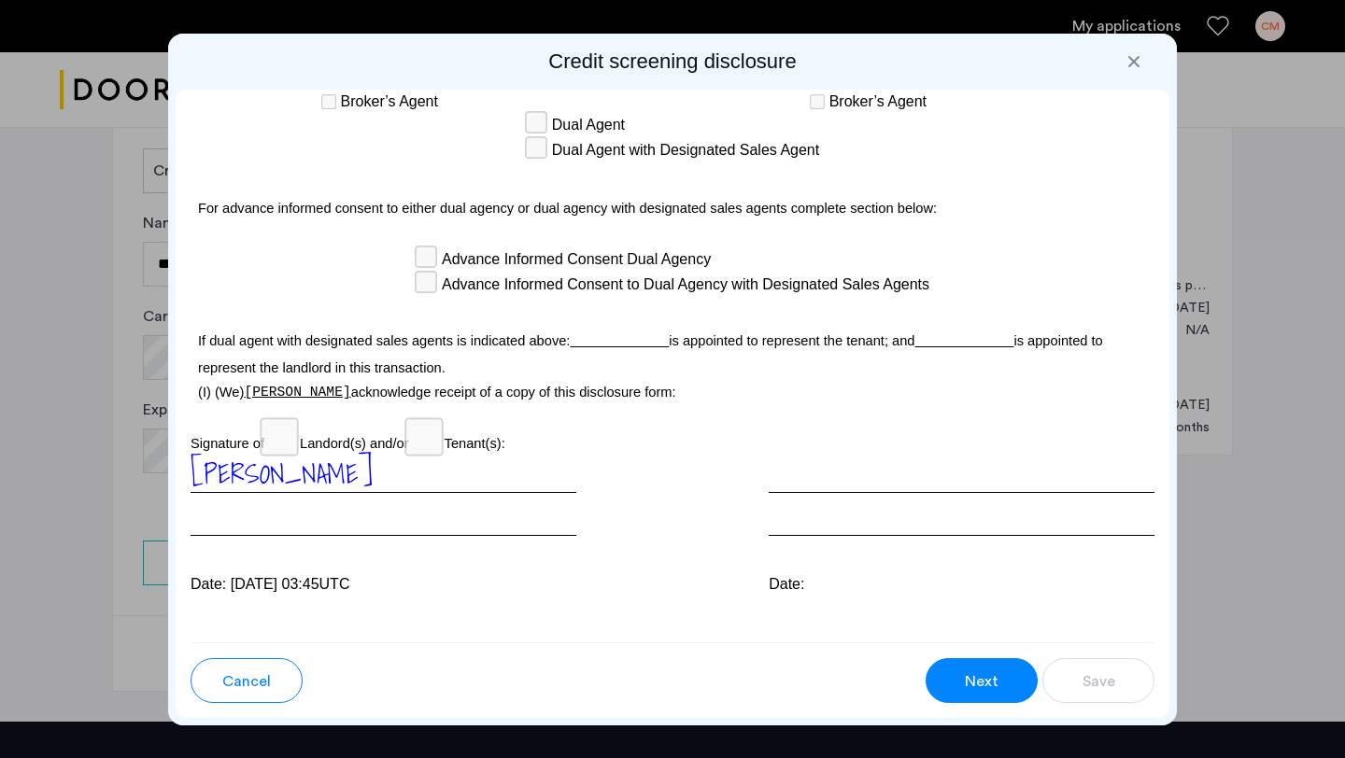
click at [963, 705] on div "Cancel Next Save" at bounding box center [673, 681] width 994 height 76
click at [964, 674] on div "Next" at bounding box center [981, 682] width 35 height 22
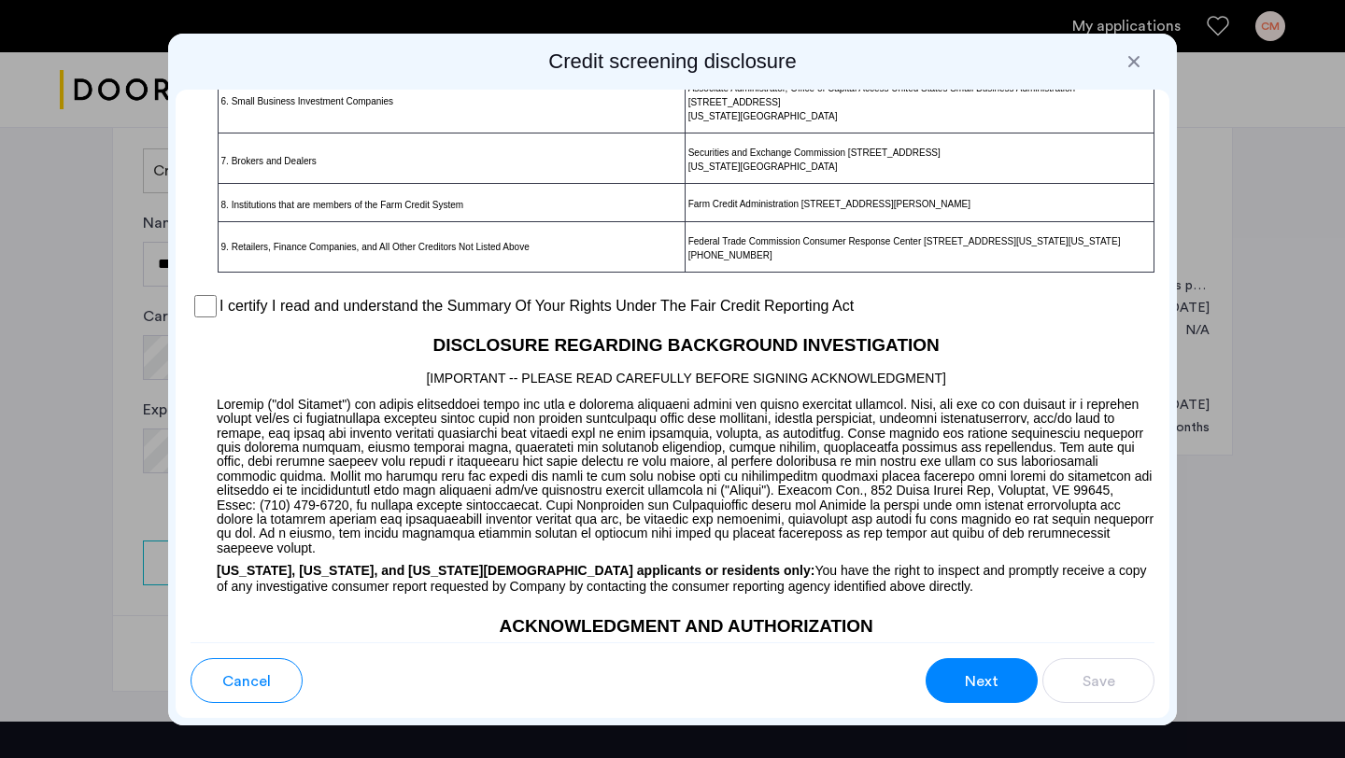
scroll to position [1407, 0]
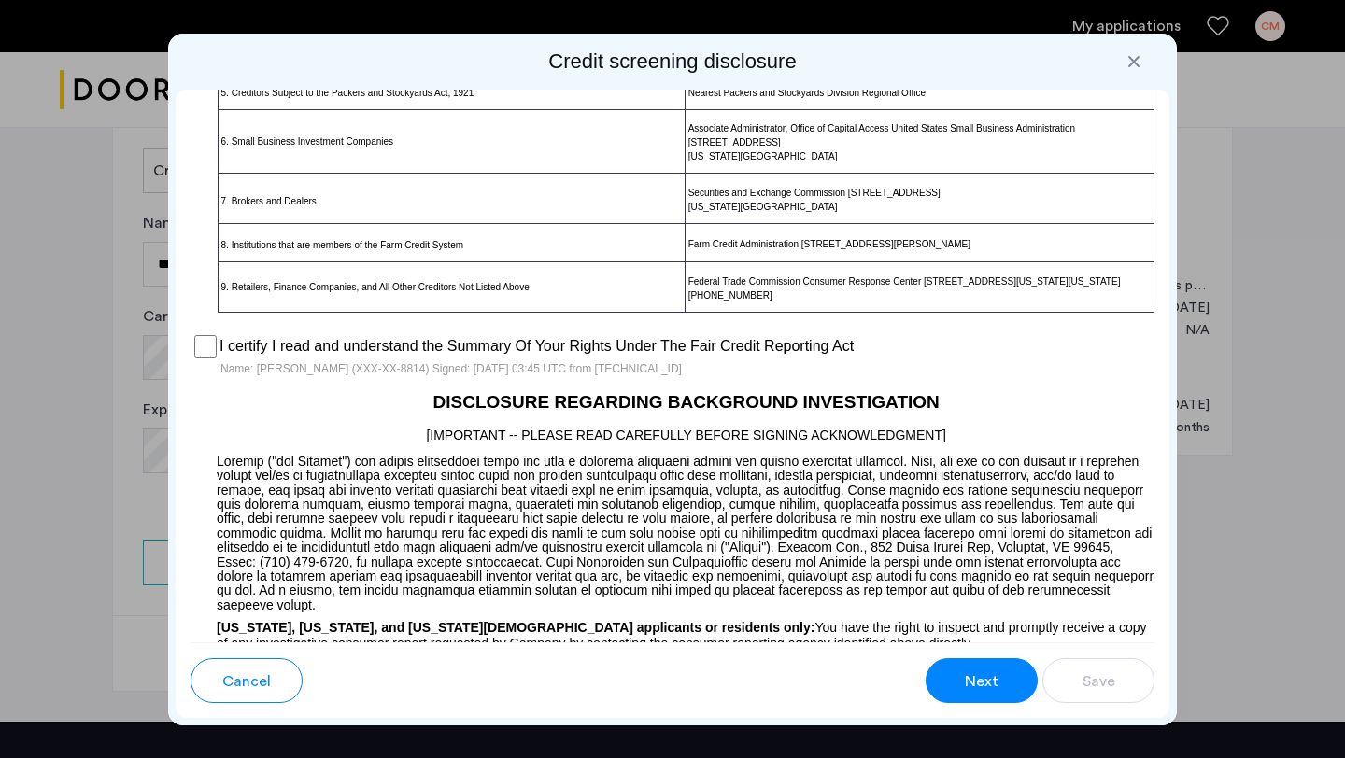
click at [1007, 679] on button "Next" at bounding box center [982, 680] width 112 height 45
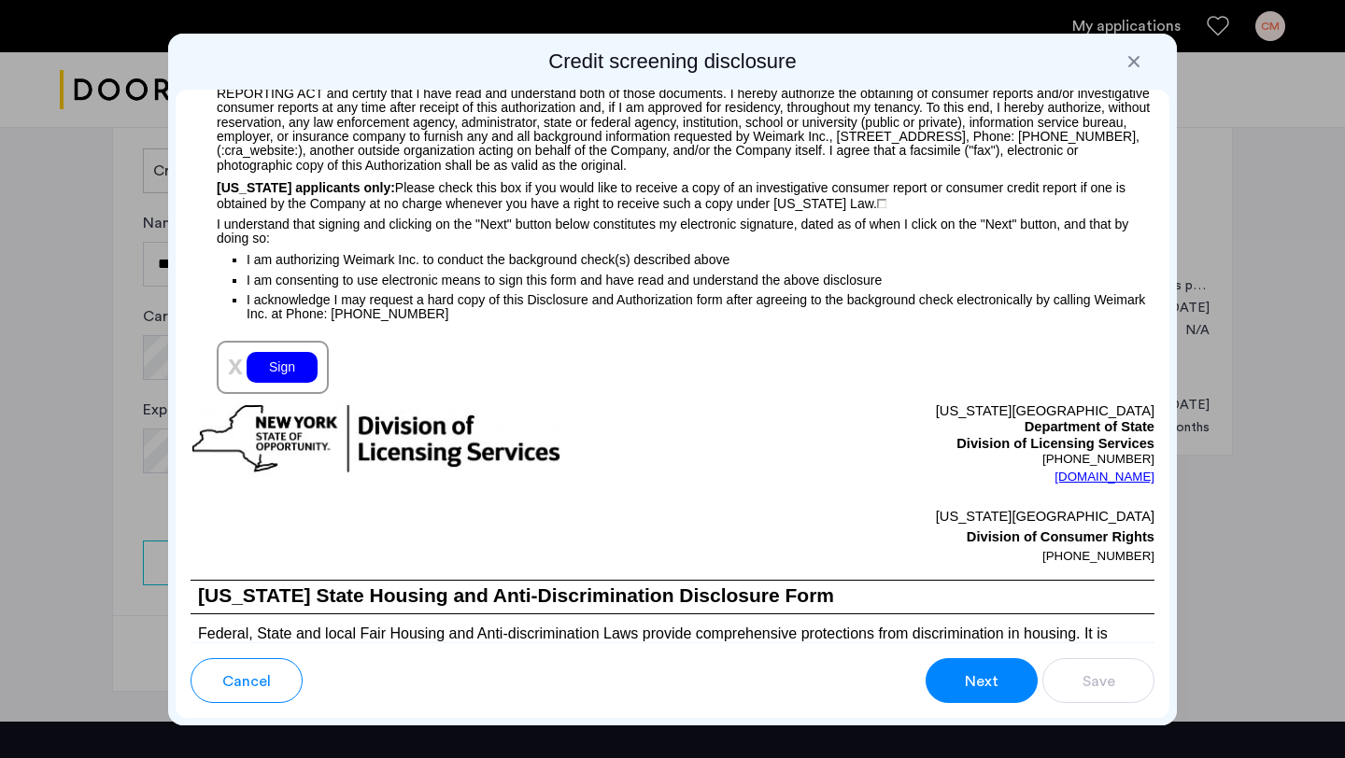
scroll to position [2076, 0]
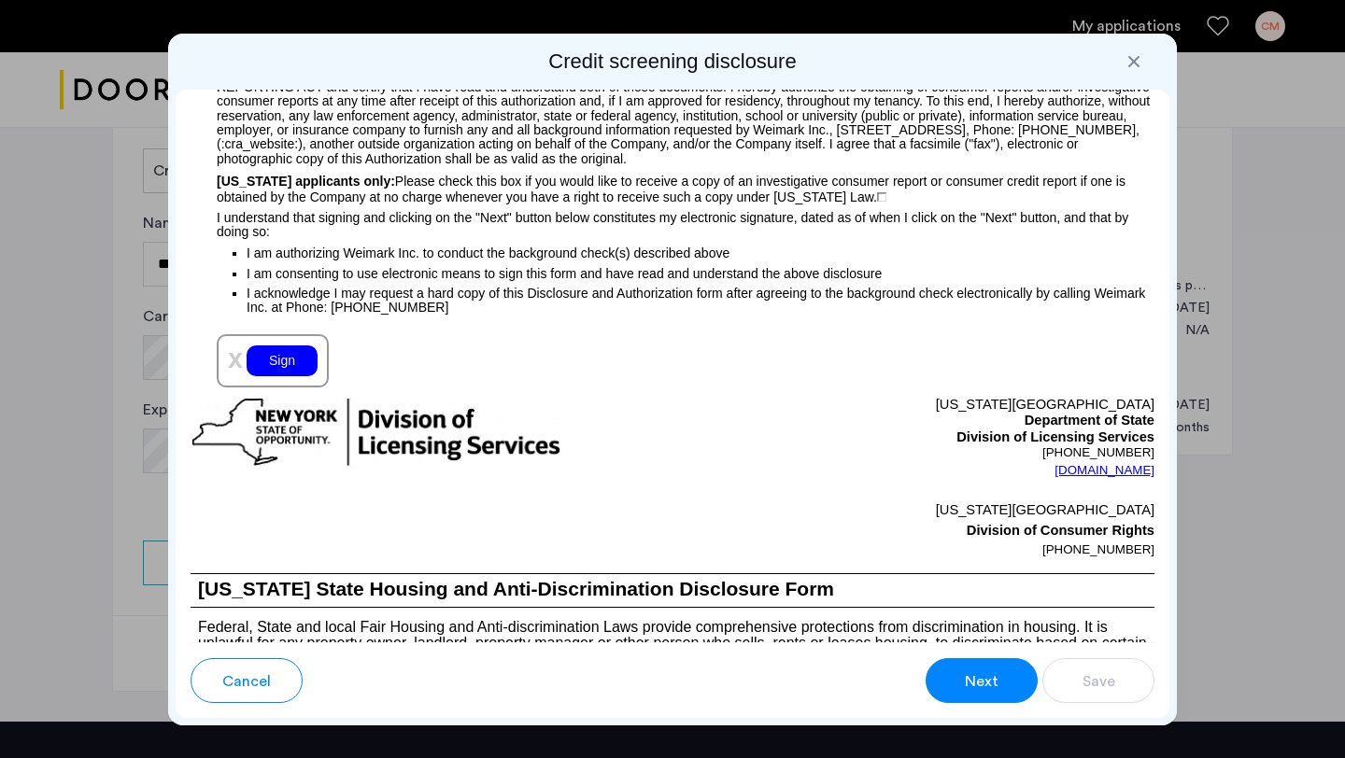
click at [287, 367] on div "Sign" at bounding box center [282, 361] width 71 height 31
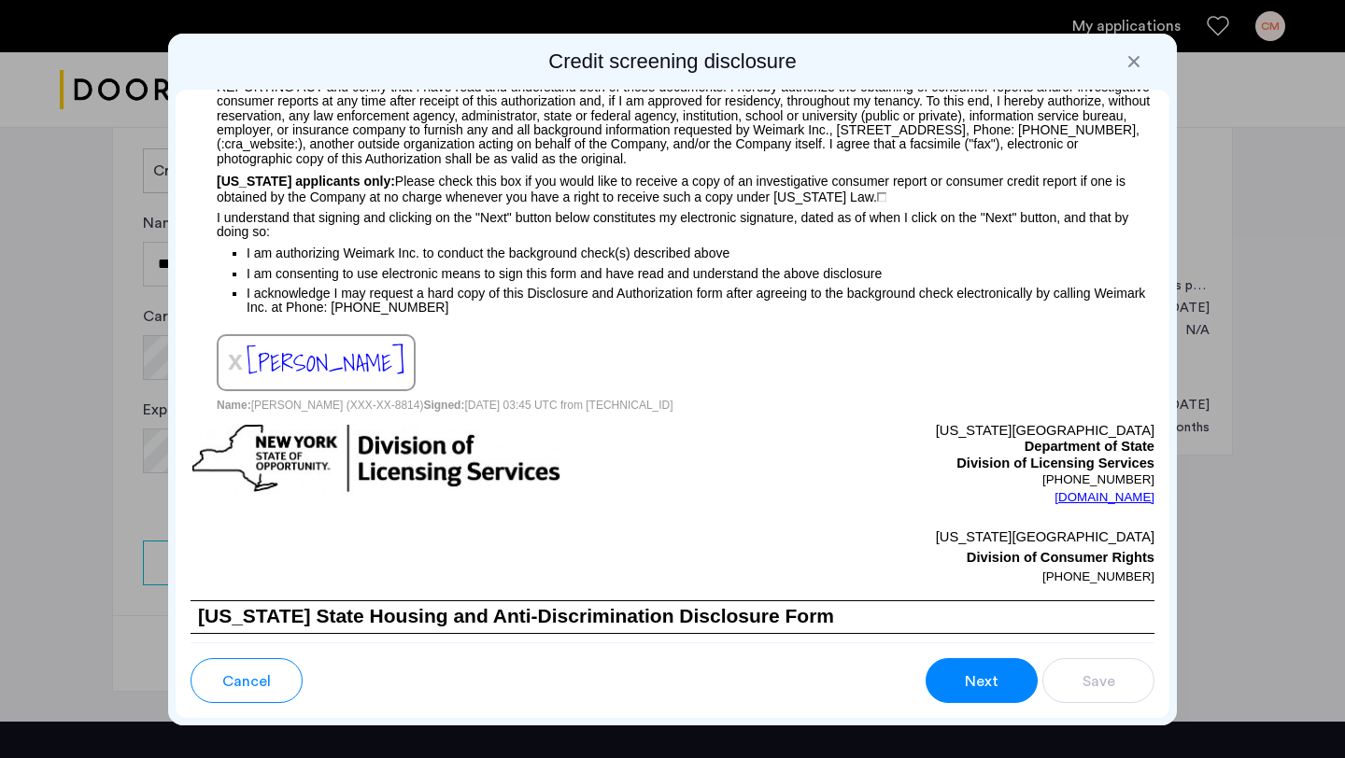
click at [951, 681] on button "Next" at bounding box center [982, 680] width 112 height 45
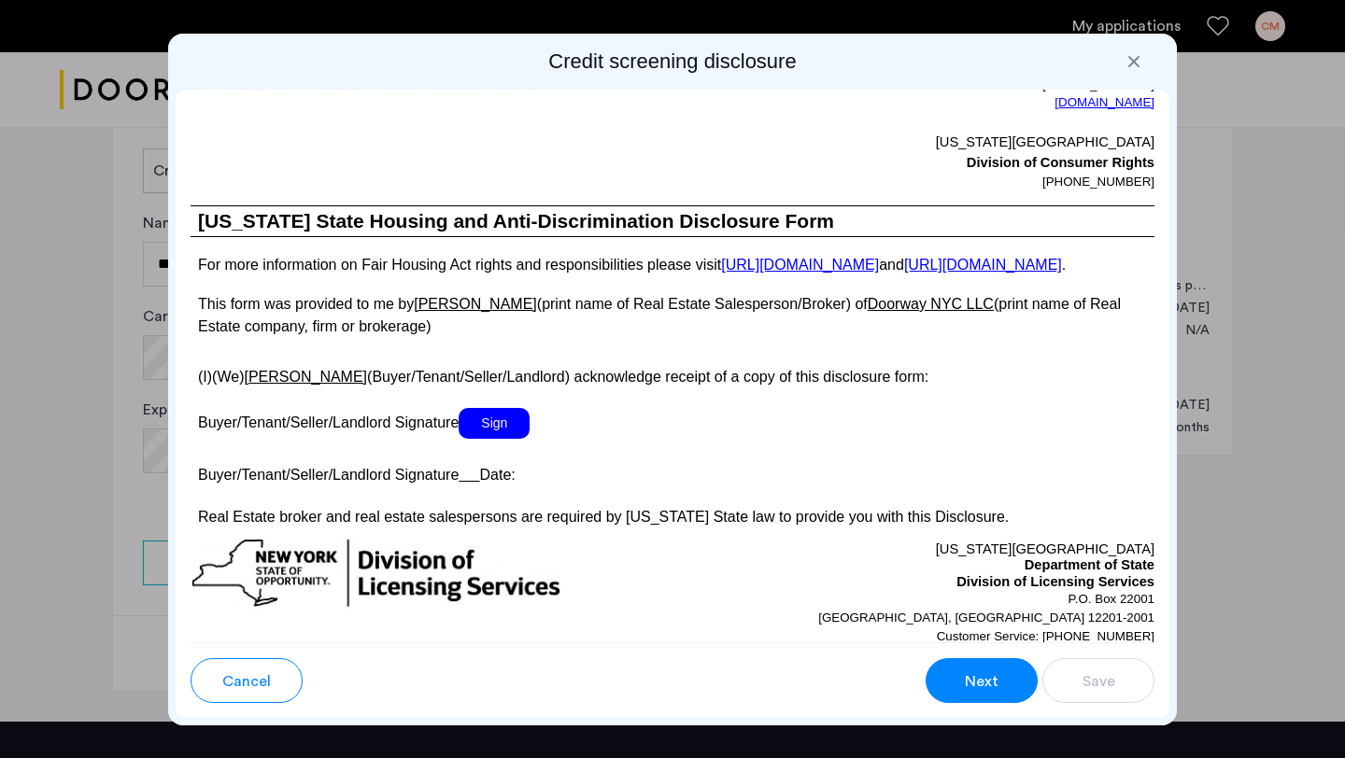
scroll to position [3447, 0]
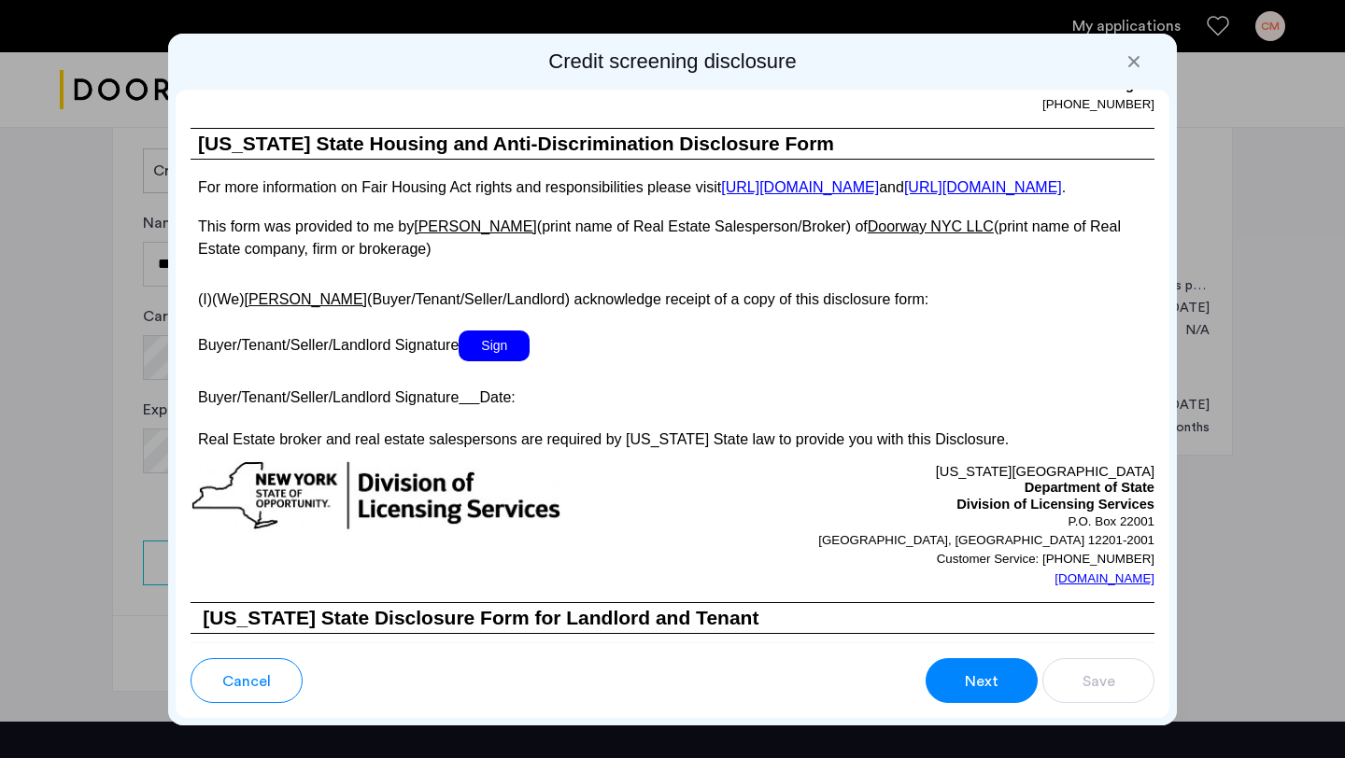
click at [492, 361] on span "Sign" at bounding box center [494, 346] width 71 height 31
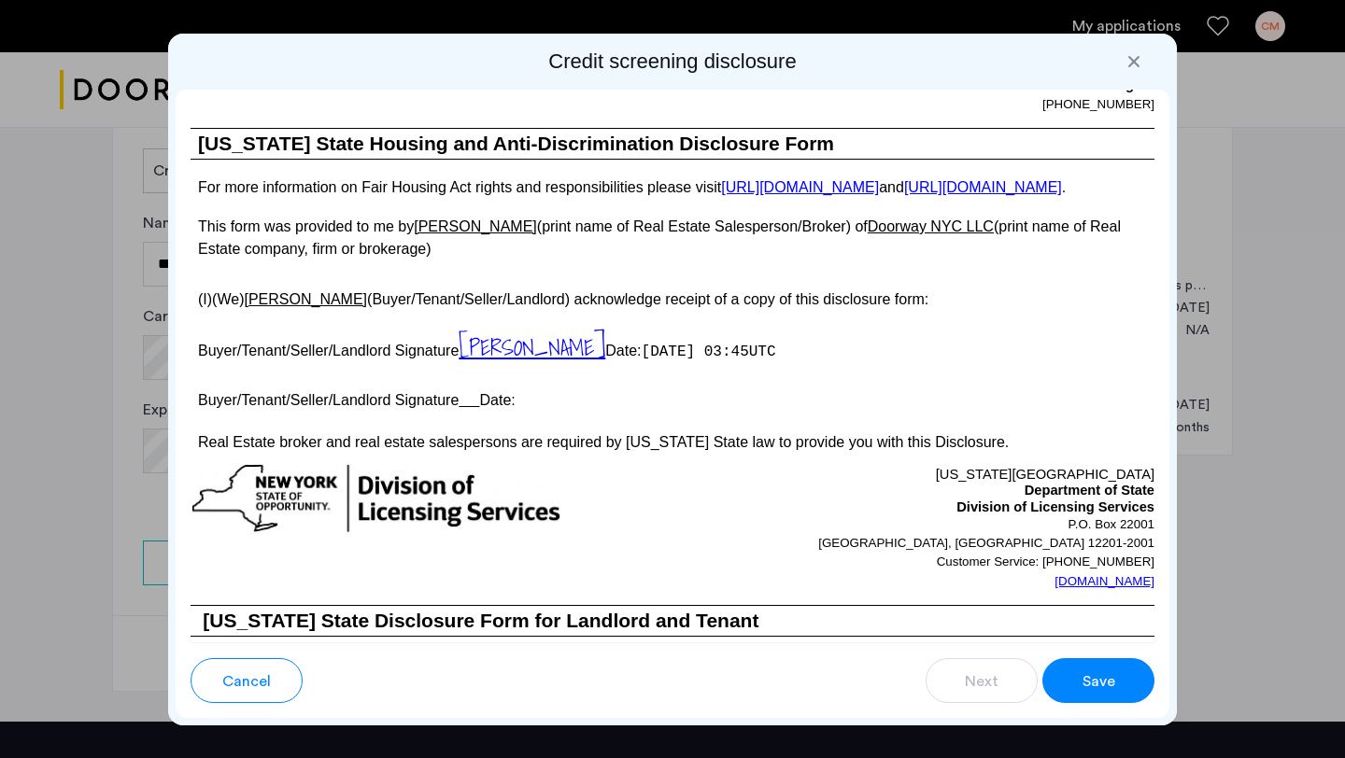
click at [1100, 678] on span "Save" at bounding box center [1099, 682] width 33 height 22
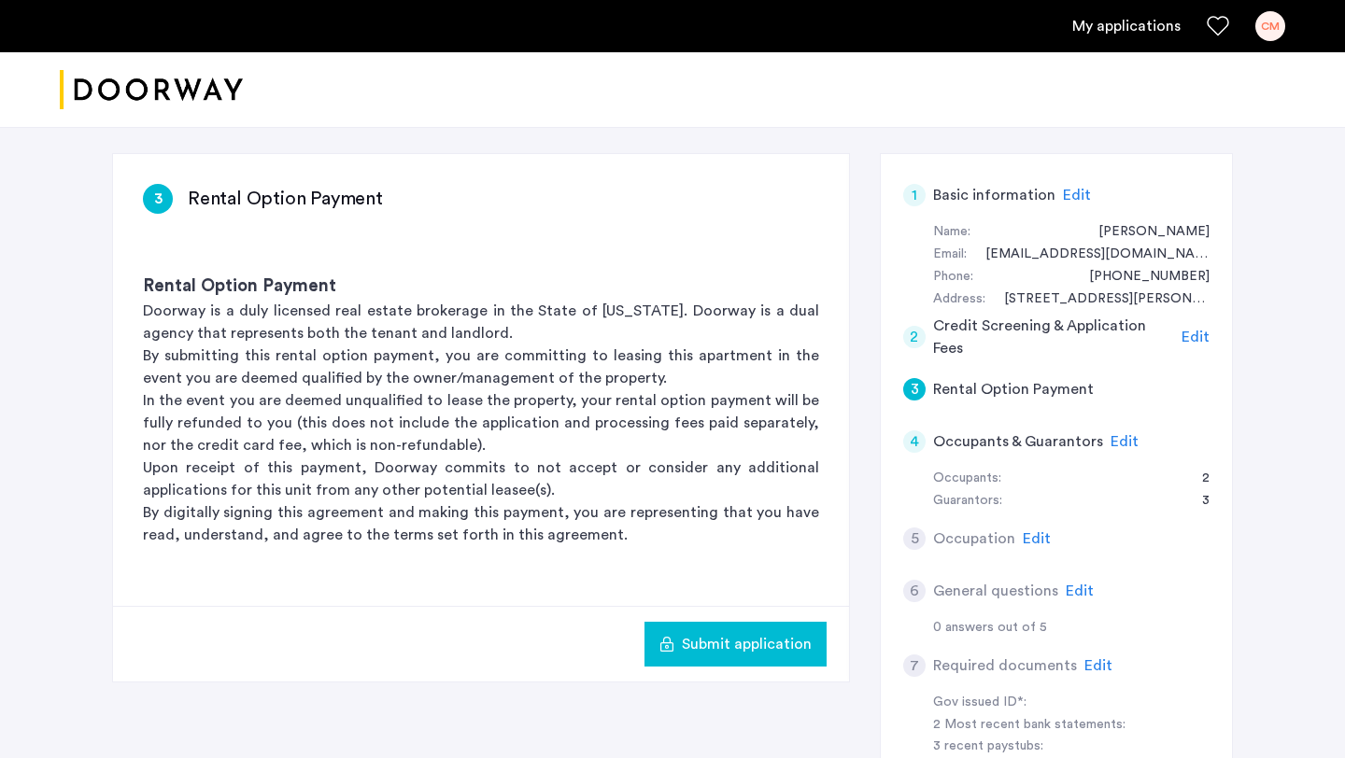
scroll to position [271, 0]
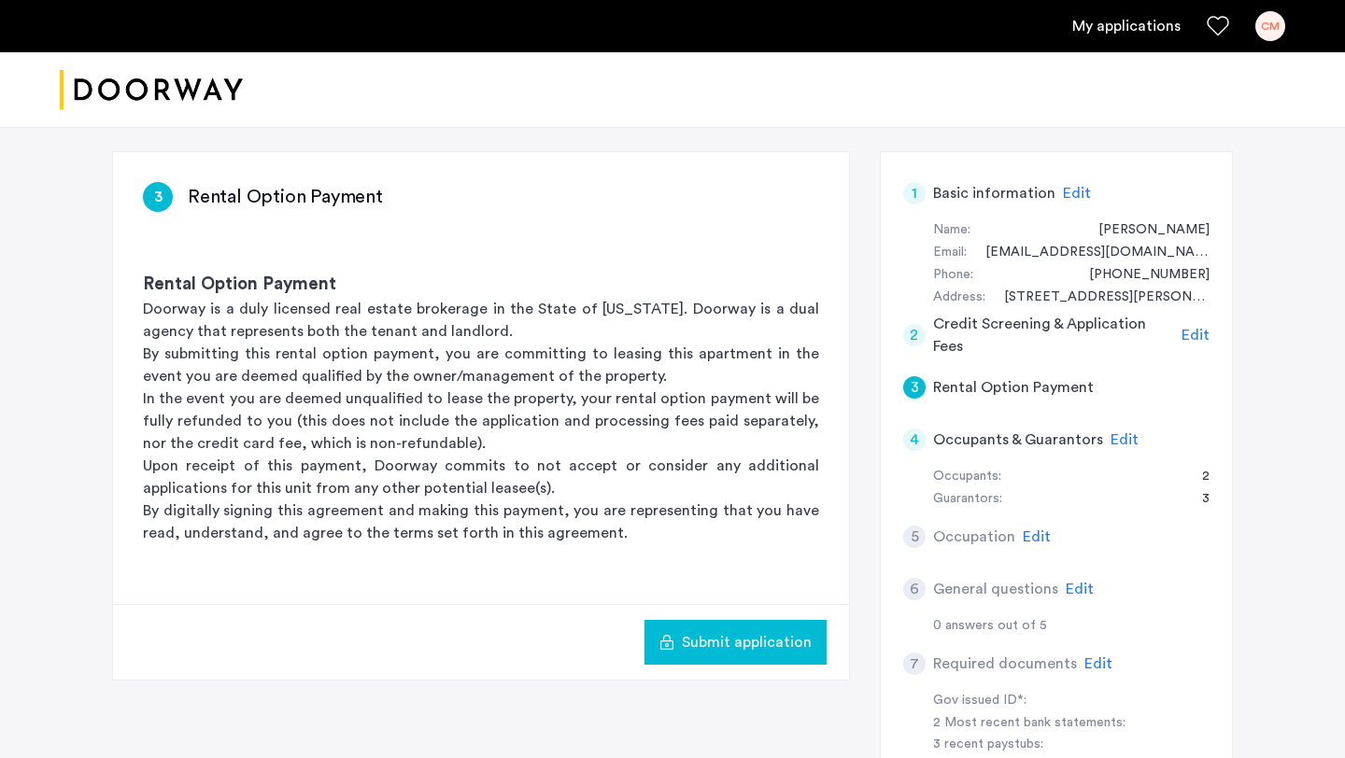
click at [912, 437] on div "4" at bounding box center [914, 440] width 22 height 22
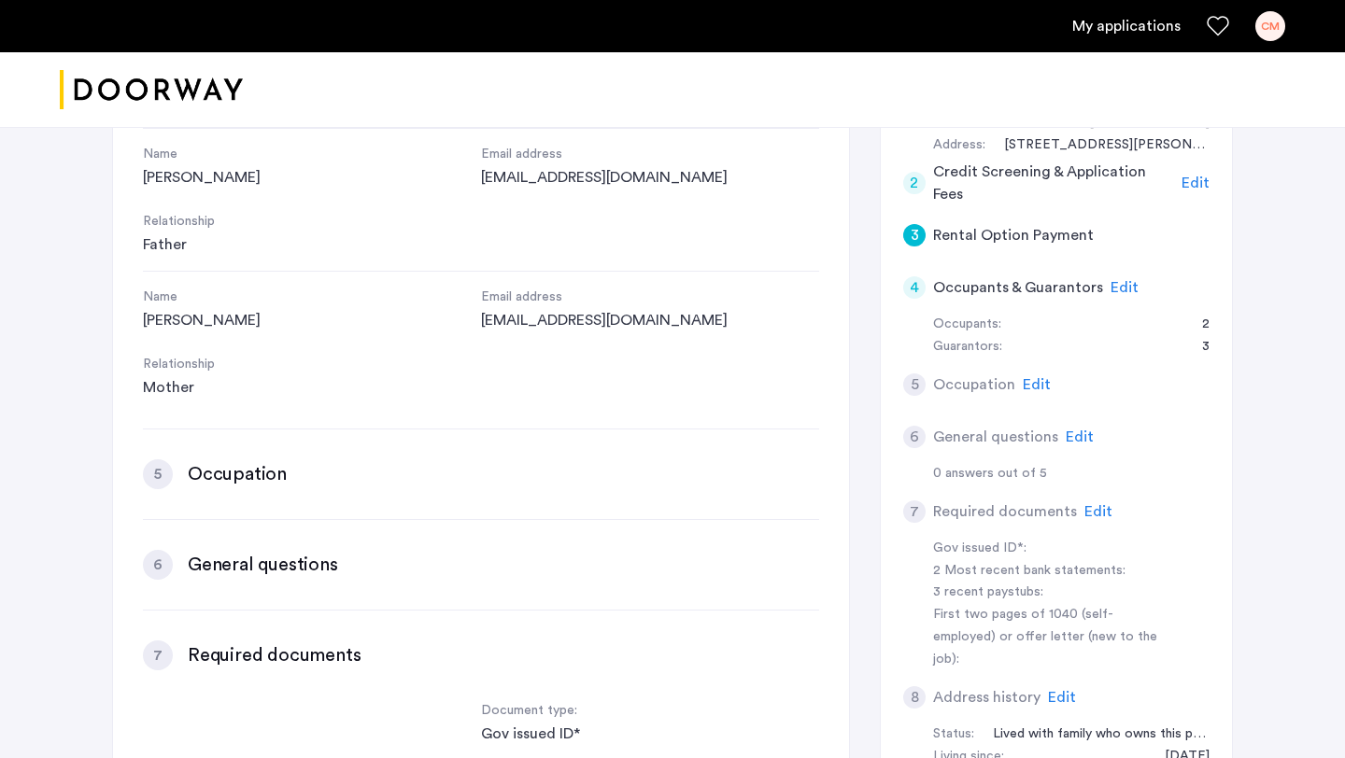
scroll to position [1432, 0]
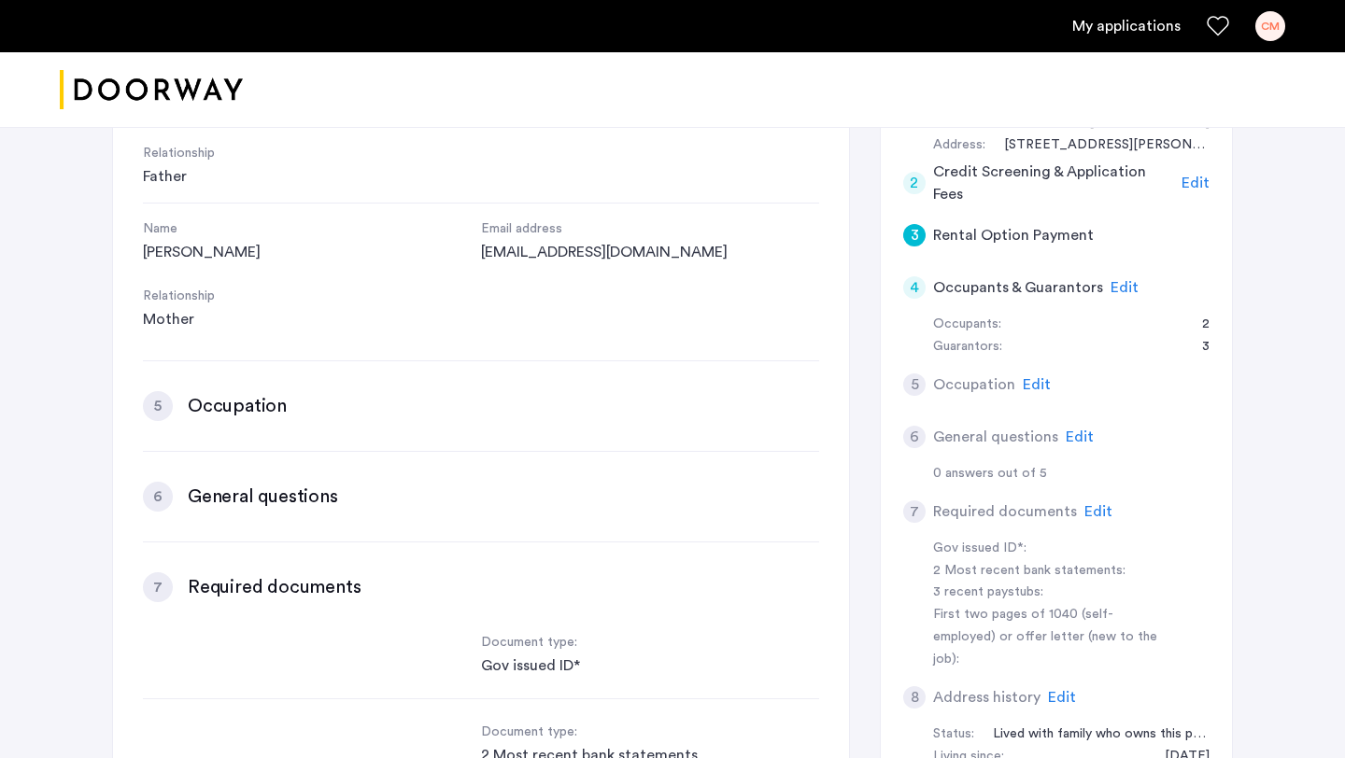
click at [156, 403] on div "5" at bounding box center [158, 406] width 30 height 30
click at [217, 405] on h3 "Occupation" at bounding box center [237, 406] width 99 height 26
click at [1111, 282] on span "Edit" at bounding box center [1125, 287] width 28 height 15
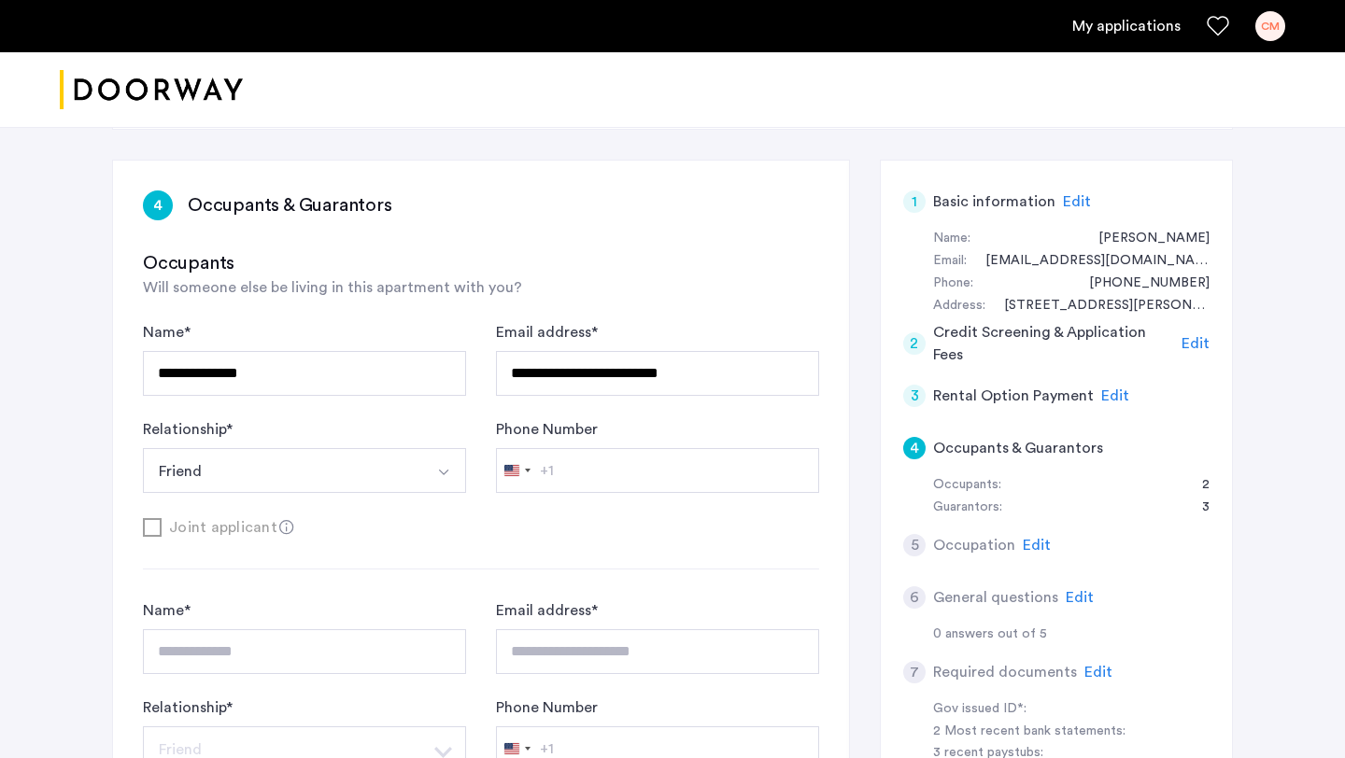
scroll to position [307, 0]
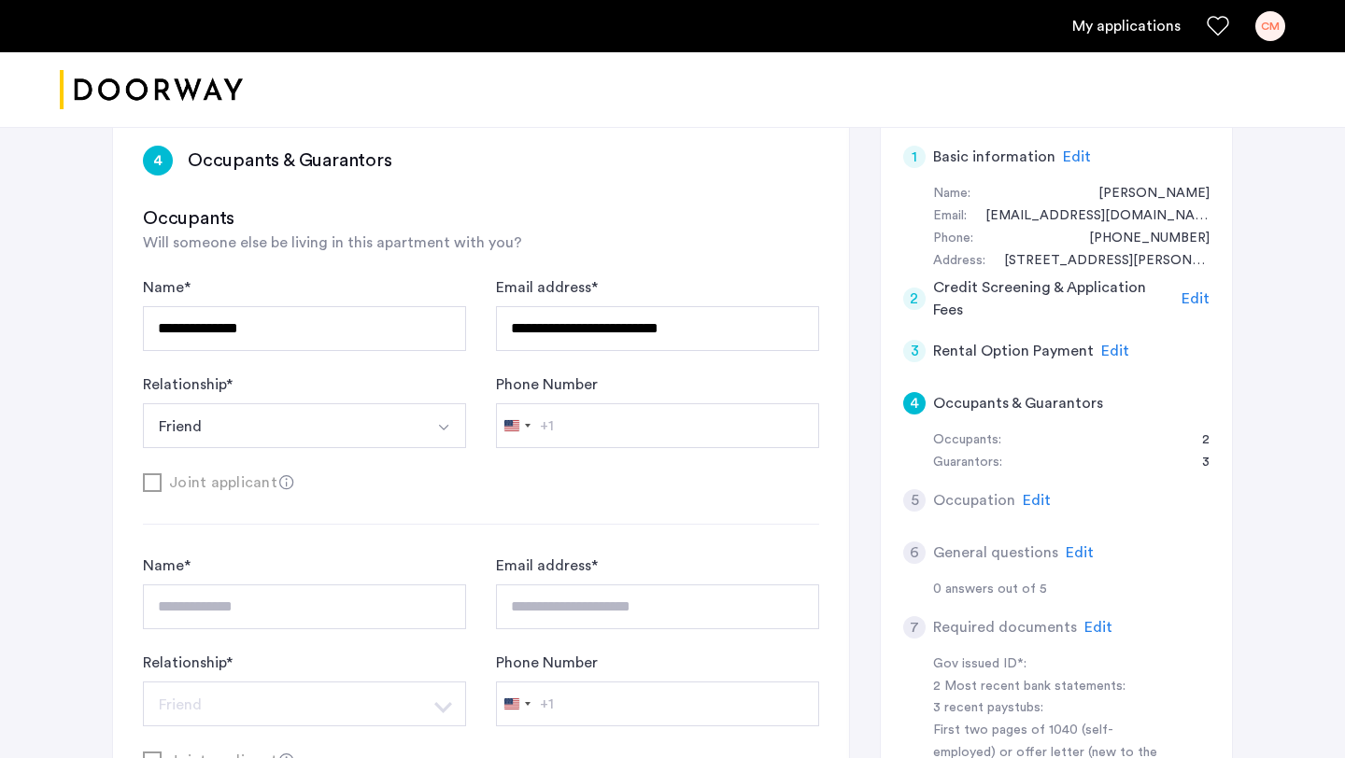
click at [1040, 495] on span "Edit" at bounding box center [1037, 500] width 28 height 15
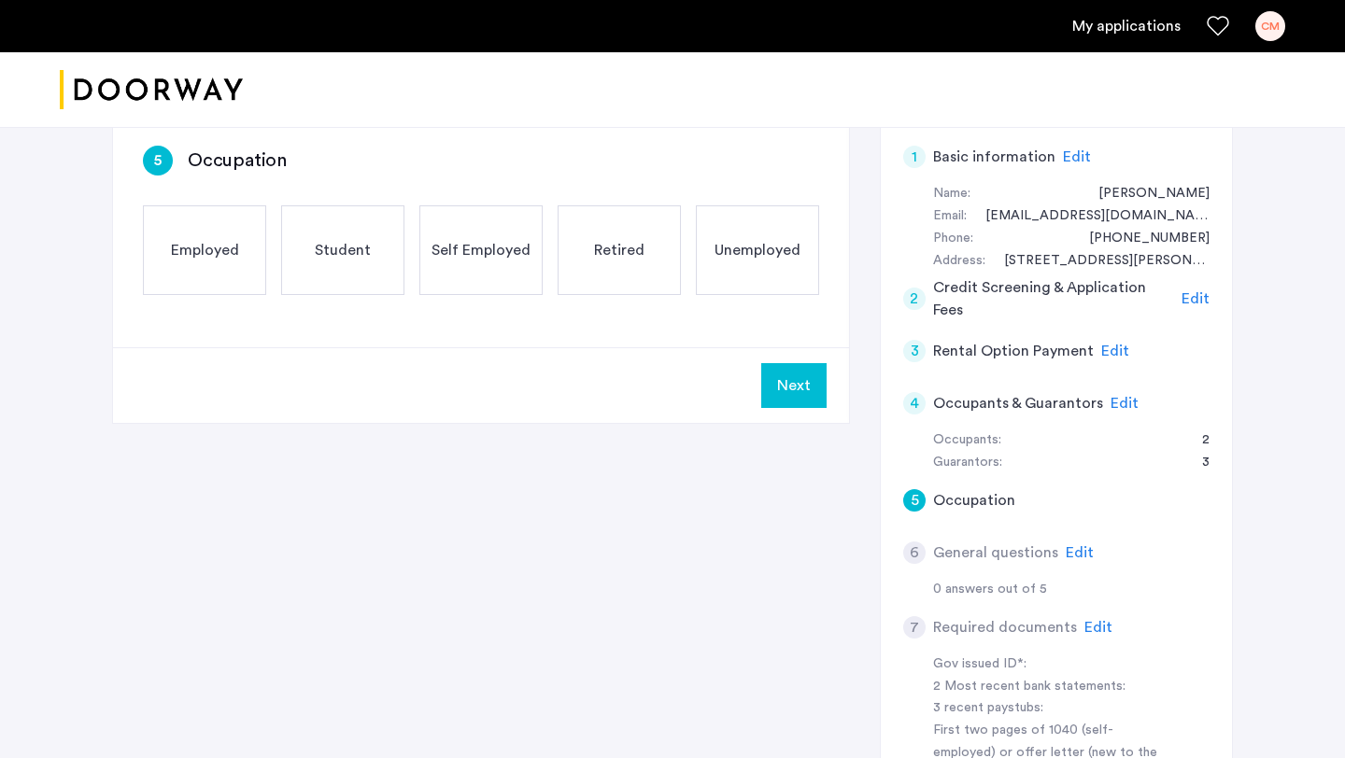
click at [353, 241] on span "Student" at bounding box center [343, 250] width 56 height 22
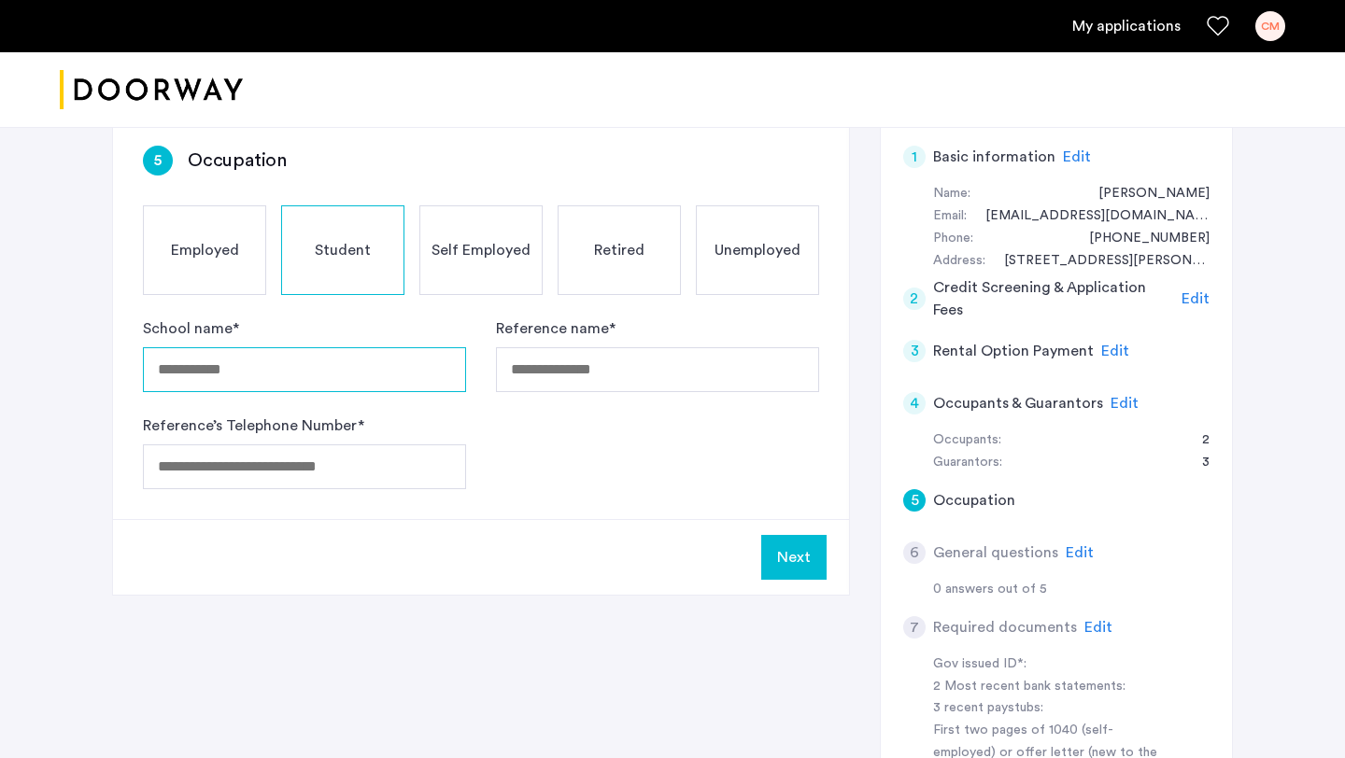
click at [233, 373] on input "School name *" at bounding box center [304, 369] width 323 height 45
type input "**********"
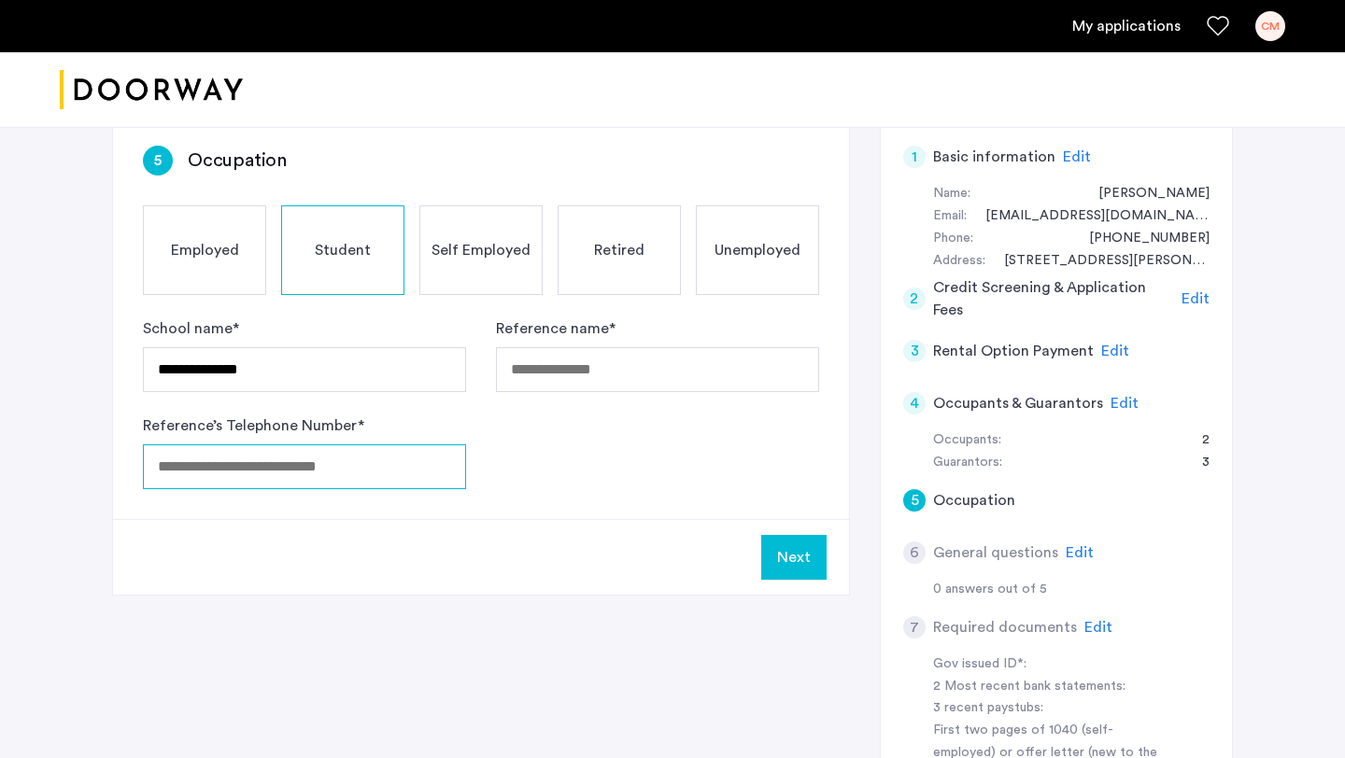
click at [201, 474] on input "Reference’s Telephone Number *" at bounding box center [304, 467] width 323 height 45
type input "**********"
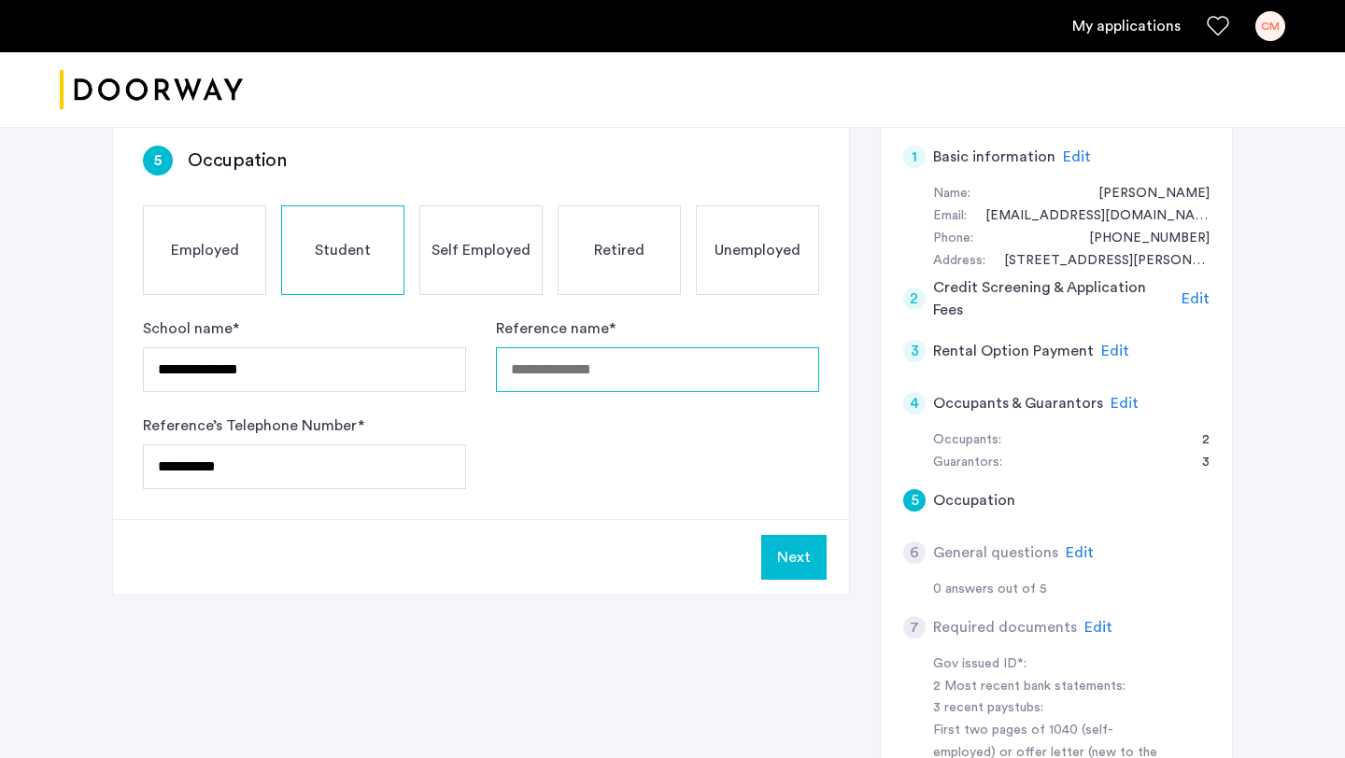
click at [559, 372] on input "Reference name *" at bounding box center [657, 369] width 323 height 45
click at [598, 453] on form "**********" at bounding box center [481, 404] width 676 height 172
click at [595, 371] on input "**********" at bounding box center [657, 369] width 323 height 45
type input "**********"
click at [775, 549] on button "Next" at bounding box center [793, 557] width 65 height 45
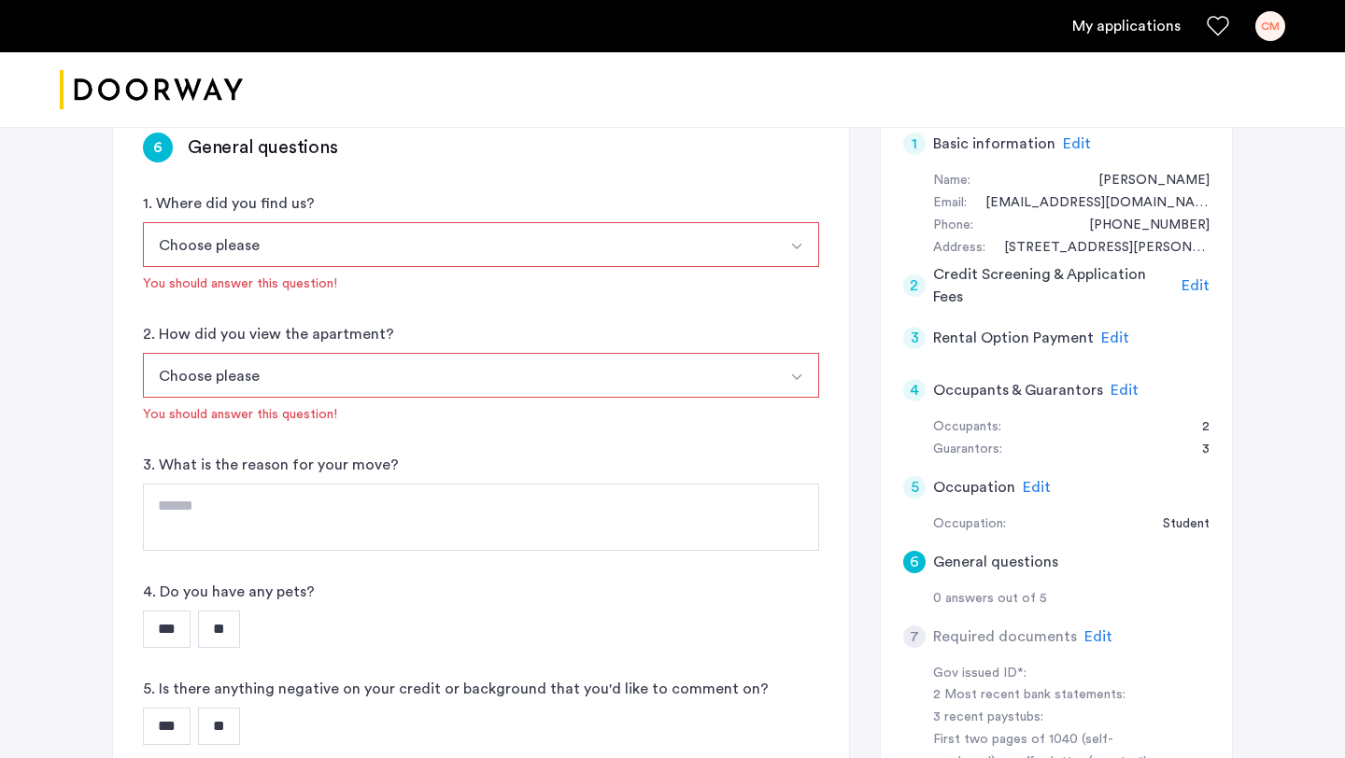
scroll to position [327, 0]
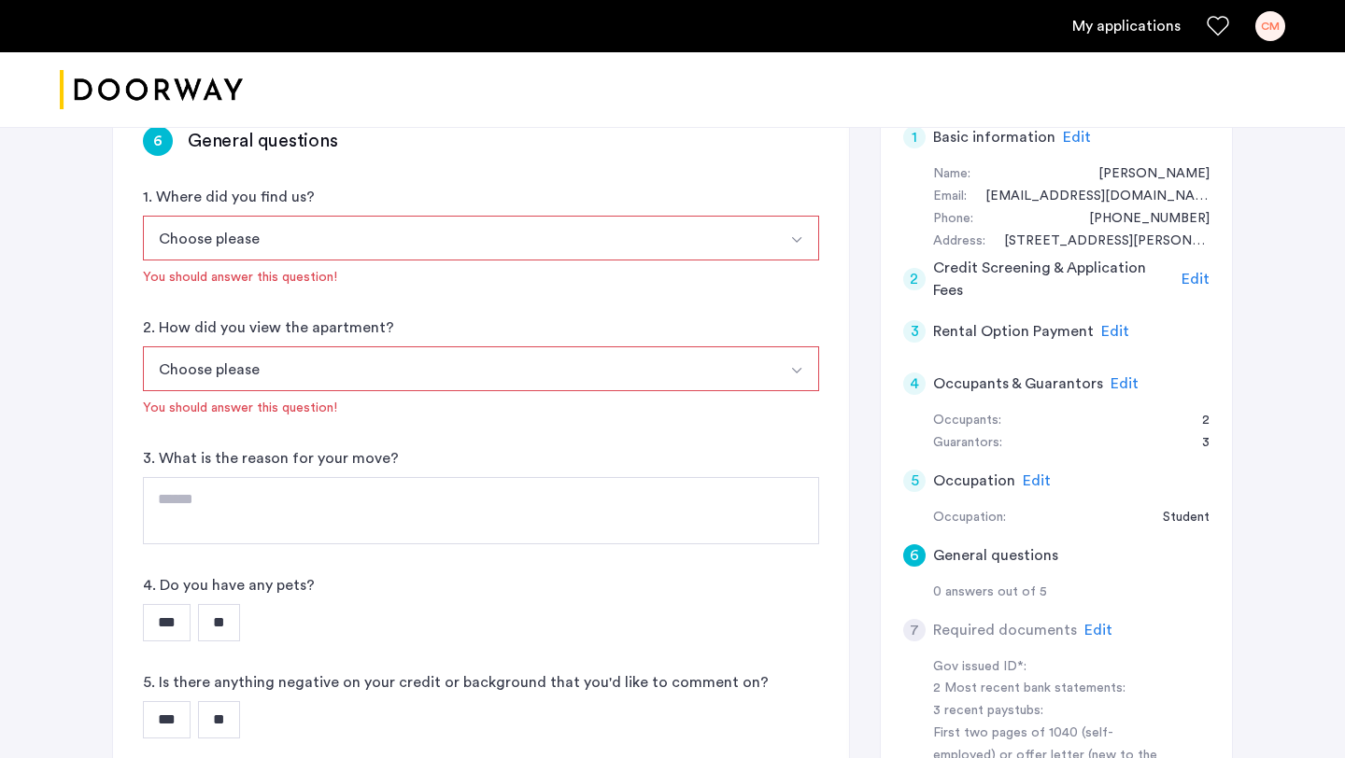
click at [523, 243] on button "Choose please" at bounding box center [459, 238] width 632 height 45
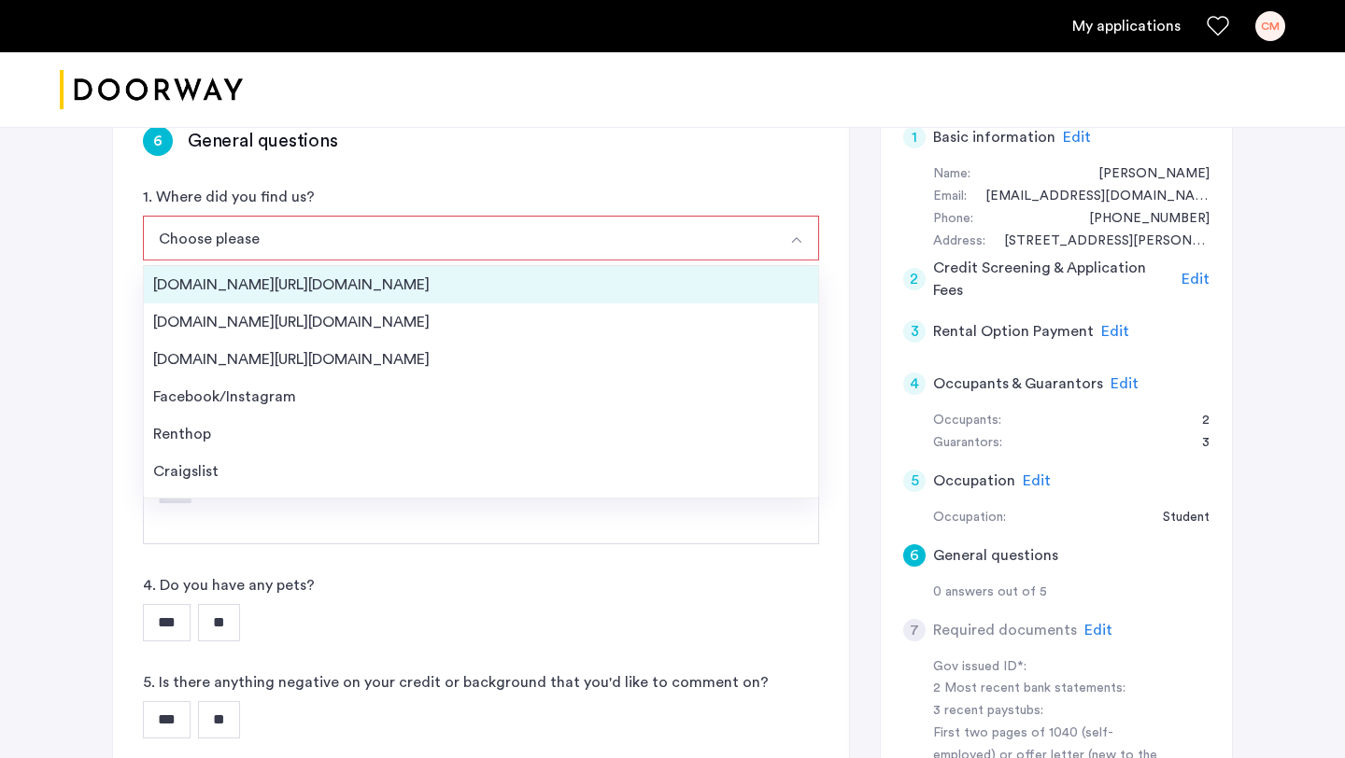
click at [364, 289] on div "Streeteasy.com/Zillow.com" at bounding box center [481, 285] width 656 height 22
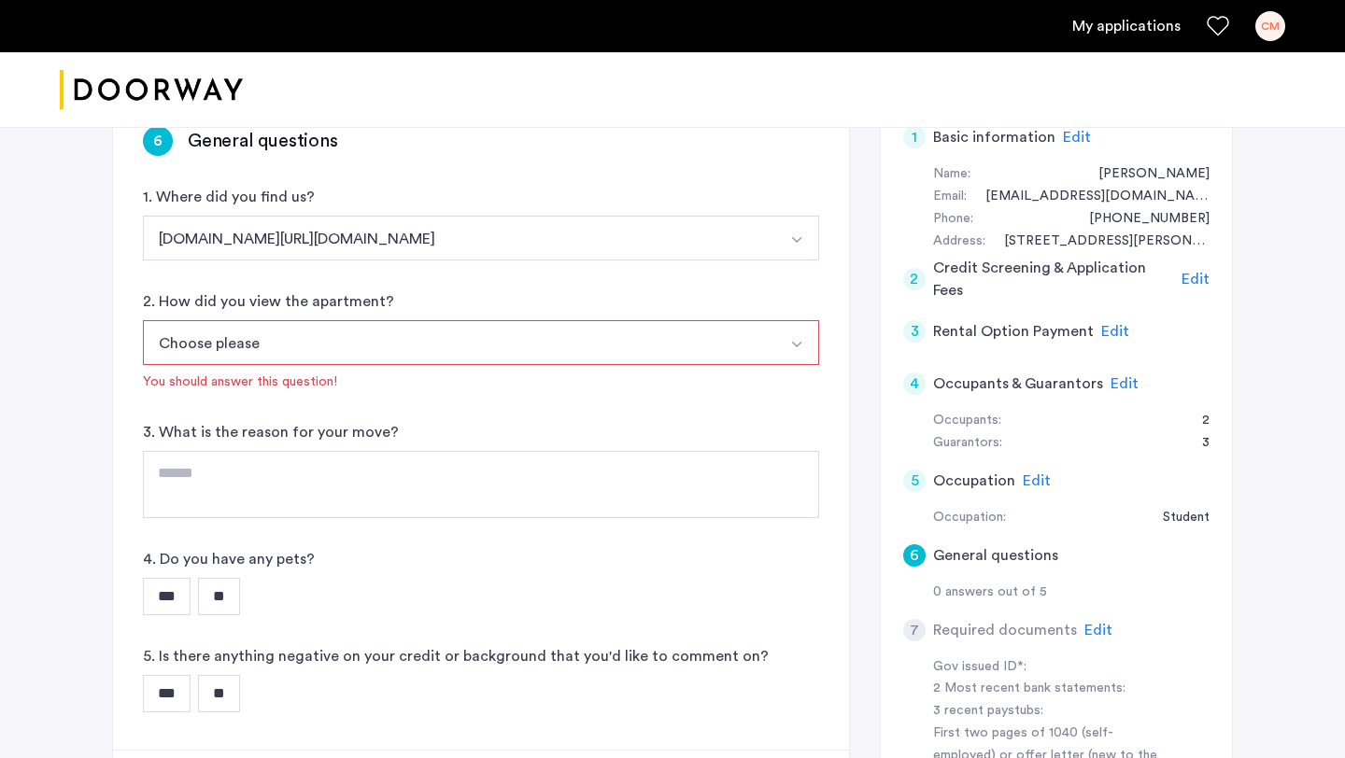
click at [347, 343] on button "Choose please" at bounding box center [459, 342] width 632 height 45
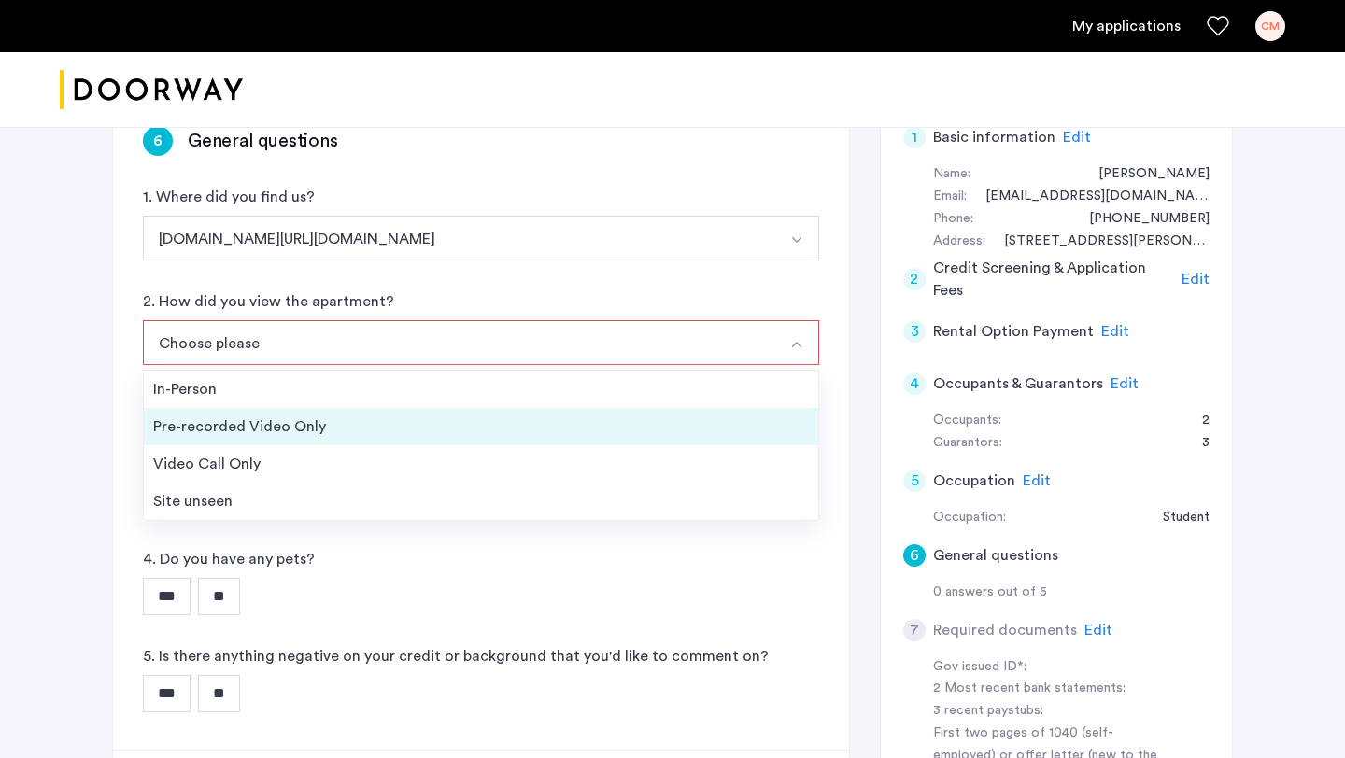
click at [333, 423] on div "Pre-recorded Video Only" at bounding box center [481, 427] width 656 height 22
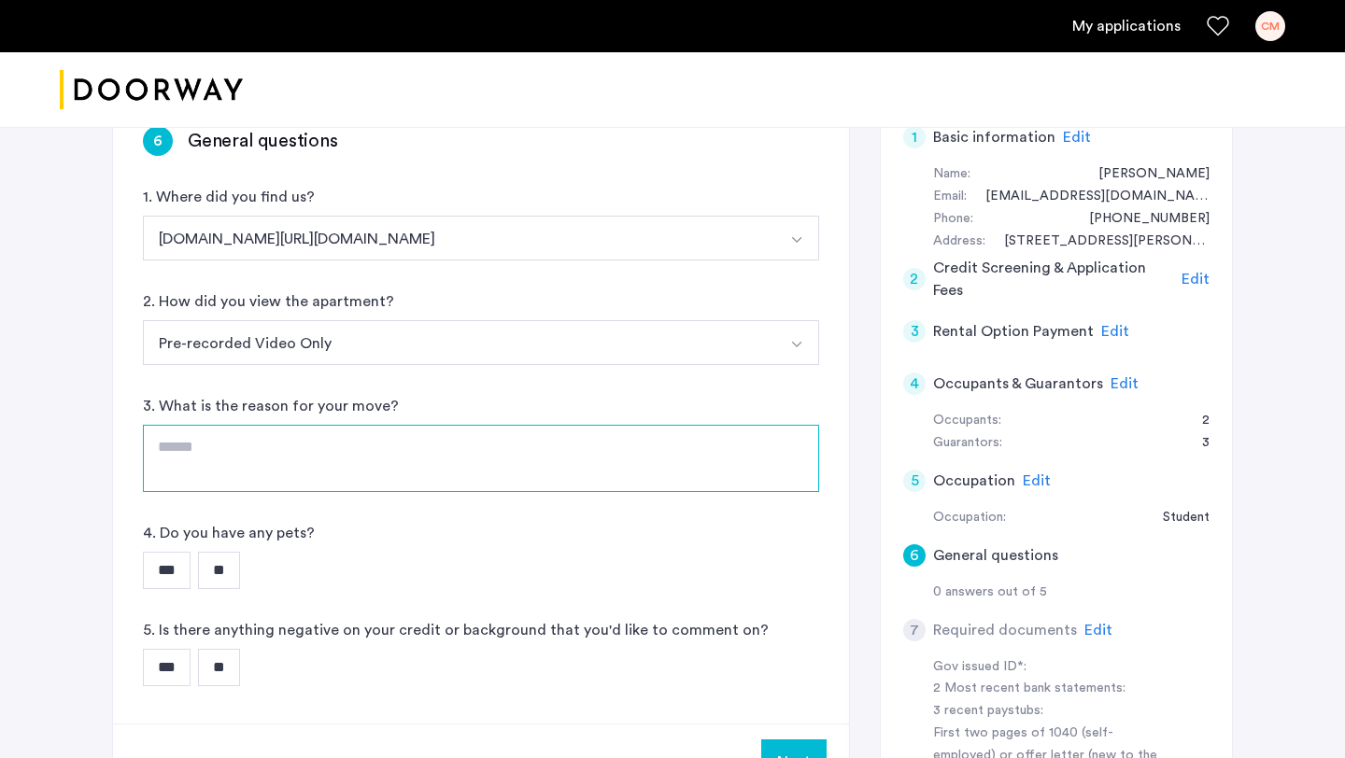
click at [328, 439] on textarea at bounding box center [481, 458] width 676 height 67
click at [252, 449] on textarea "**********" at bounding box center [481, 458] width 676 height 67
click at [543, 458] on textarea "**********" at bounding box center [481, 458] width 676 height 67
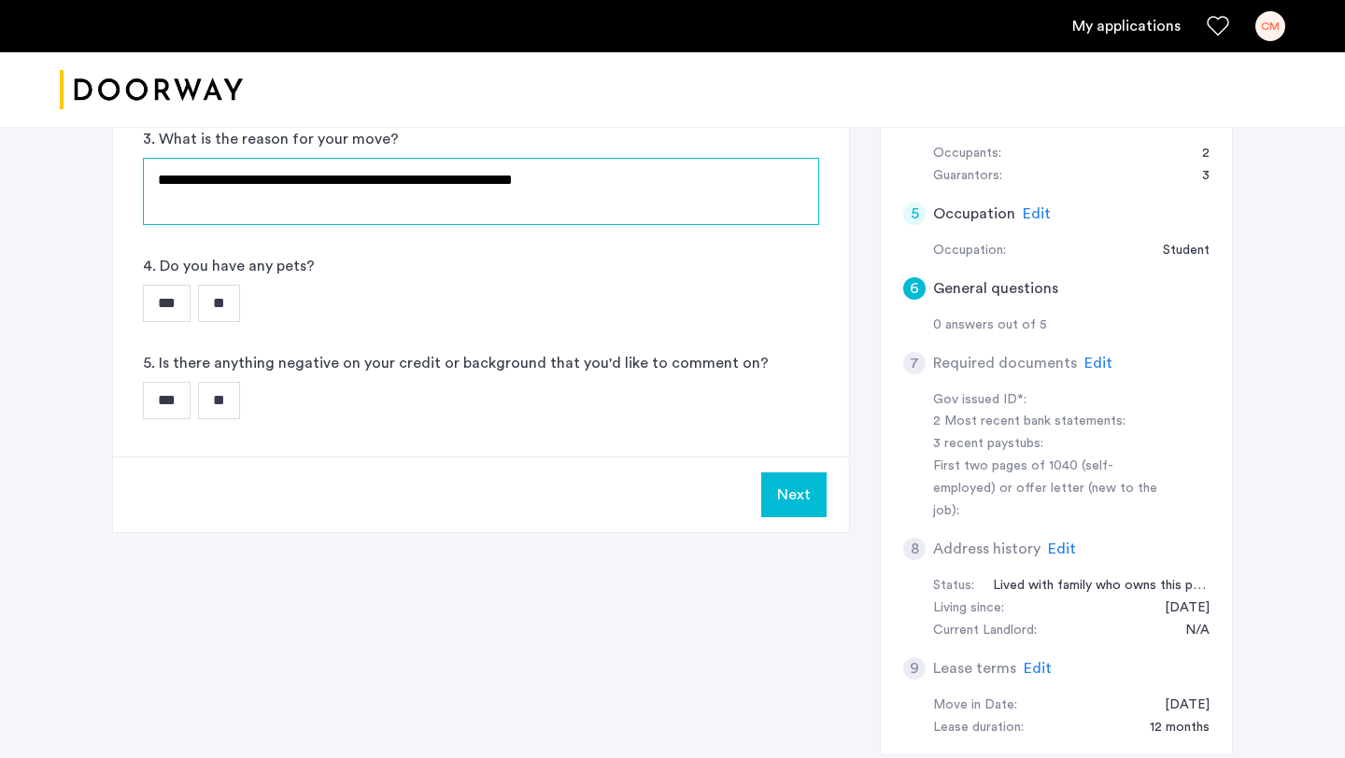
scroll to position [619, 0]
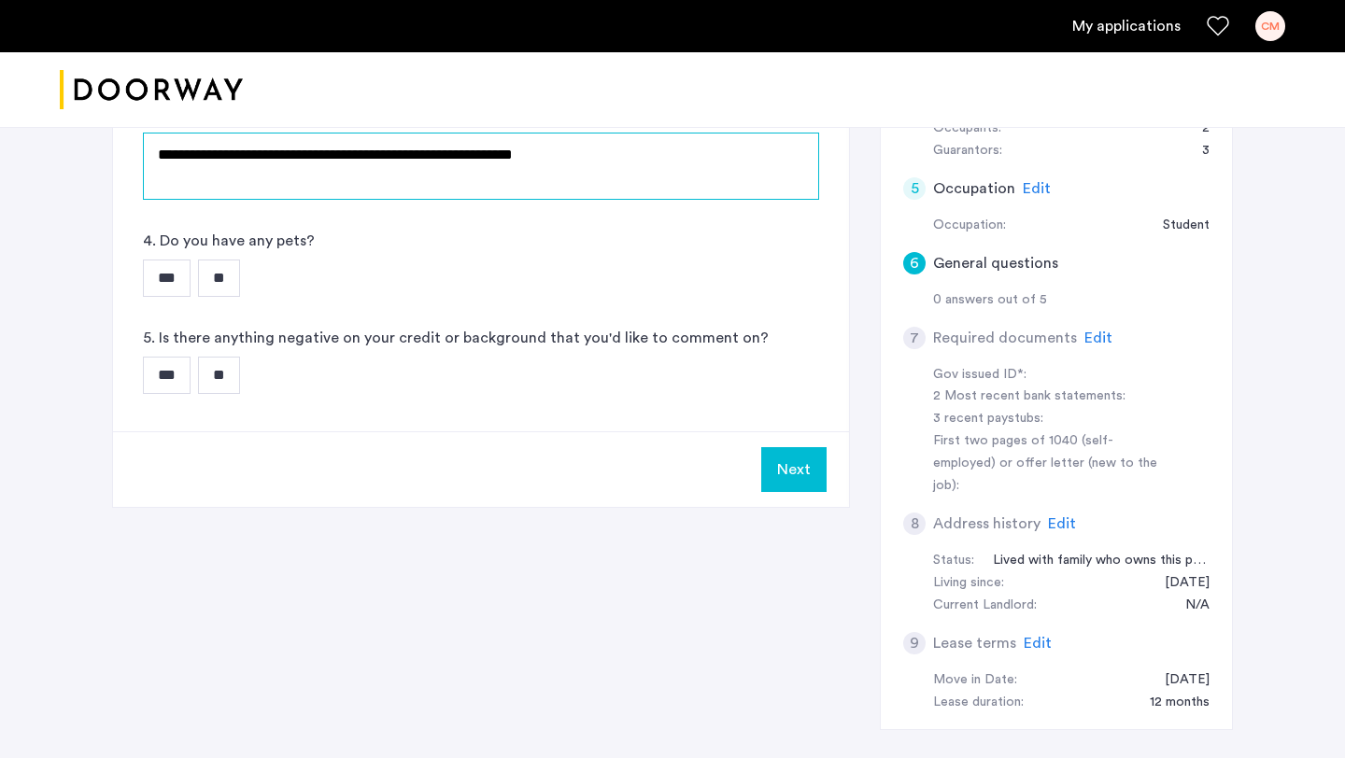
type textarea "**********"
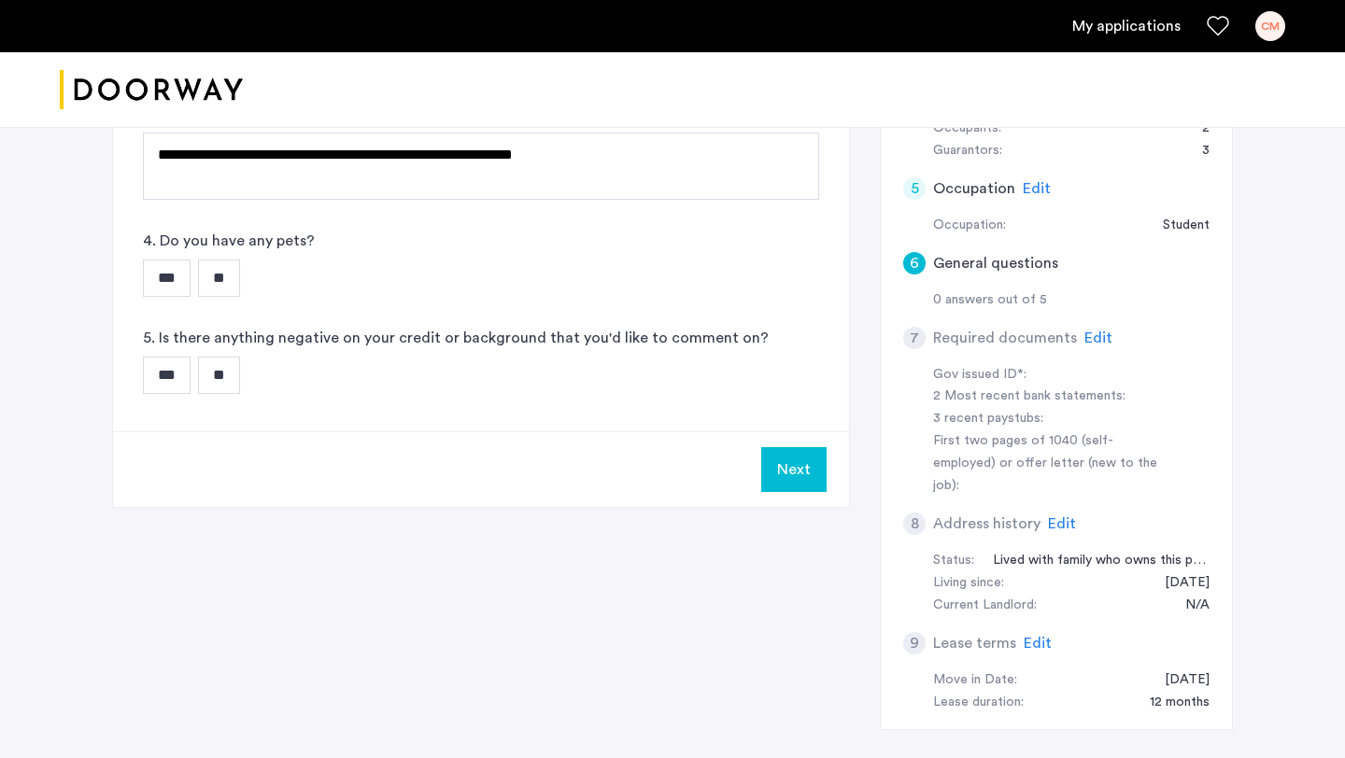
click at [224, 283] on input "**" at bounding box center [219, 278] width 42 height 37
click at [206, 369] on input "**" at bounding box center [219, 375] width 42 height 37
click at [811, 461] on button "Next" at bounding box center [793, 469] width 65 height 45
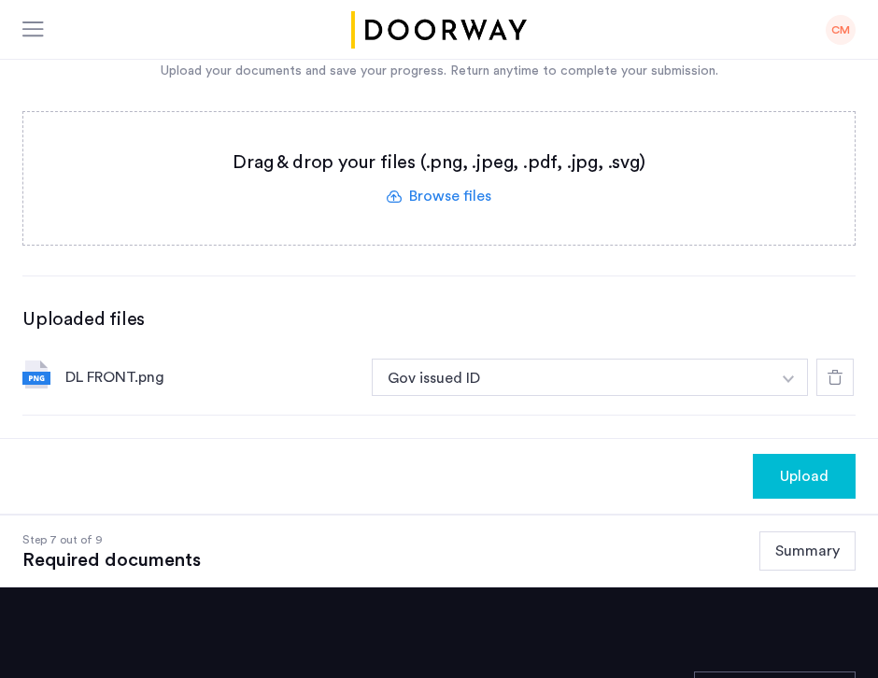
scroll to position [506, 0]
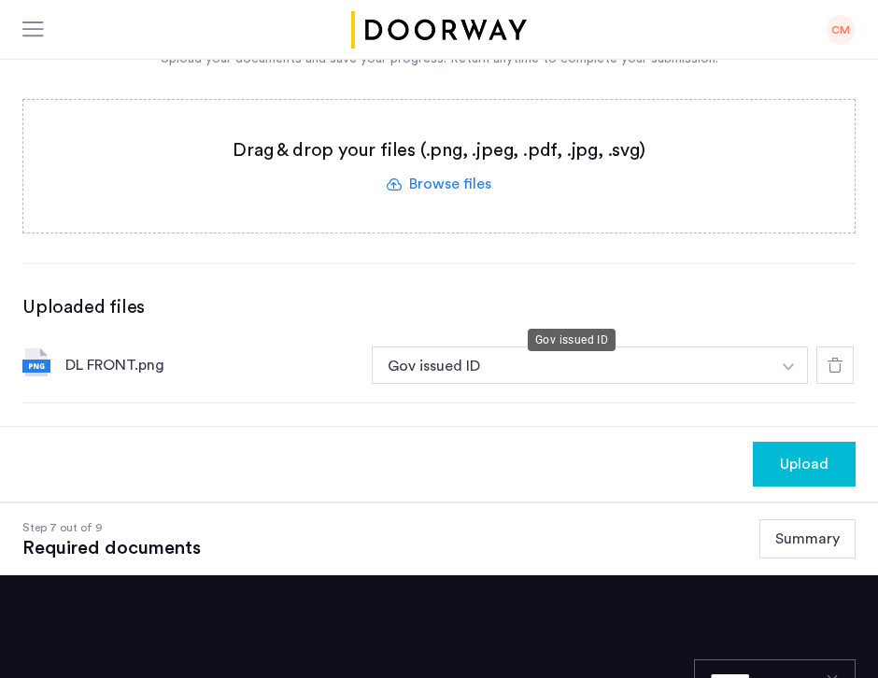
click at [715, 347] on button "Gov issued ID" at bounding box center [571, 365] width 399 height 37
click at [759, 347] on button "Gov issued ID" at bounding box center [571, 365] width 399 height 37
click at [796, 347] on button "button" at bounding box center [789, 365] width 38 height 37
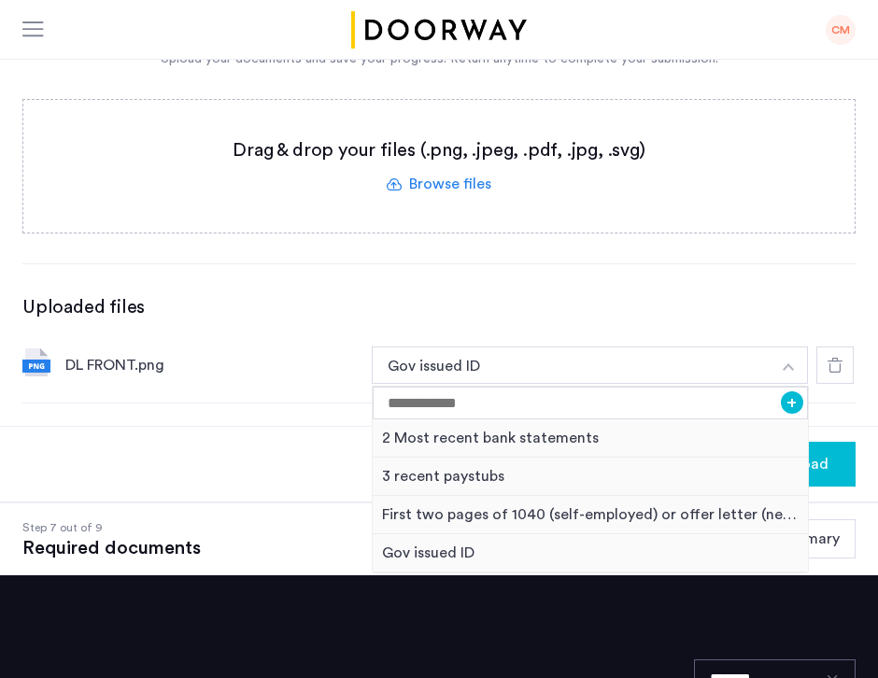
click at [786, 294] on div "Uploaded files" at bounding box center [438, 307] width 833 height 26
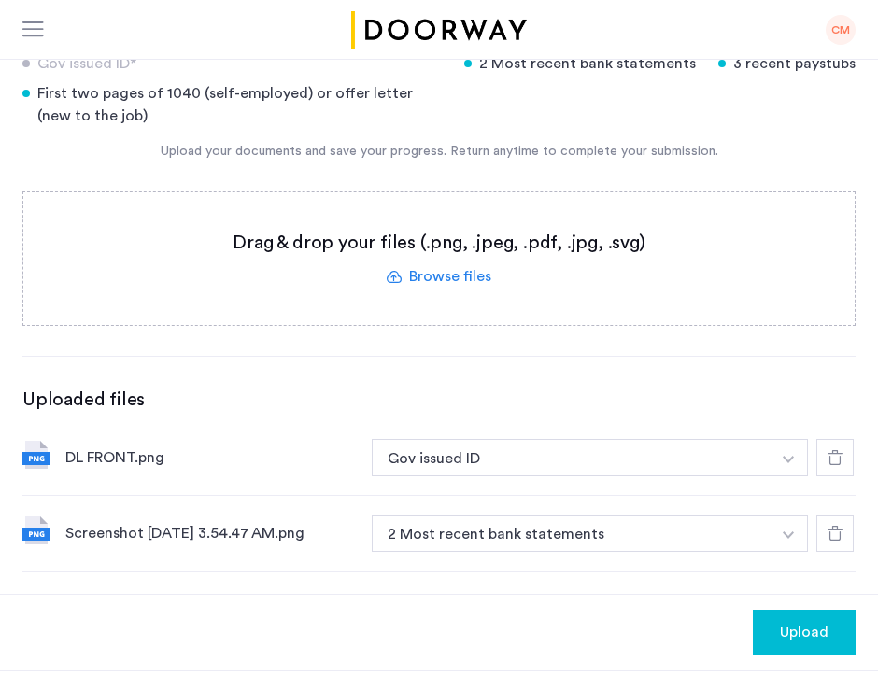
scroll to position [418, 0]
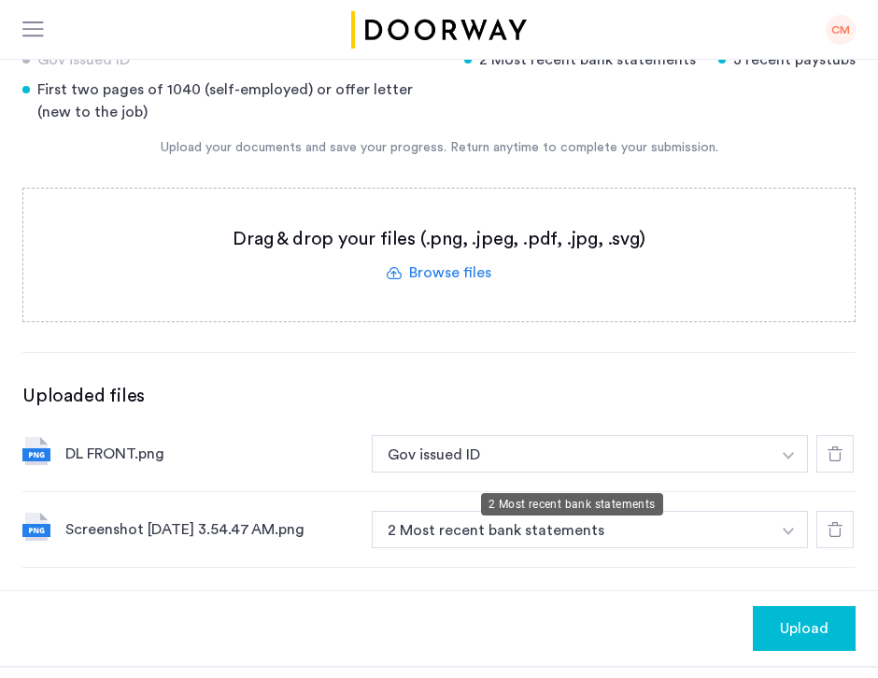
click at [492, 511] on button "2 Most recent bank statements" at bounding box center [571, 529] width 399 height 37
click at [792, 460] on img "button" at bounding box center [788, 455] width 11 height 7
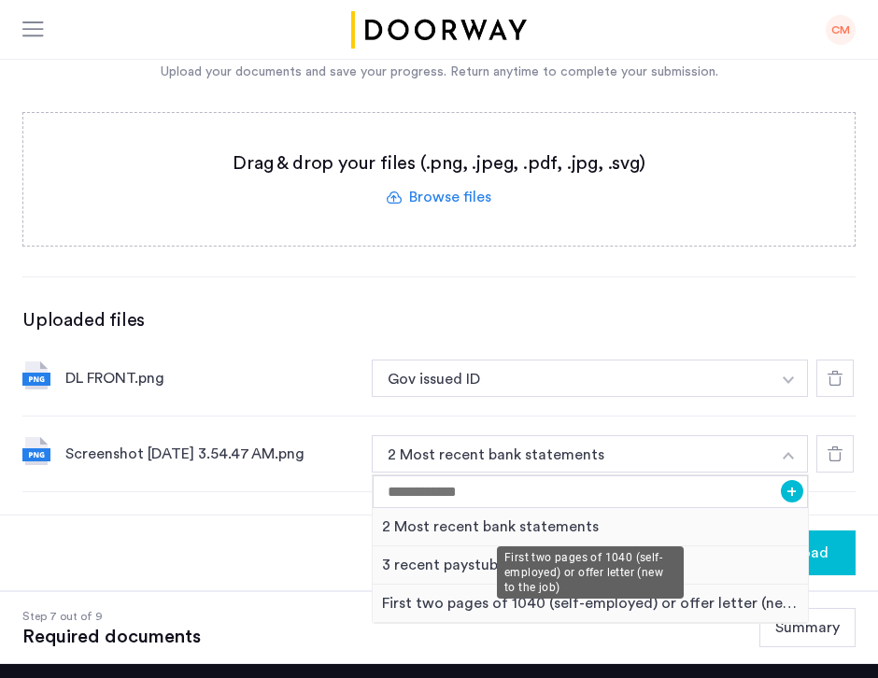
scroll to position [519, 0]
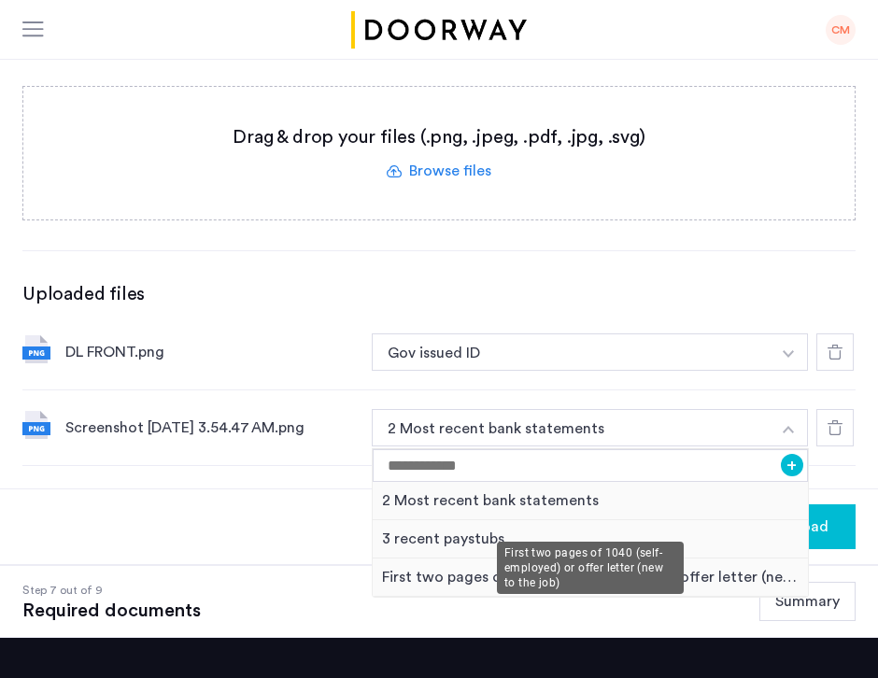
click at [574, 559] on div "First two pages of 1040 (self-employed) or offer letter (new to the job)" at bounding box center [590, 578] width 435 height 38
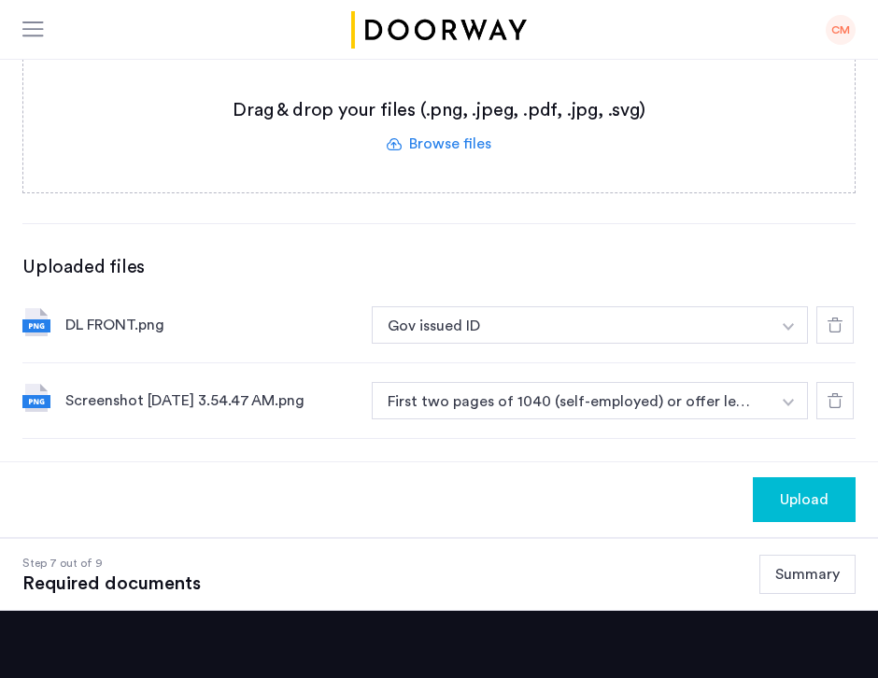
scroll to position [540, 0]
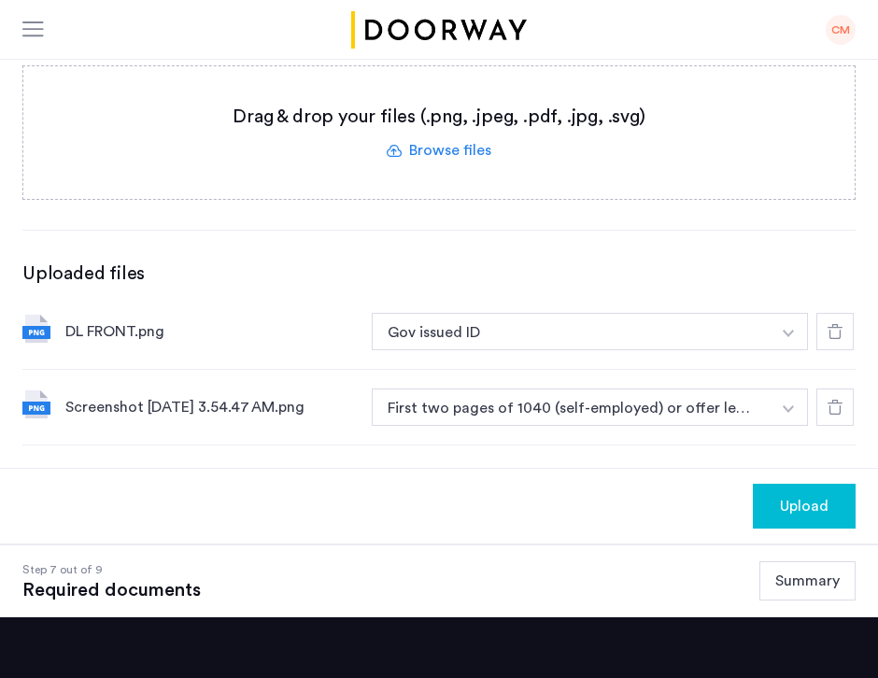
click at [247, 396] on div "Screenshot 2025-08-12 at 3.54.47 AM.png" at bounding box center [210, 407] width 291 height 22
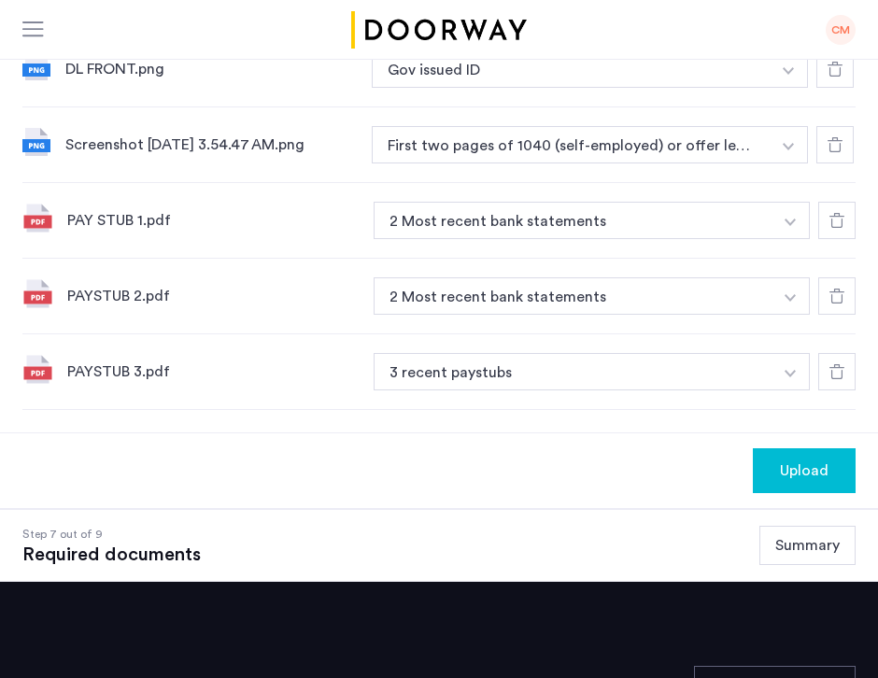
scroll to position [820, 0]
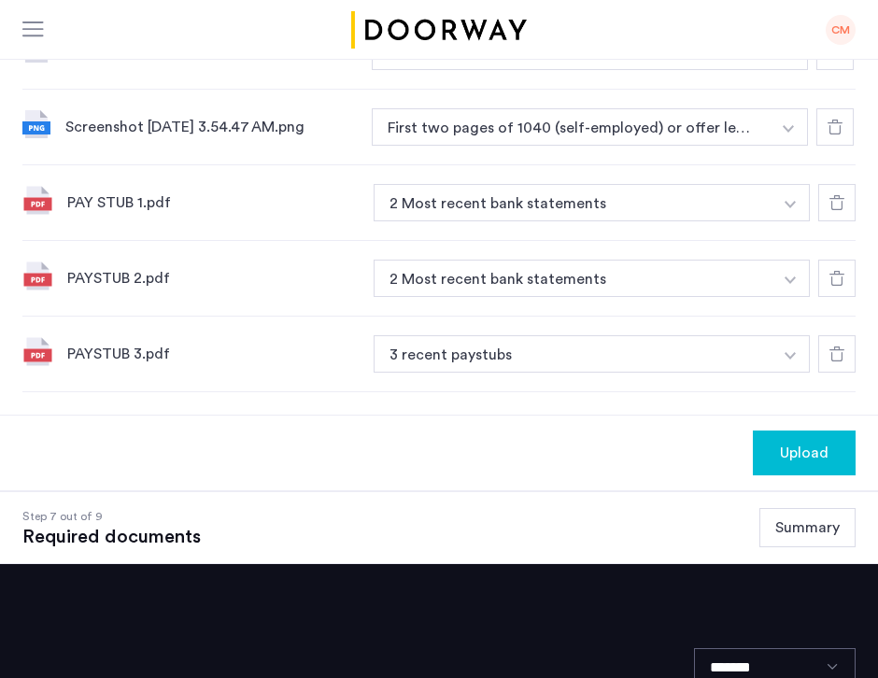
click at [782, 70] on button "button" at bounding box center [789, 51] width 38 height 37
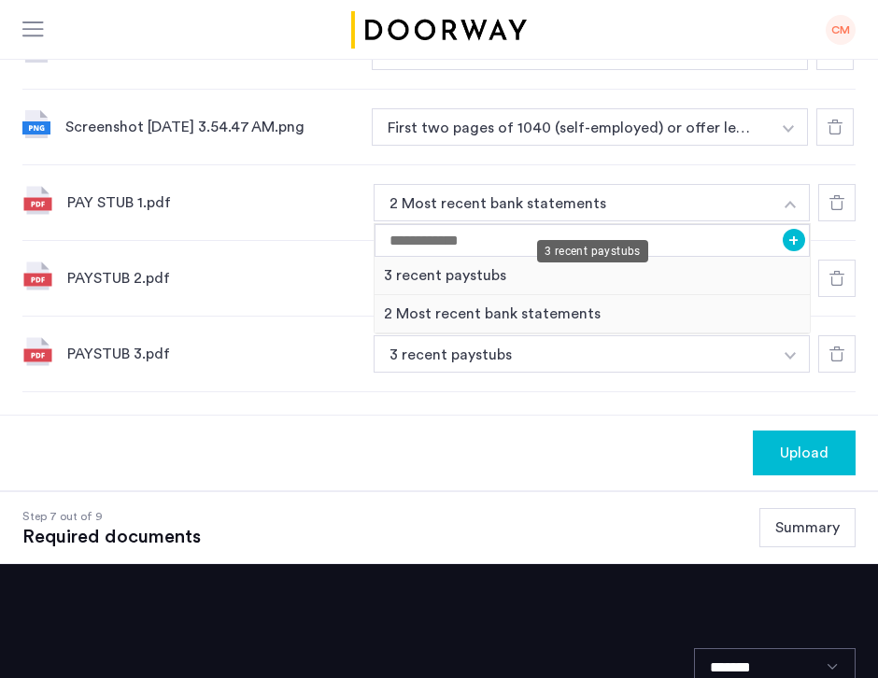
click at [638, 257] on div "3 recent paystubs" at bounding box center [592, 276] width 435 height 38
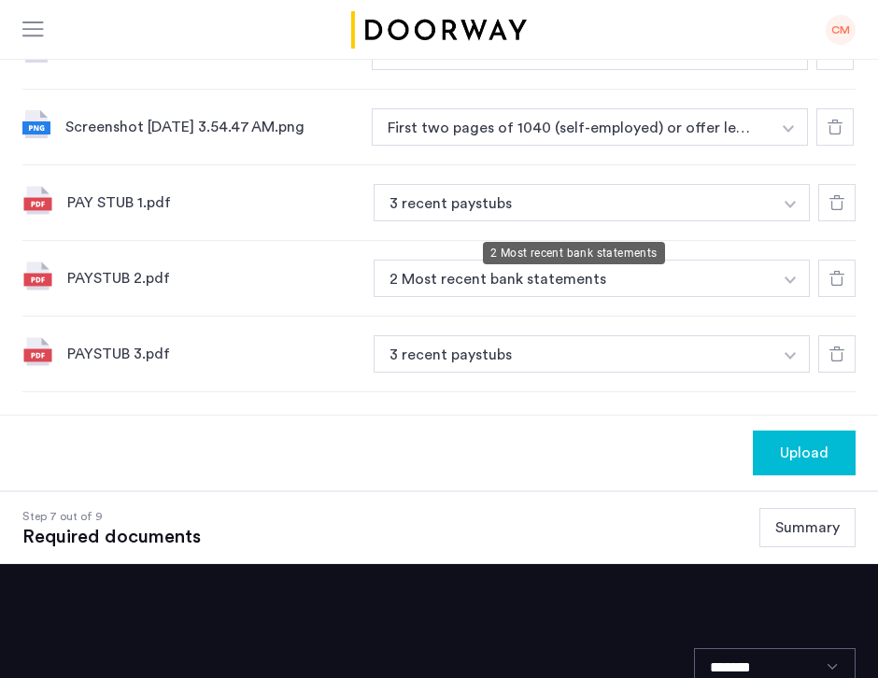
click at [755, 260] on button "2 Most recent bank statements" at bounding box center [573, 278] width 399 height 37
click at [778, 70] on button "button" at bounding box center [789, 51] width 38 height 37
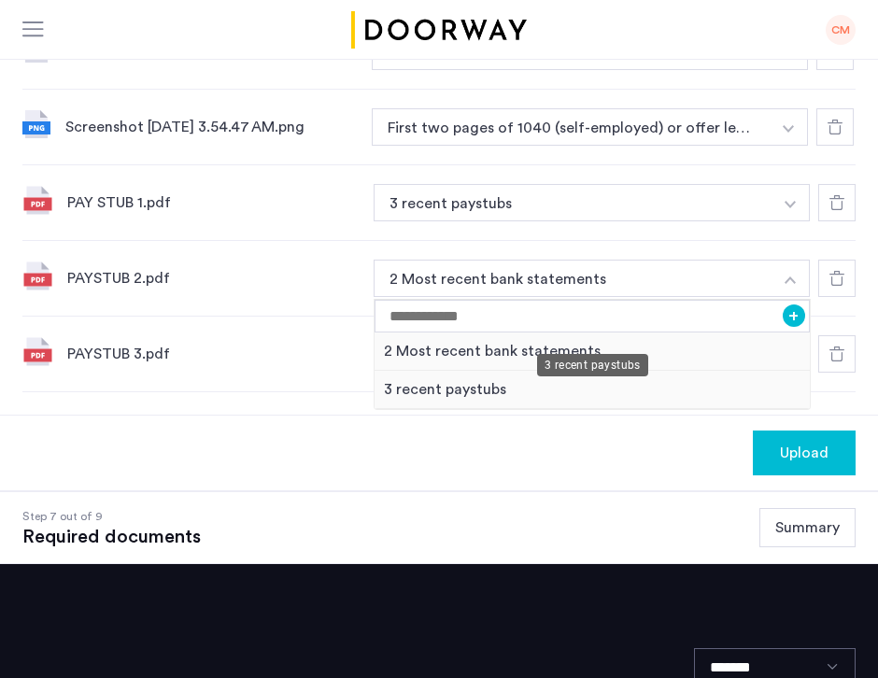
click at [626, 371] on div "3 recent paystubs" at bounding box center [592, 390] width 435 height 38
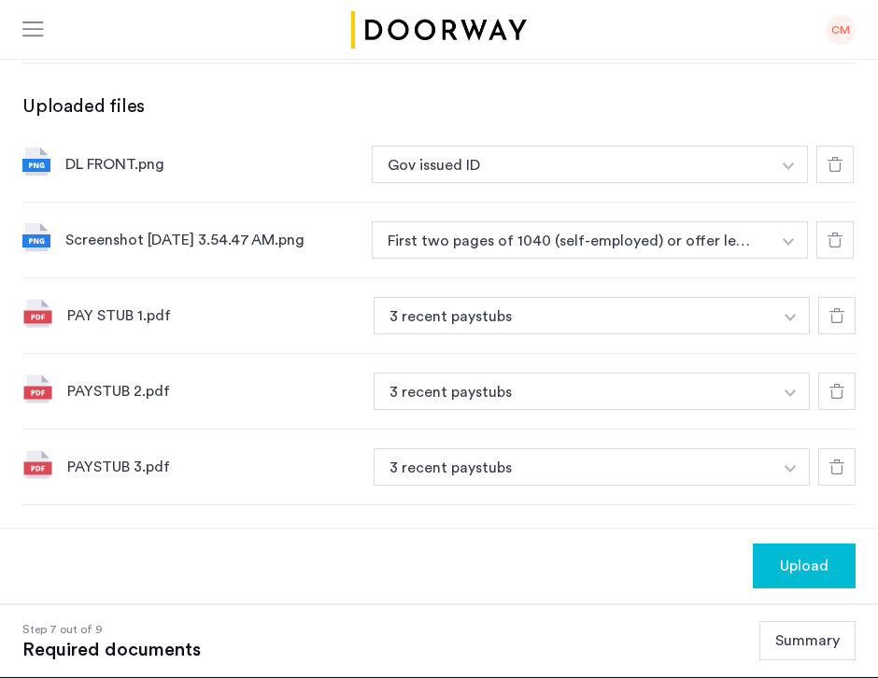
scroll to position [691, 0]
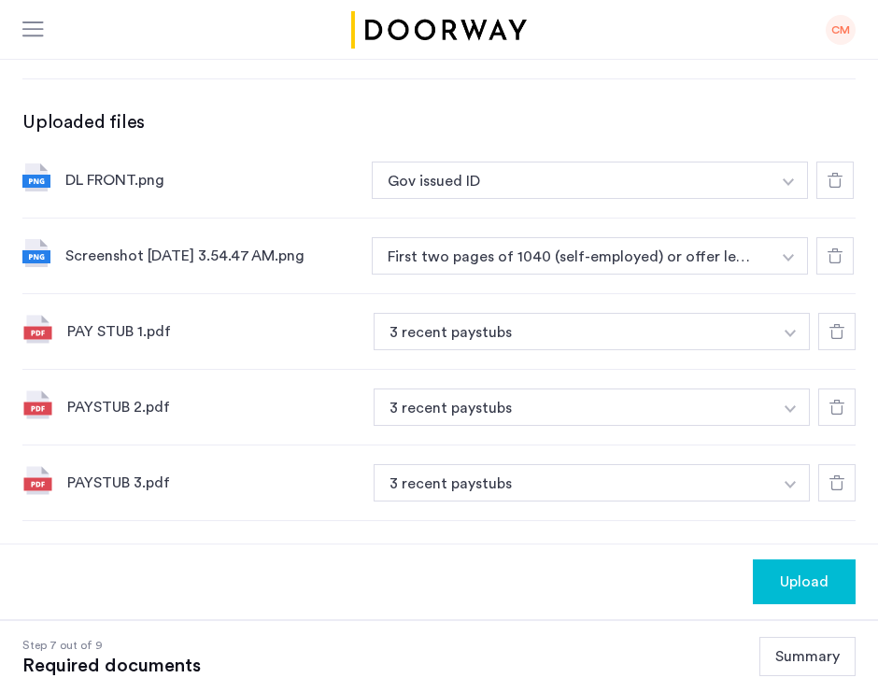
click at [296, 245] on div "Screenshot 2025-08-12 at 3.54.47 AM.png" at bounding box center [210, 256] width 291 height 22
click at [42, 239] on img at bounding box center [36, 253] width 28 height 28
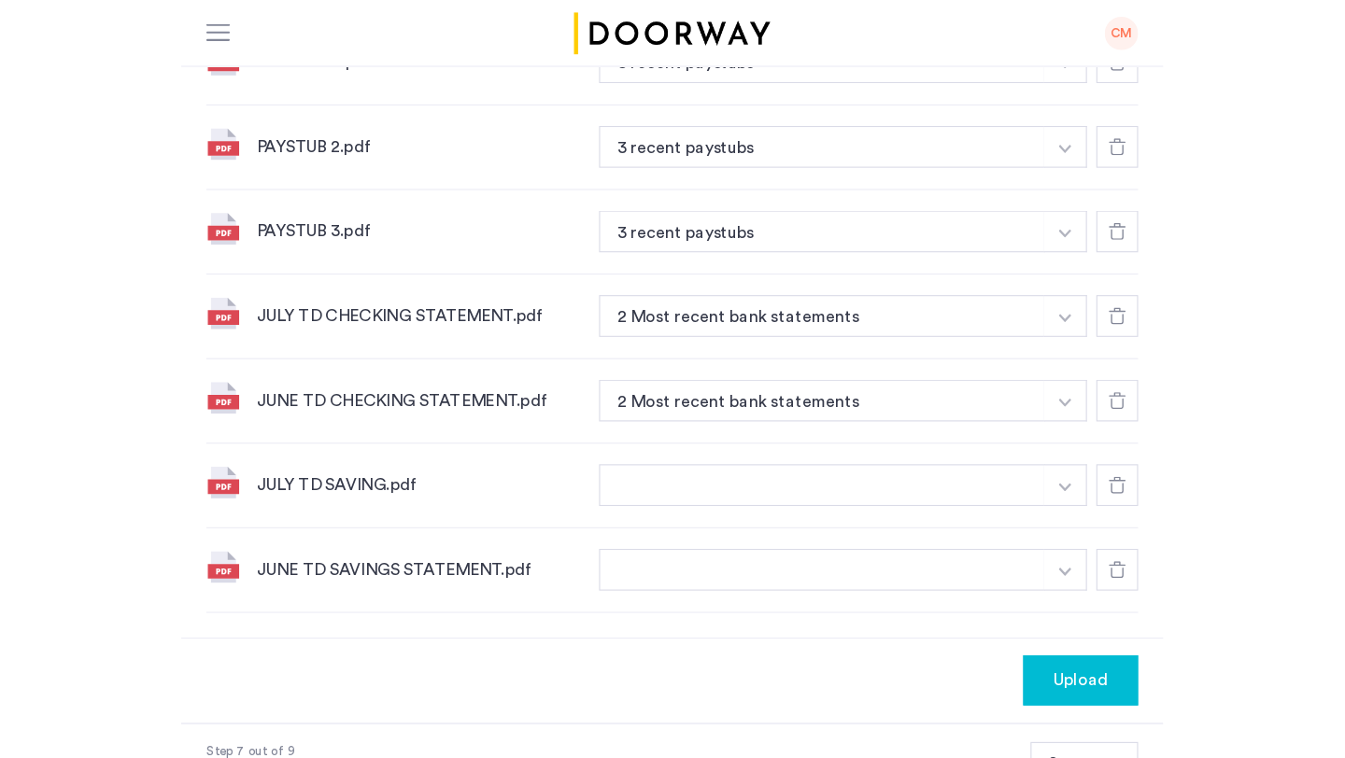
scroll to position [958, 0]
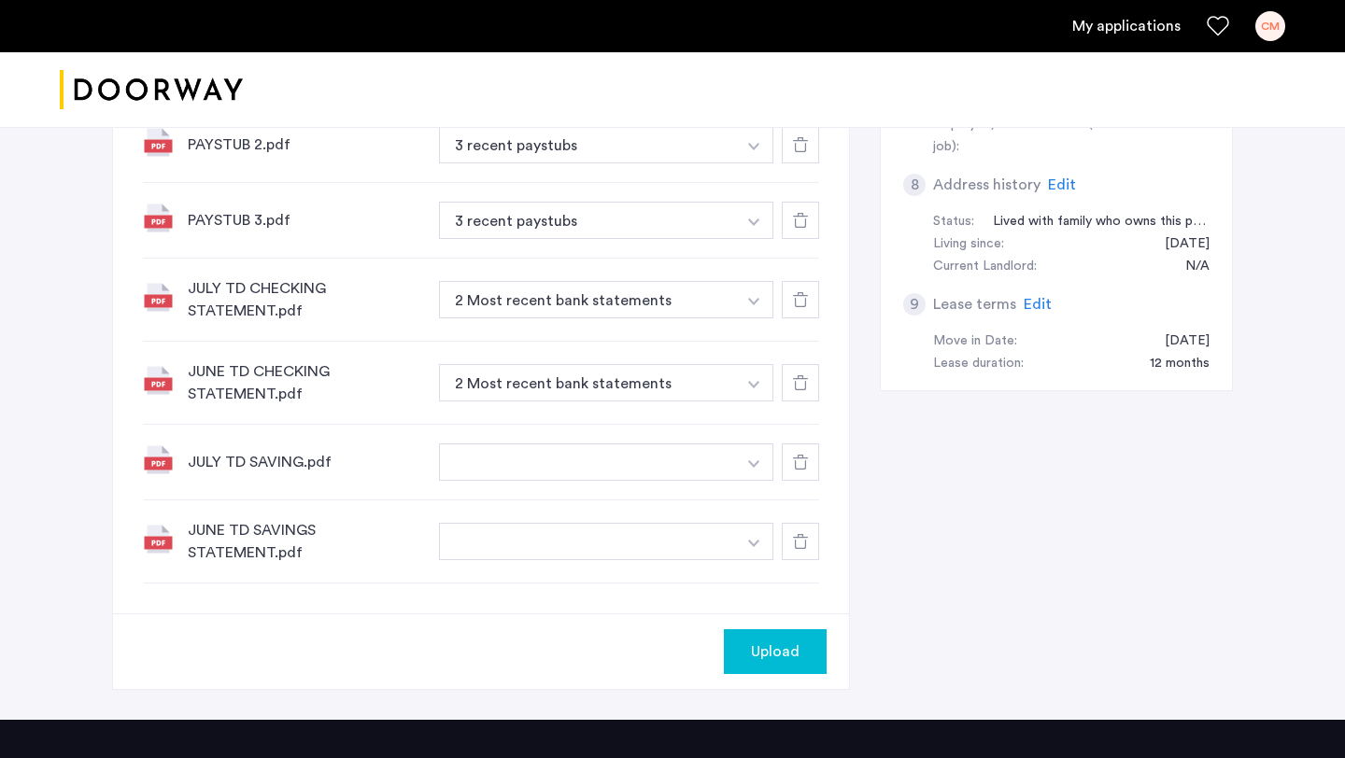
click at [668, 460] on button "button" at bounding box center [587, 462] width 297 height 37
click at [653, 457] on button "button" at bounding box center [587, 462] width 297 height 37
click at [659, 488] on input at bounding box center [606, 500] width 333 height 33
type input "**********"
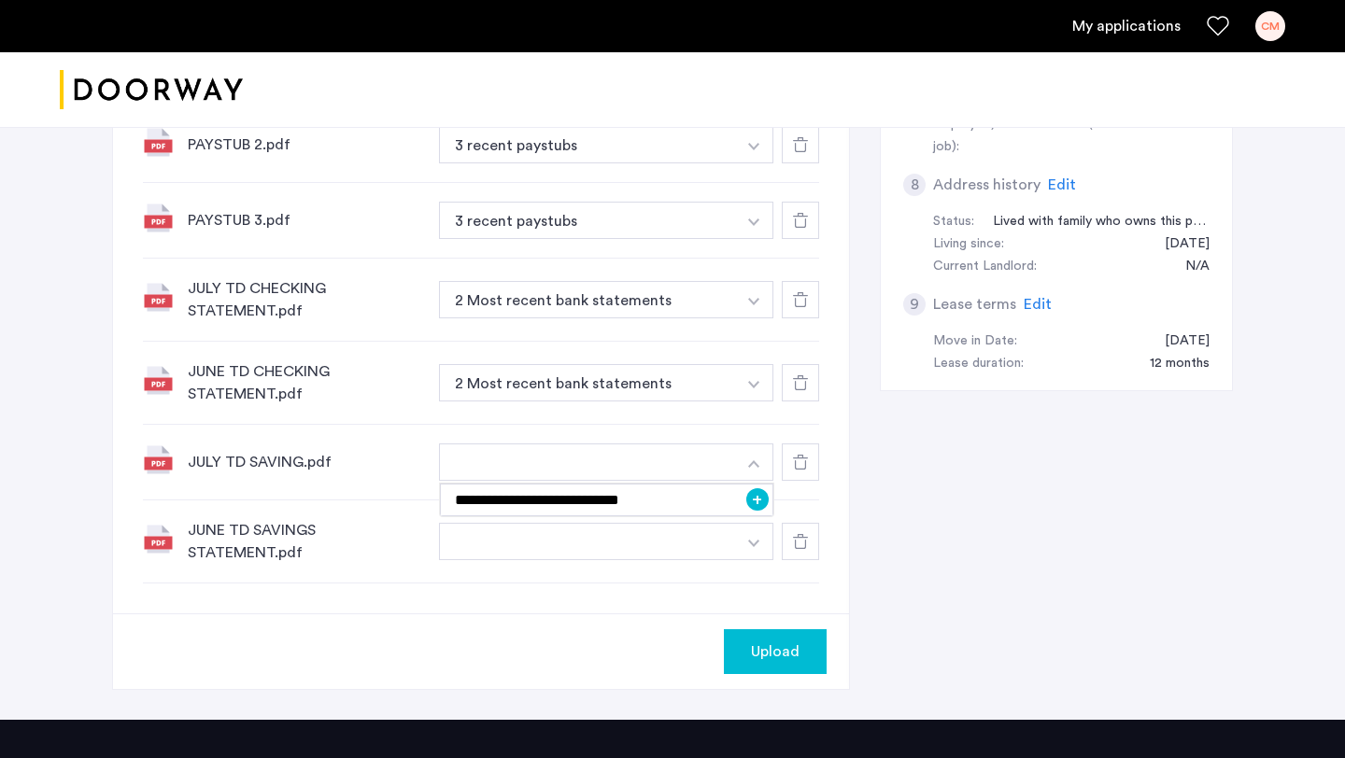
click at [759, 503] on button "+" at bounding box center [757, 499] width 22 height 22
click at [614, 544] on button "button" at bounding box center [587, 541] width 297 height 37
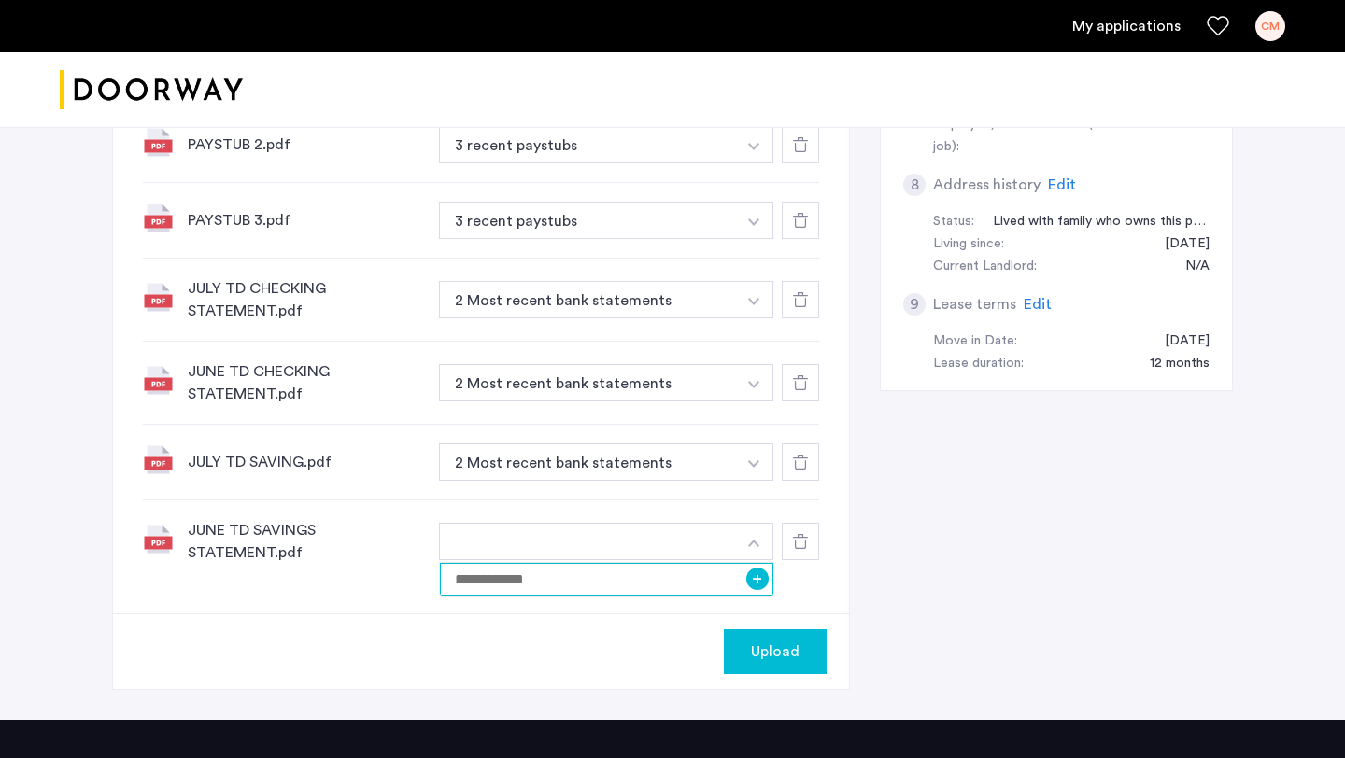
click at [661, 581] on input at bounding box center [606, 579] width 333 height 33
type input "**********"
click at [756, 579] on button "+" at bounding box center [757, 579] width 22 height 22
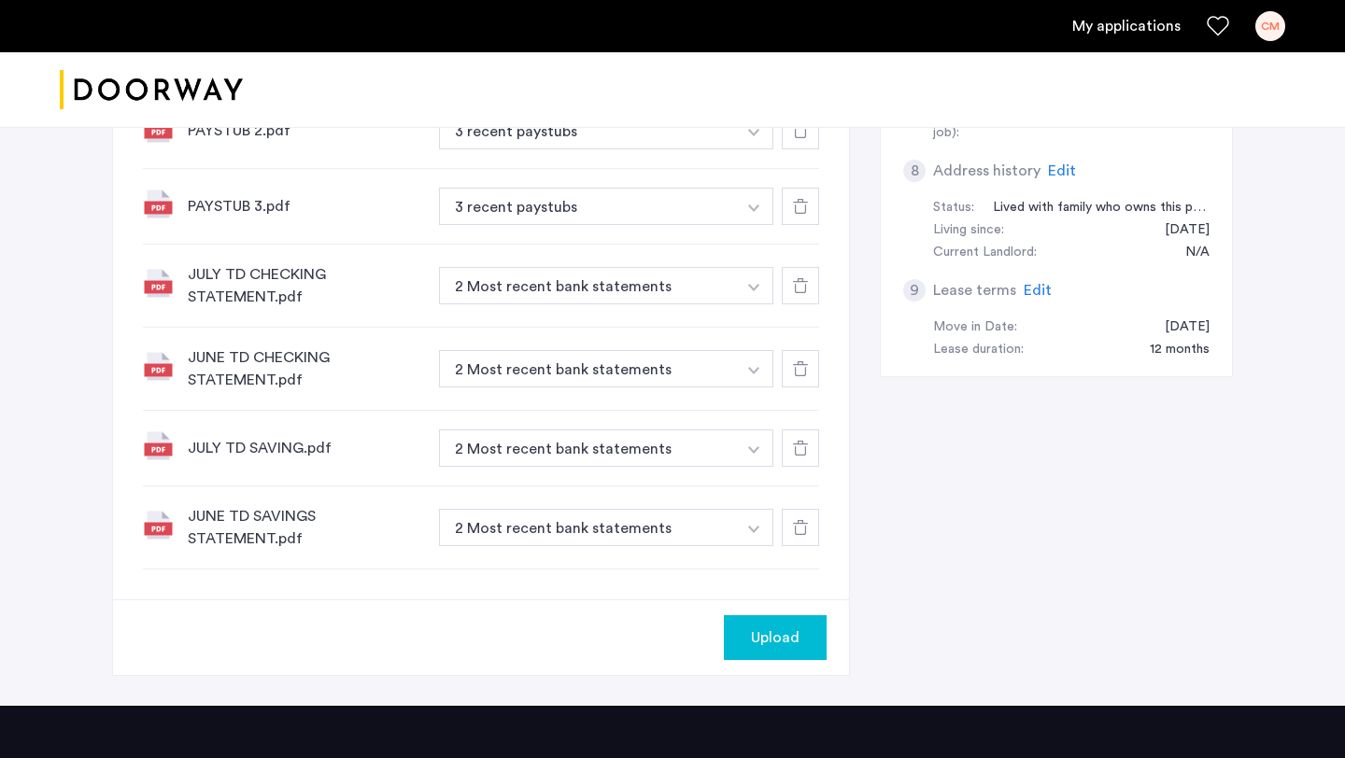
scroll to position [1059, 0]
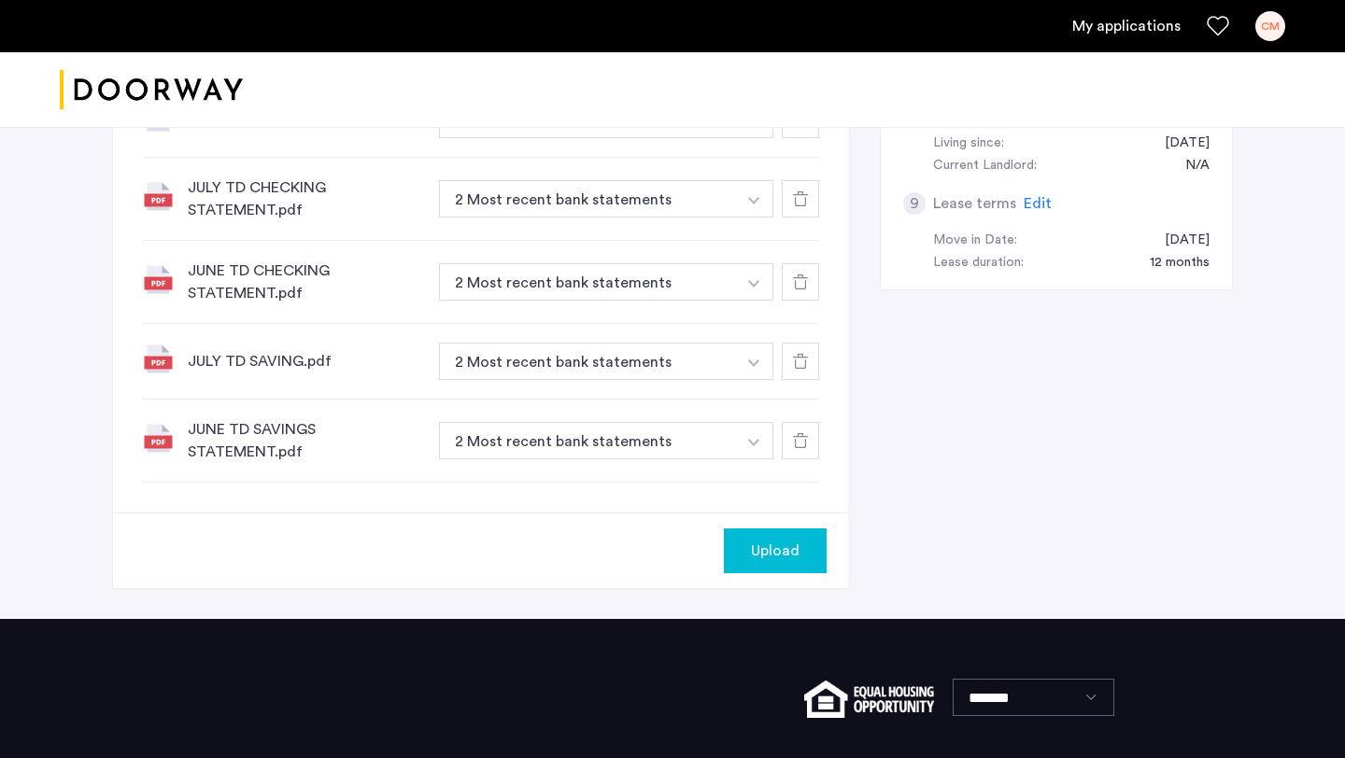
click at [790, 562] on button "Upload" at bounding box center [775, 551] width 103 height 45
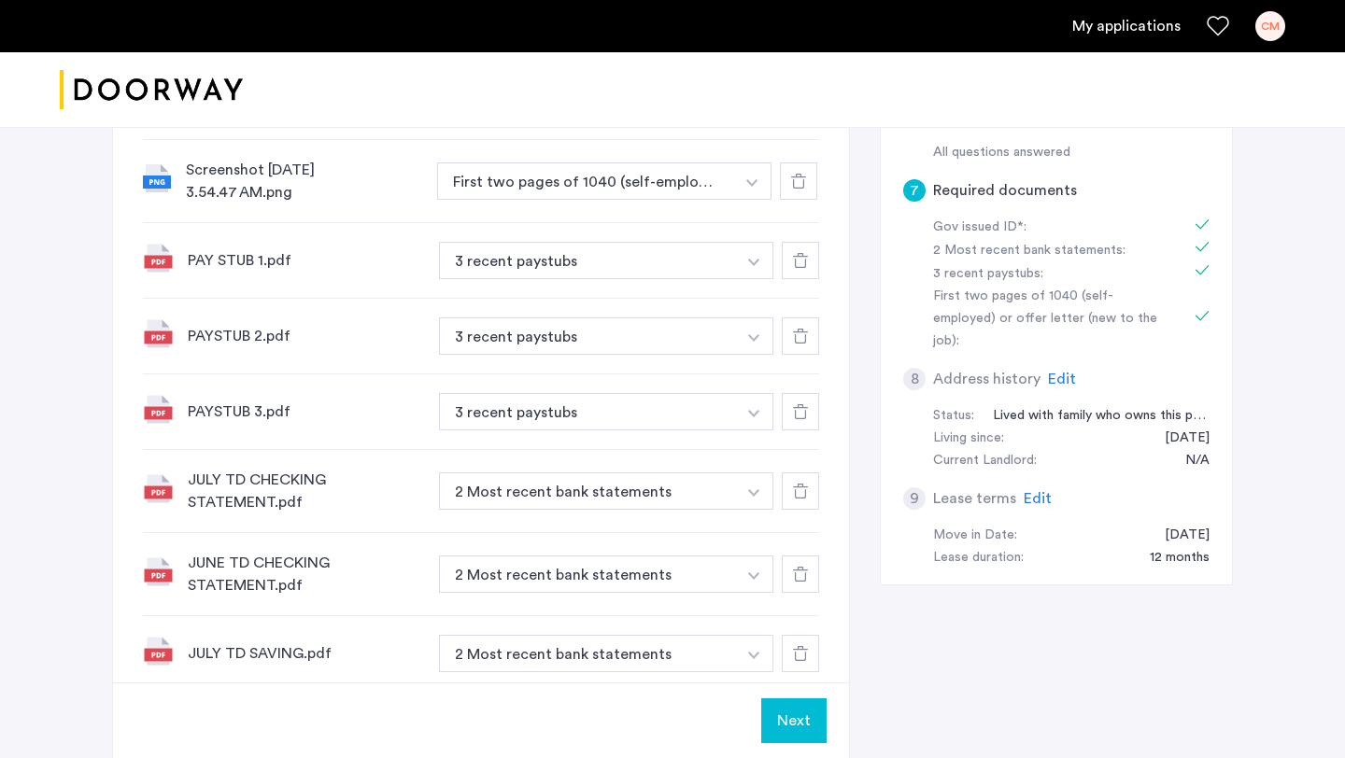
scroll to position [770, 0]
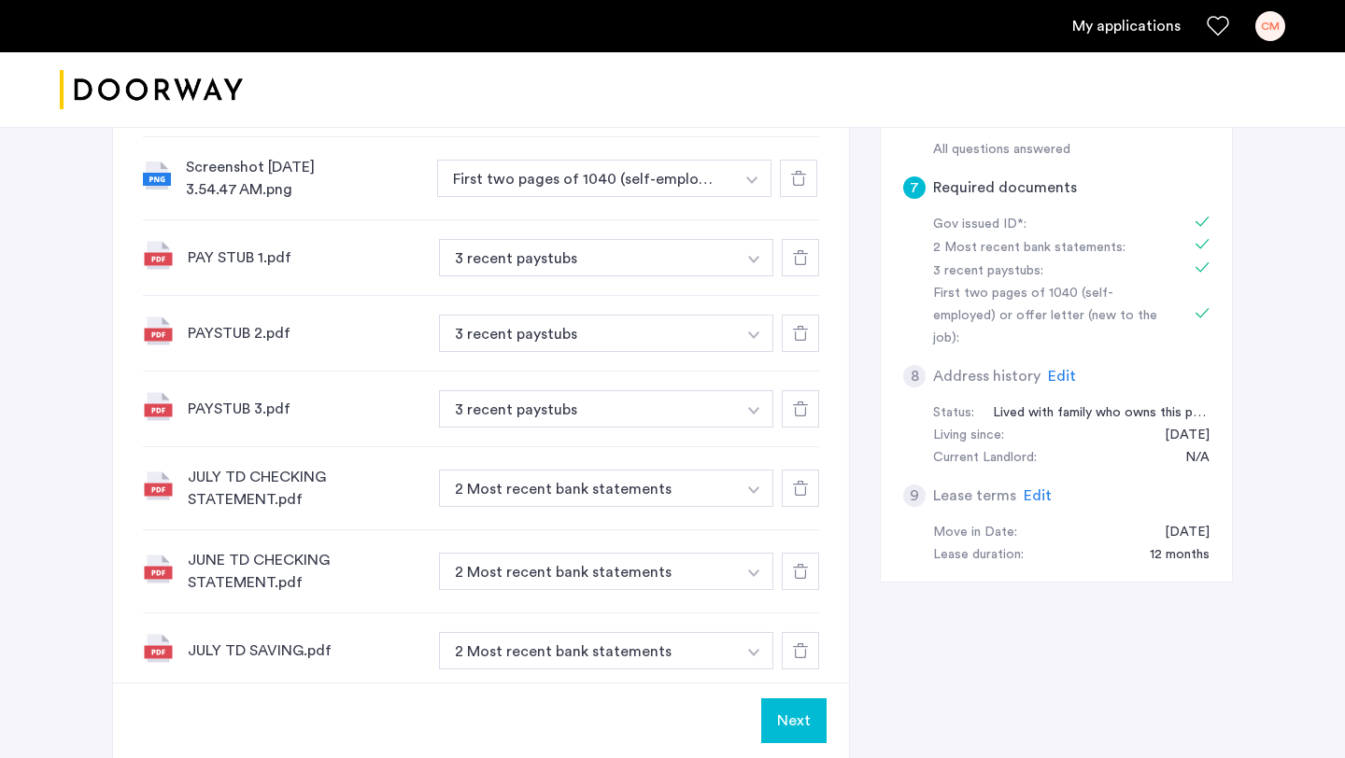
click at [787, 712] on button "Next" at bounding box center [793, 721] width 65 height 45
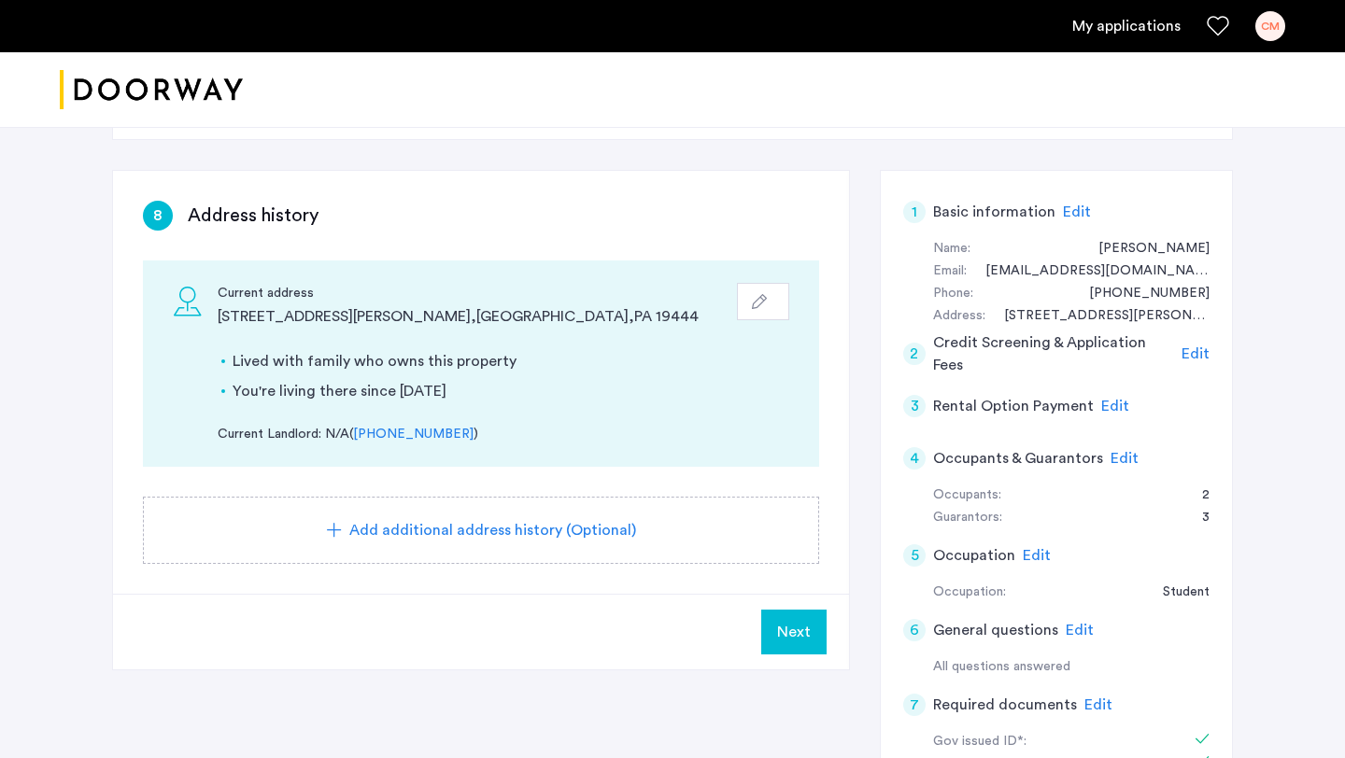
scroll to position [259, 0]
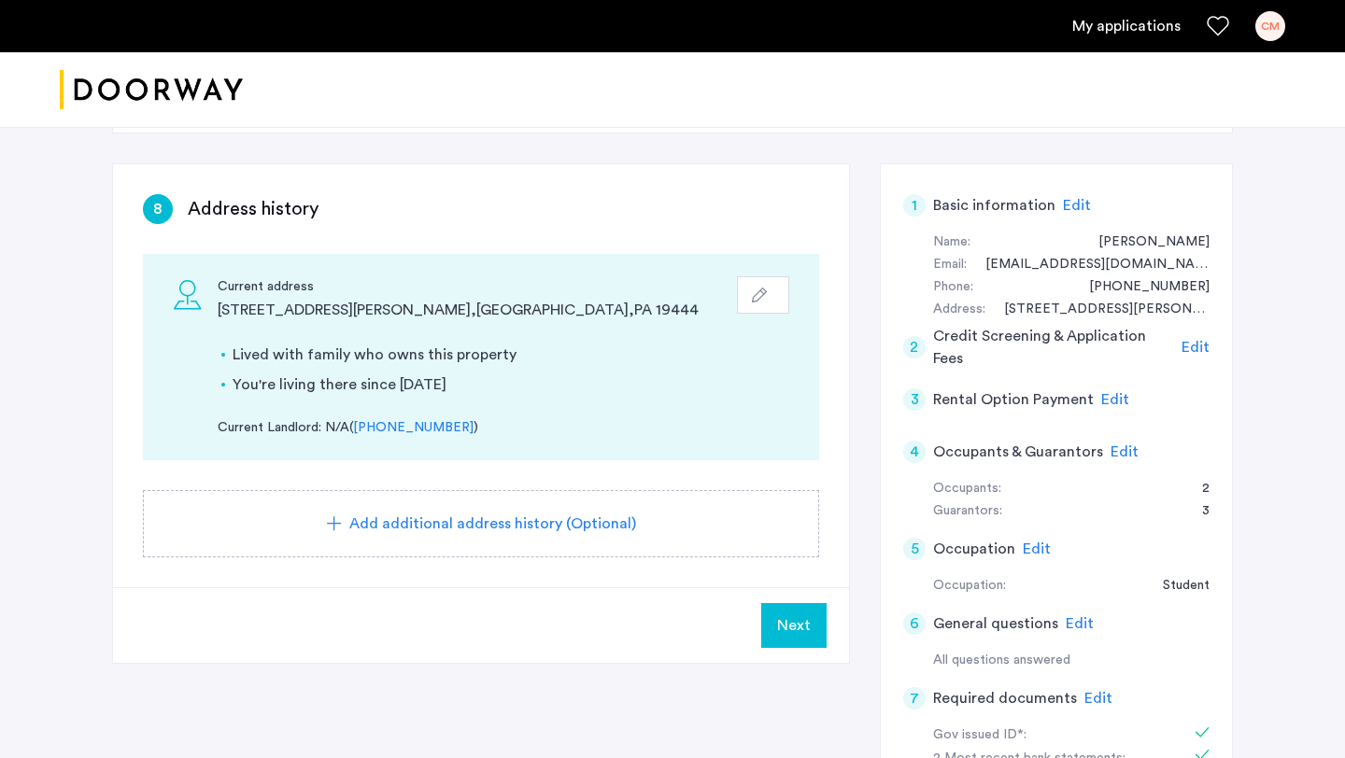
click at [774, 626] on button "Next" at bounding box center [793, 625] width 65 height 45
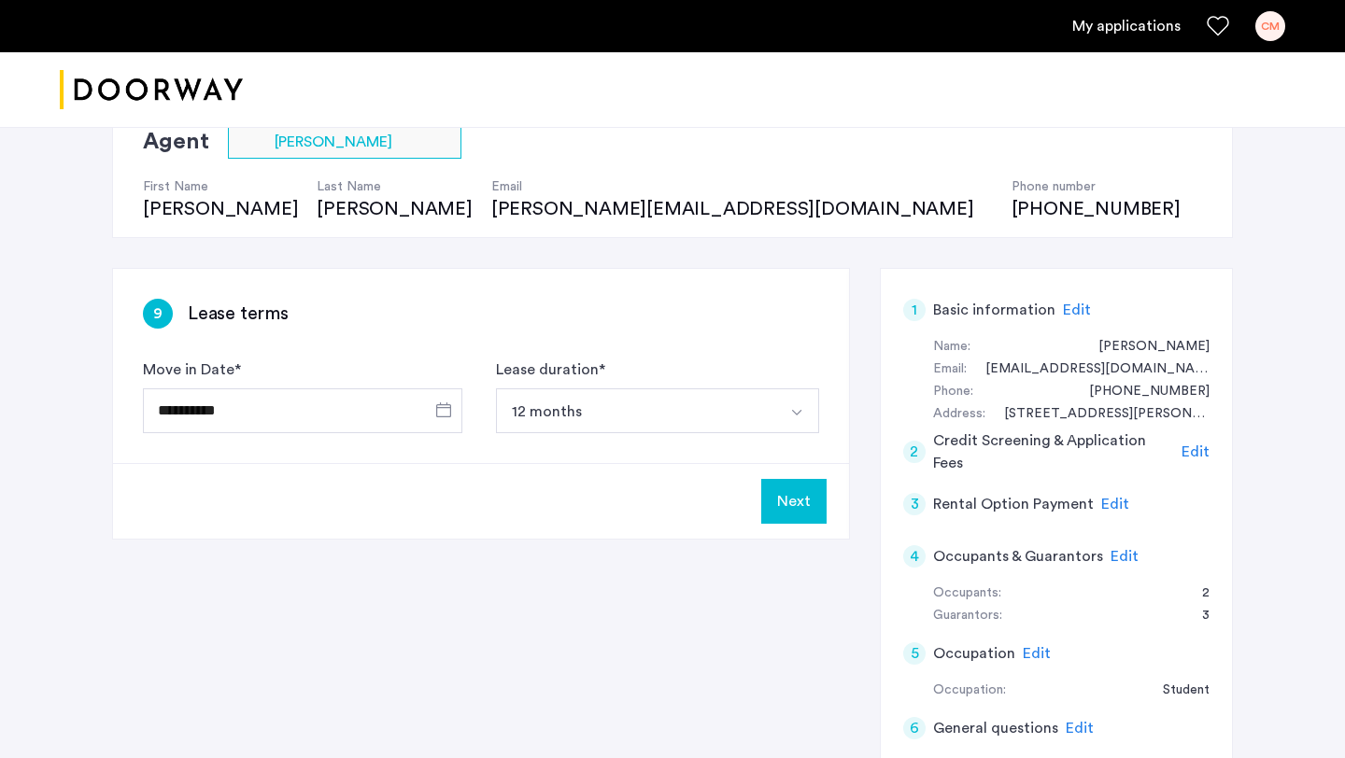
scroll to position [167, 0]
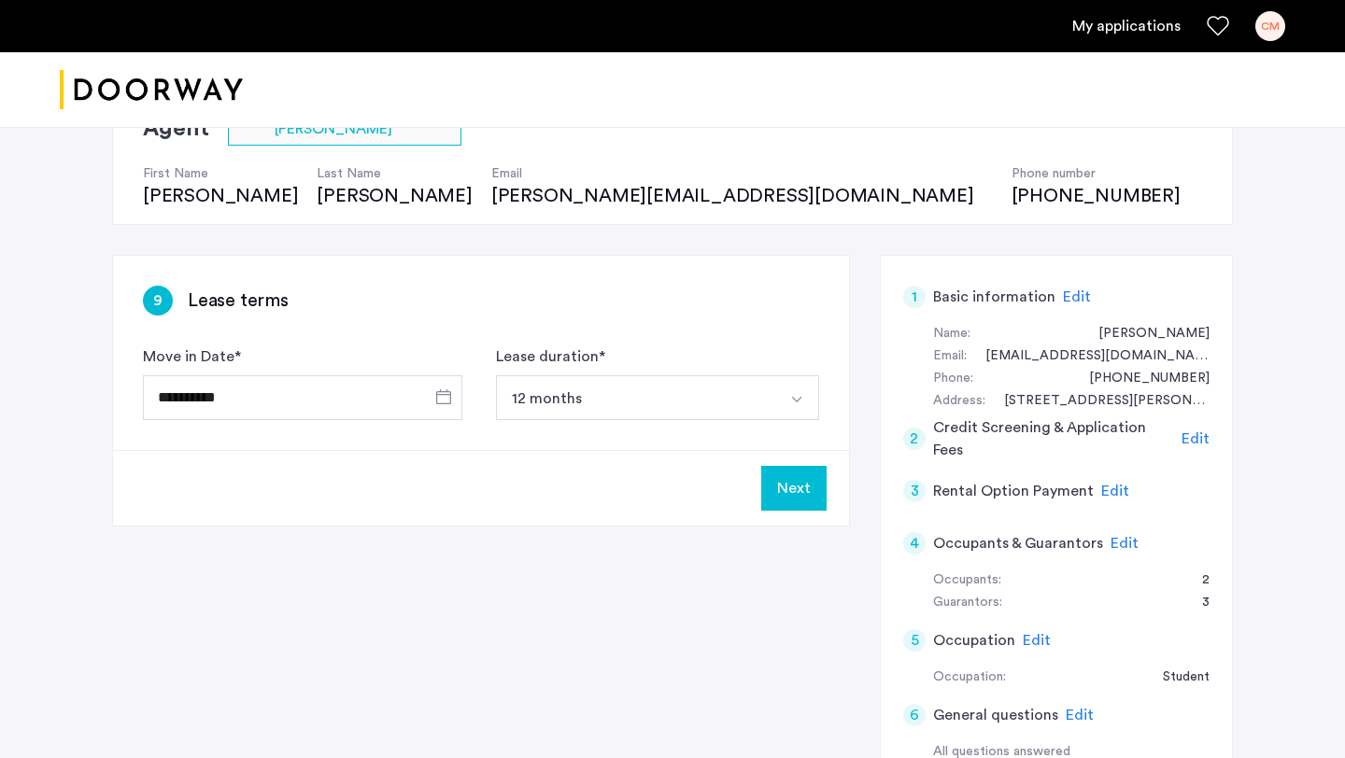
click at [790, 490] on button "Next" at bounding box center [793, 488] width 65 height 45
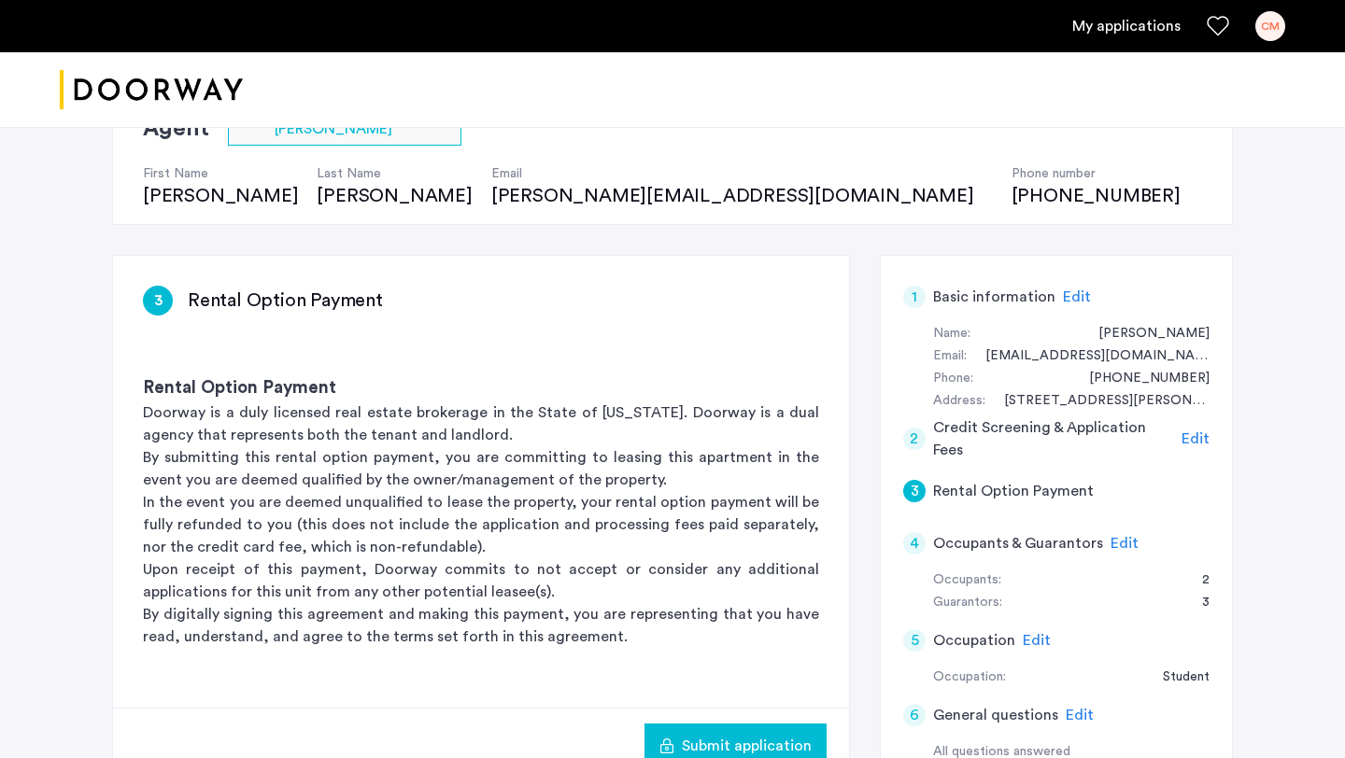
scroll to position [0, 0]
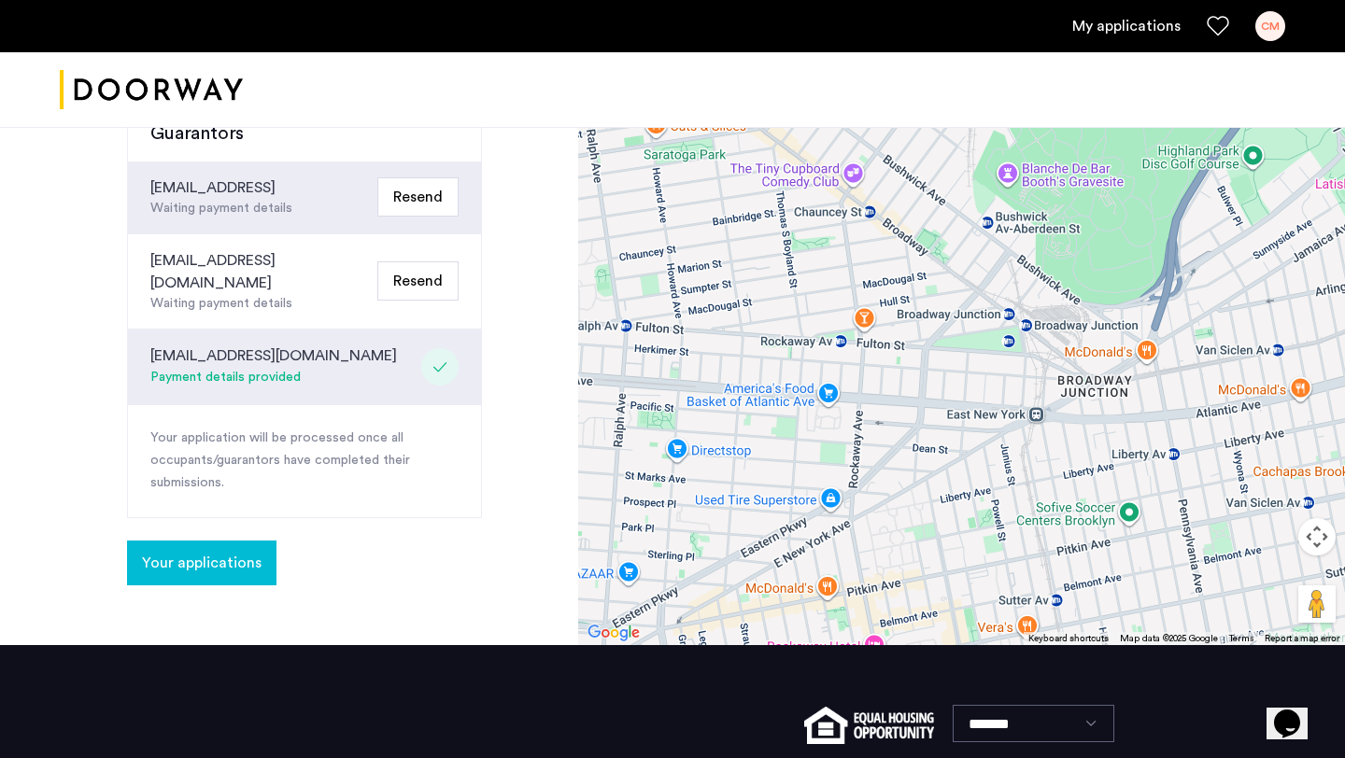
scroll to position [835, 0]
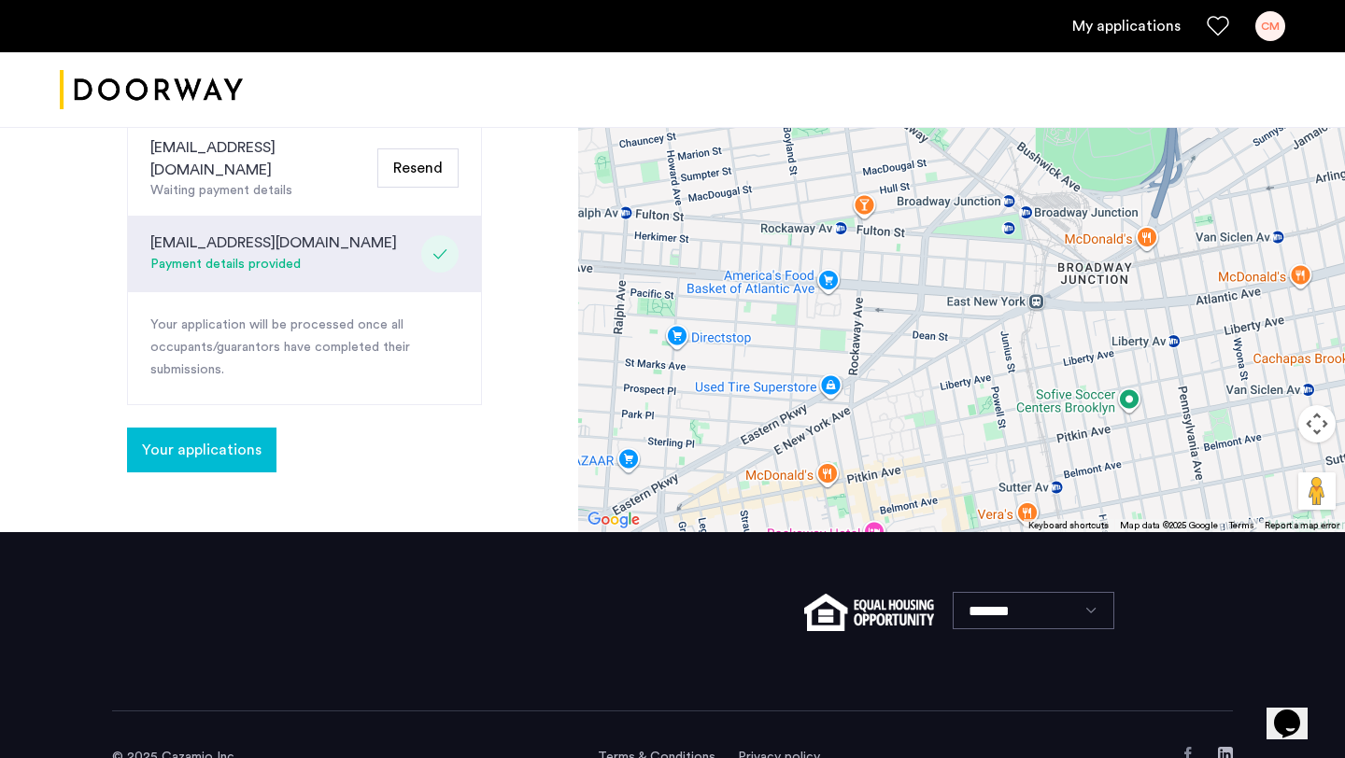
click at [252, 439] on span "Your applications" at bounding box center [202, 450] width 120 height 22
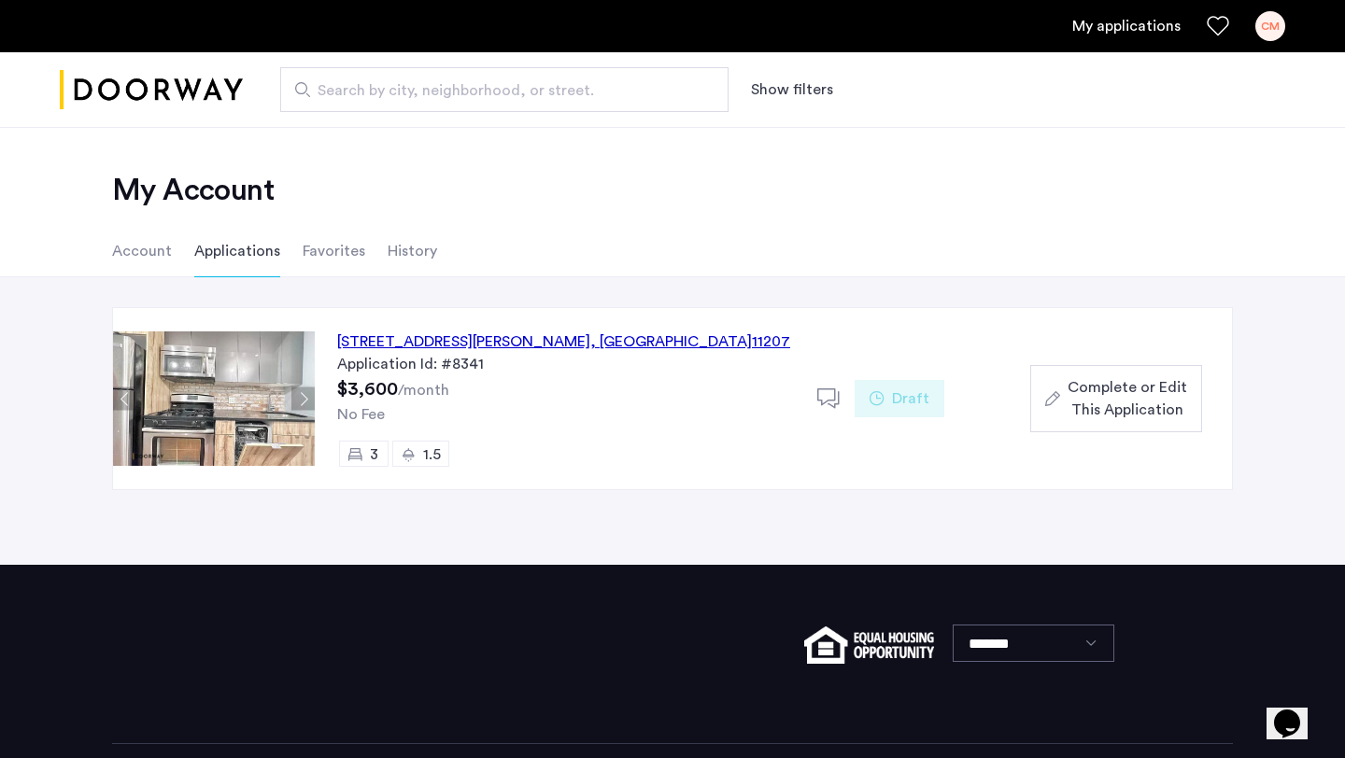
click at [1145, 400] on span "Complete or Edit This Application" at bounding box center [1128, 398] width 120 height 45
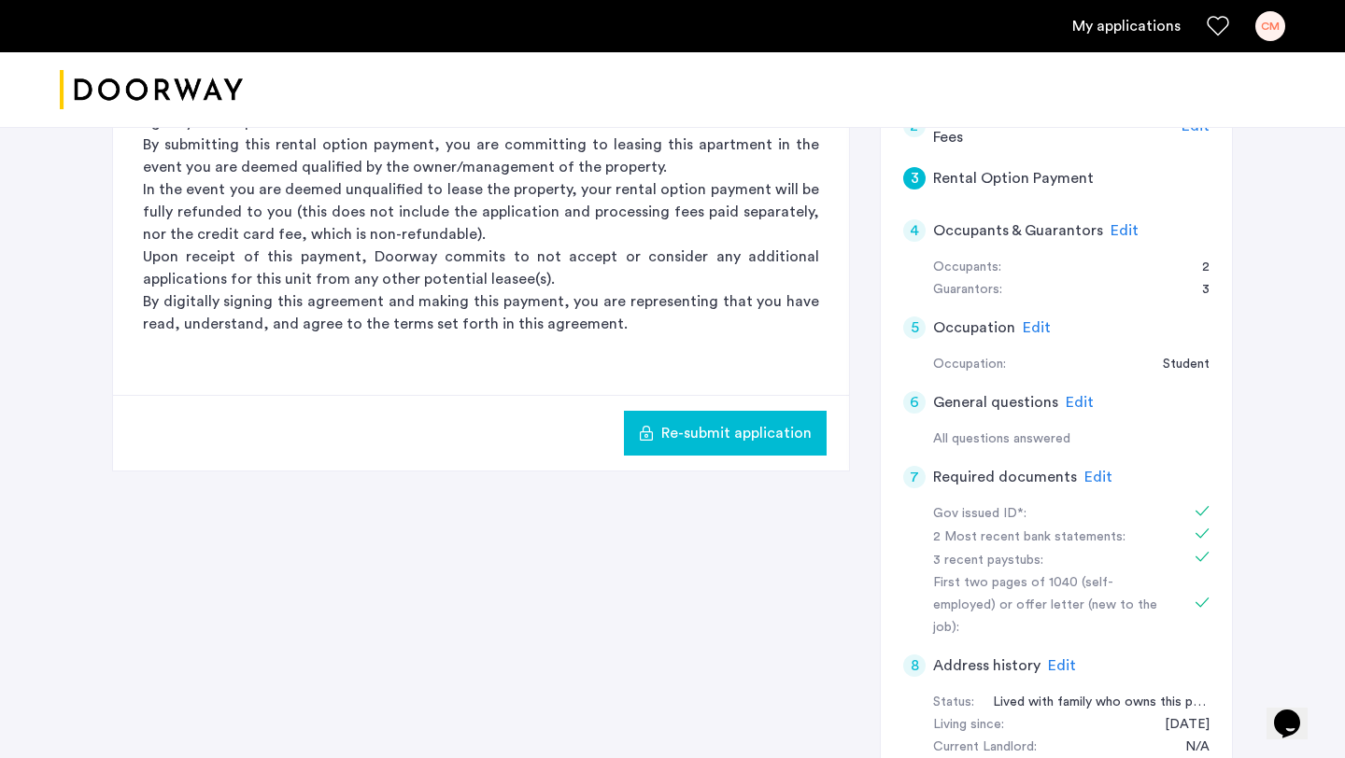
scroll to position [484, 0]
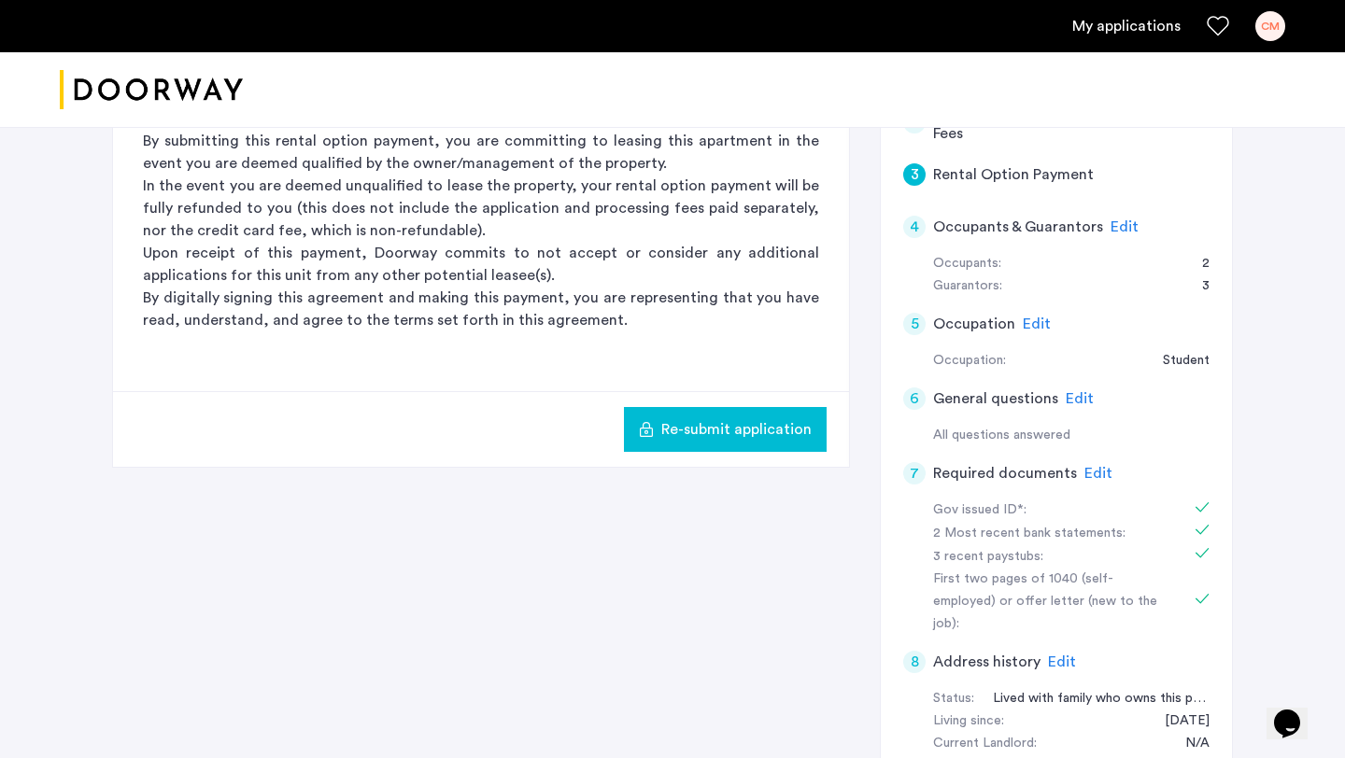
click at [1114, 228] on span "Edit" at bounding box center [1125, 226] width 28 height 15
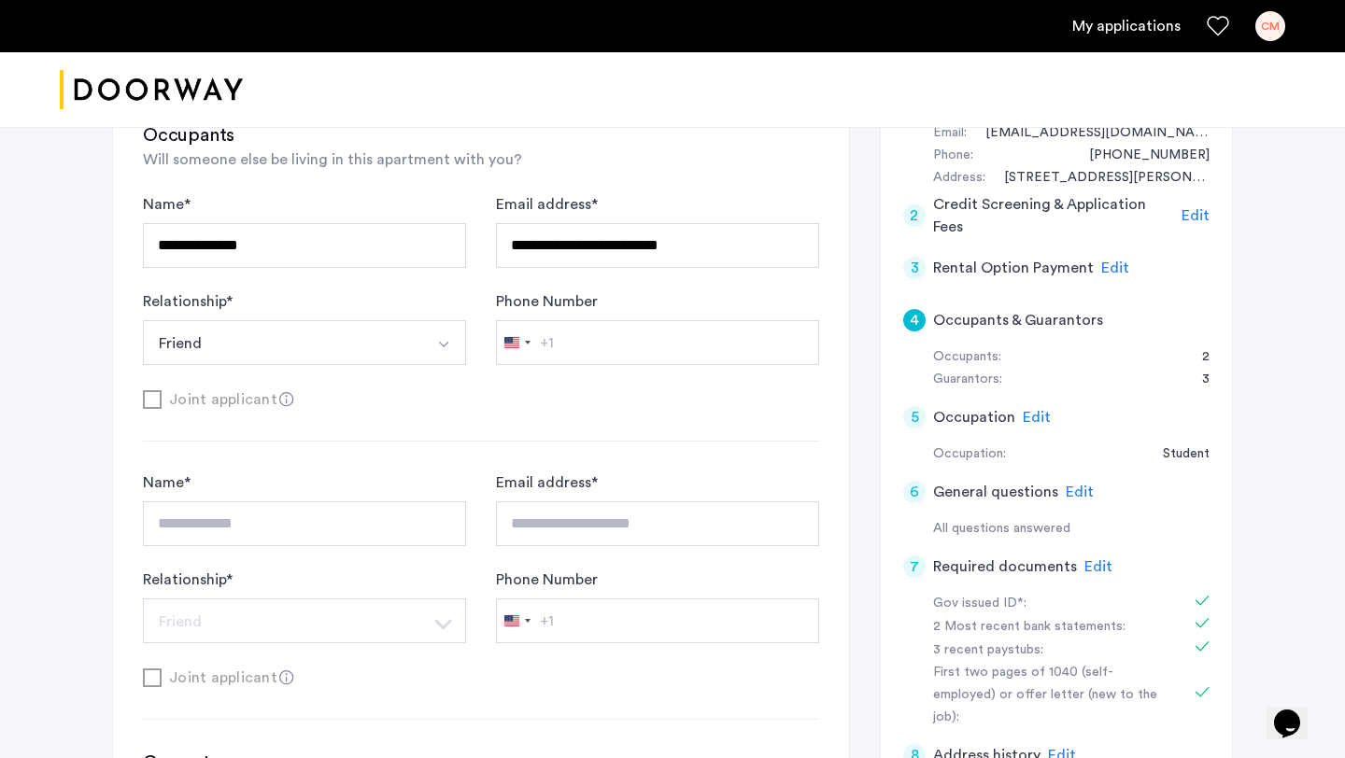
scroll to position [400, 0]
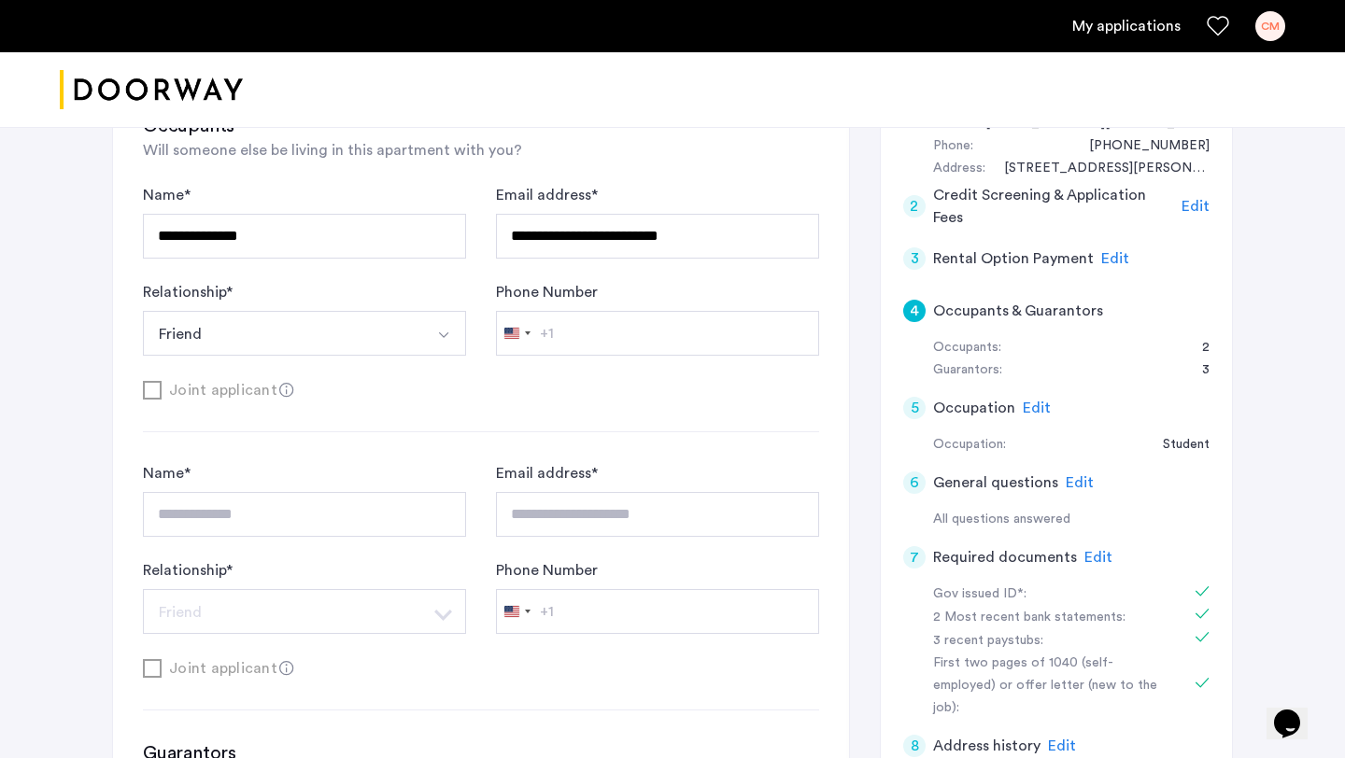
click at [1023, 406] on span "Edit" at bounding box center [1037, 408] width 28 height 15
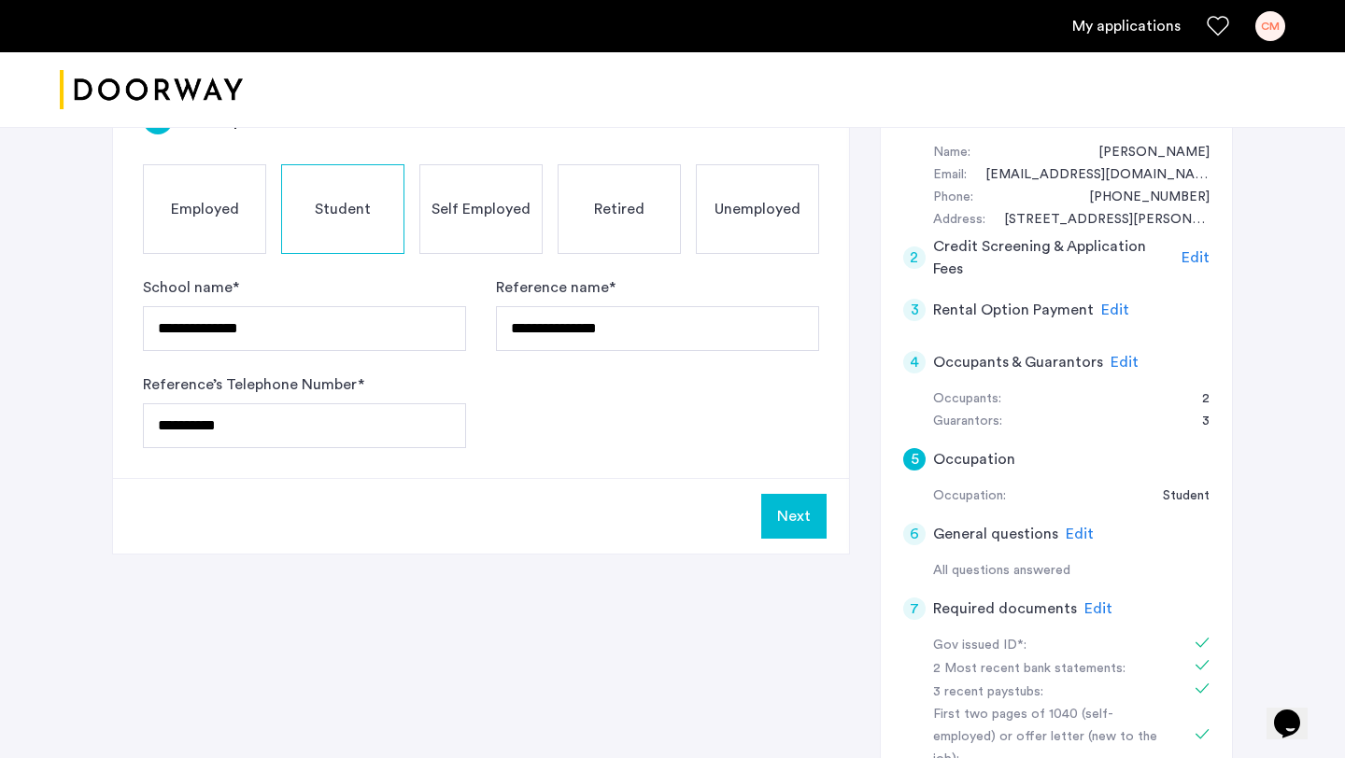
scroll to position [367, 0]
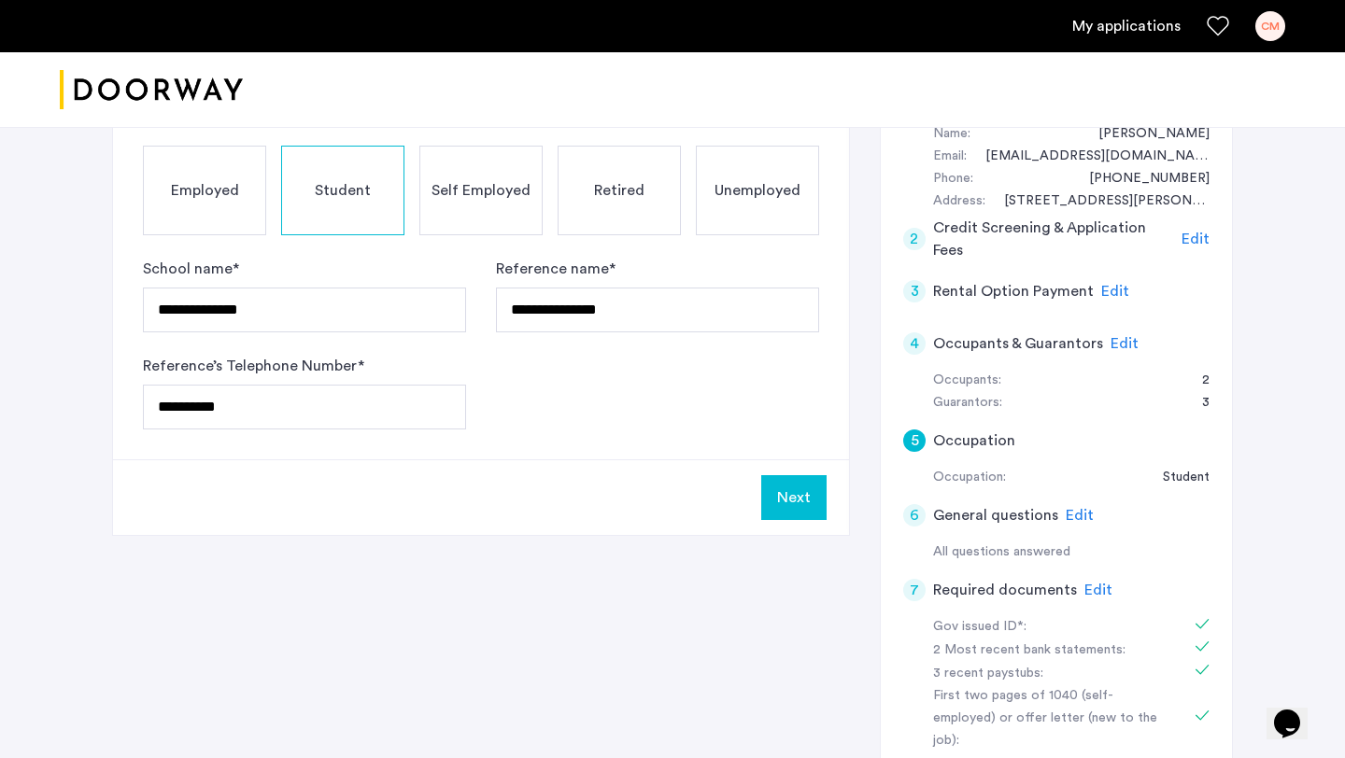
click at [1075, 511] on span "Edit" at bounding box center [1080, 515] width 28 height 15
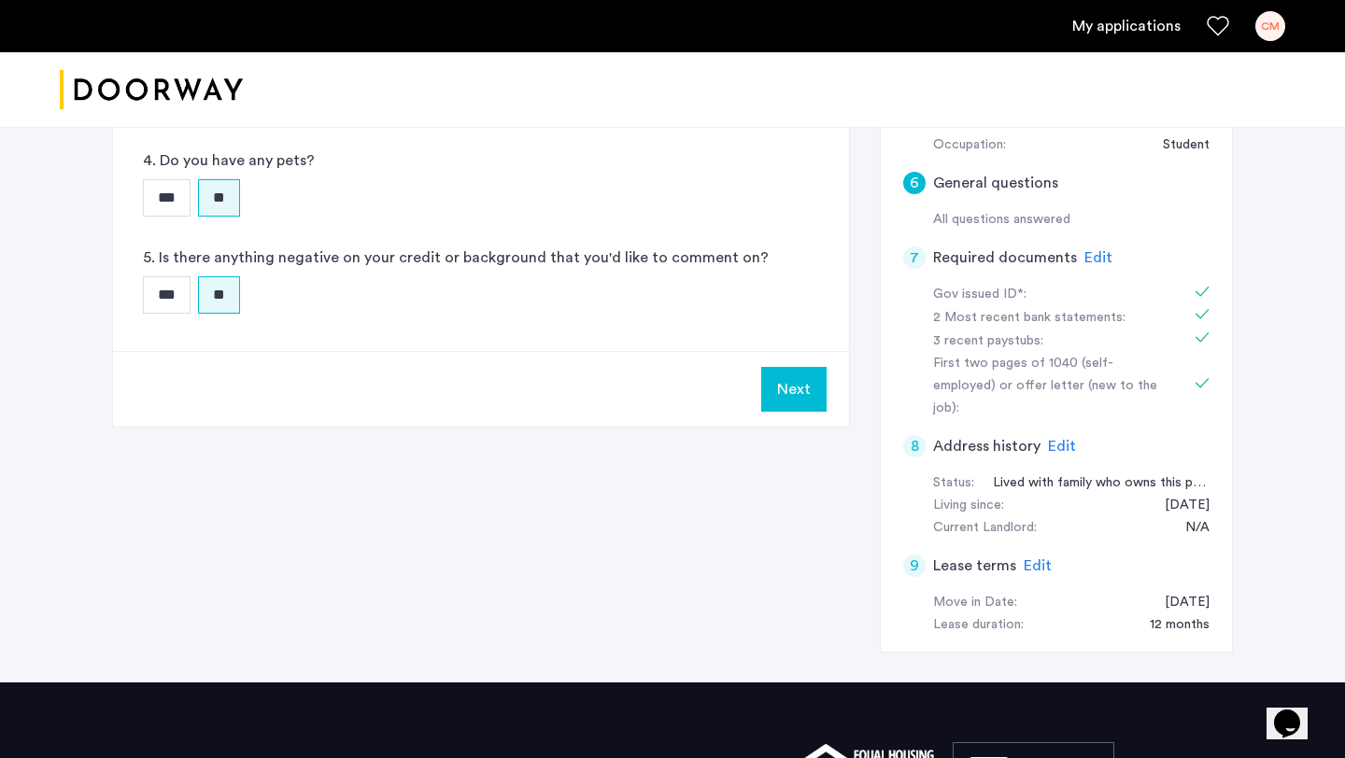
scroll to position [743, 0]
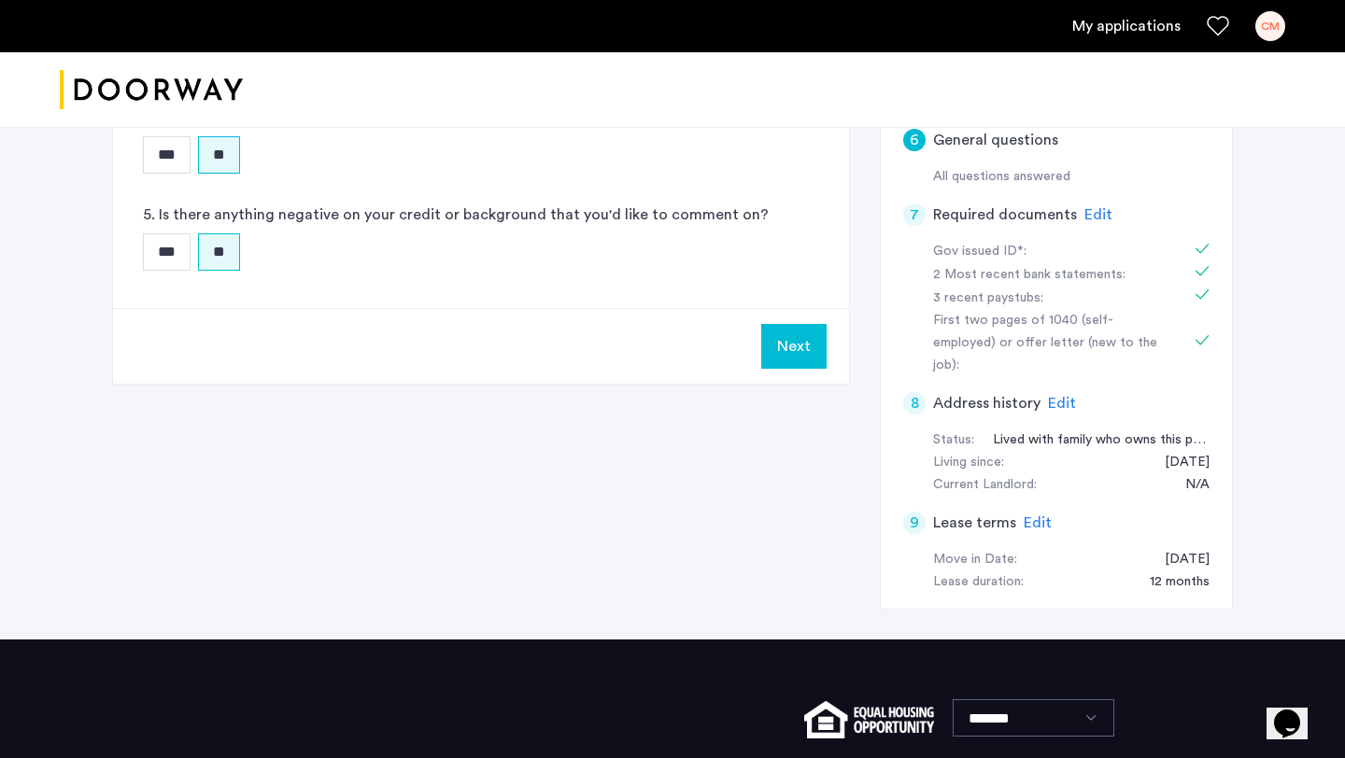
click at [1040, 516] on span "Edit" at bounding box center [1038, 523] width 28 height 15
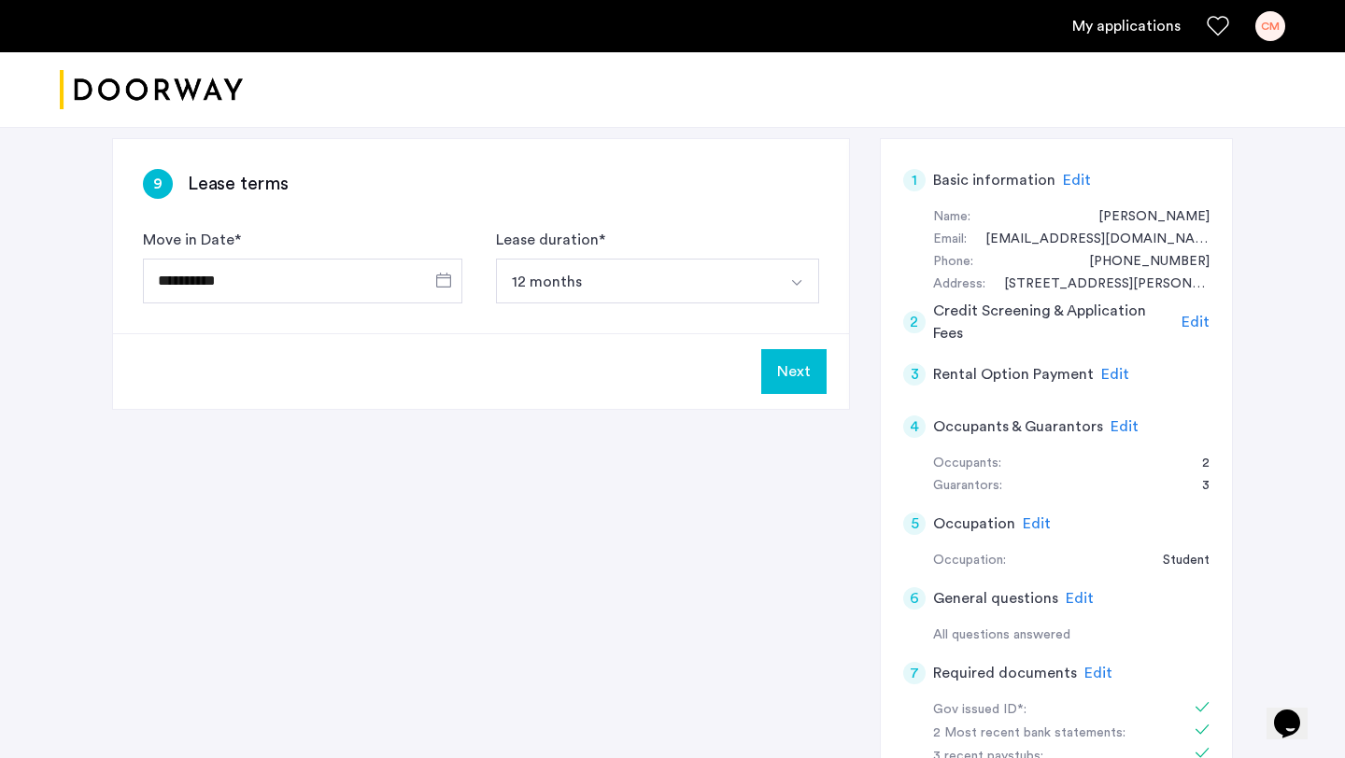
scroll to position [238, 0]
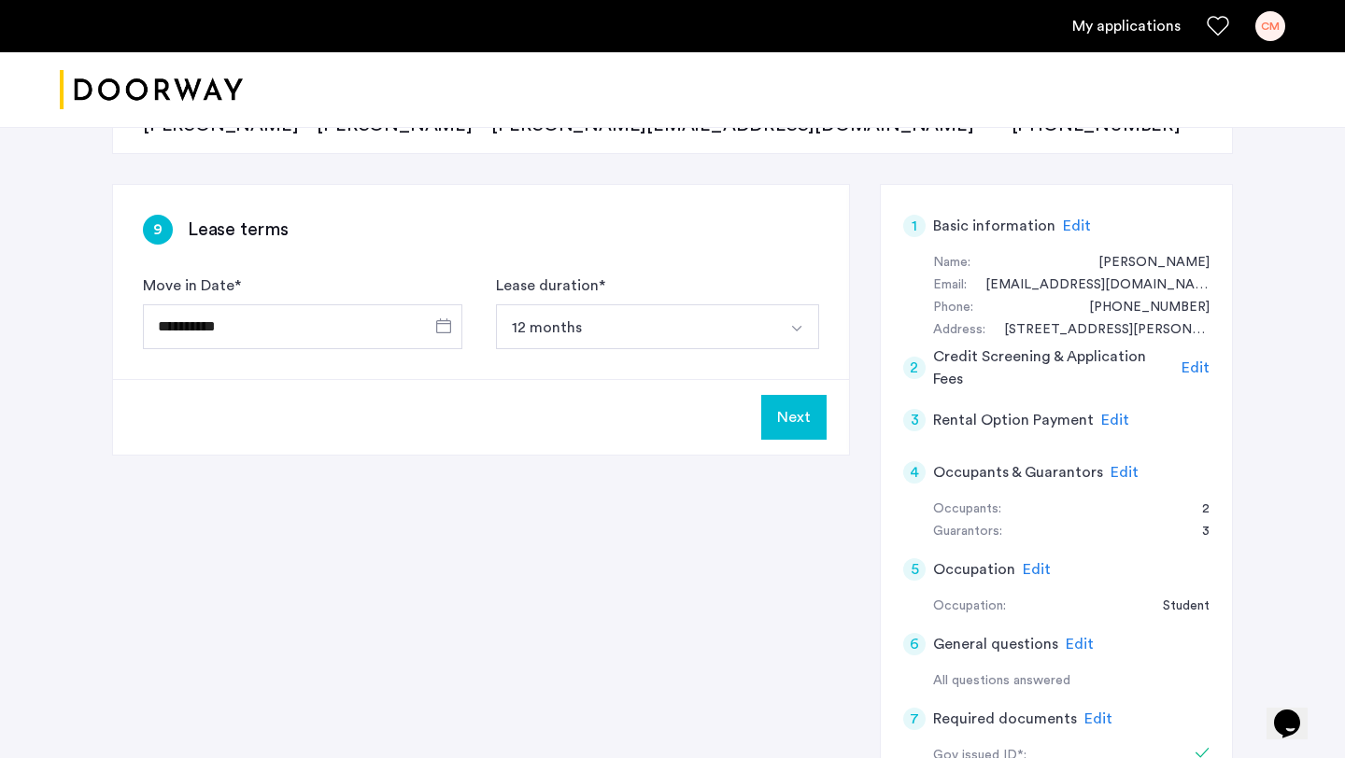
click at [782, 417] on button "Next" at bounding box center [793, 417] width 65 height 45
